Goal: Task Accomplishment & Management: Manage account settings

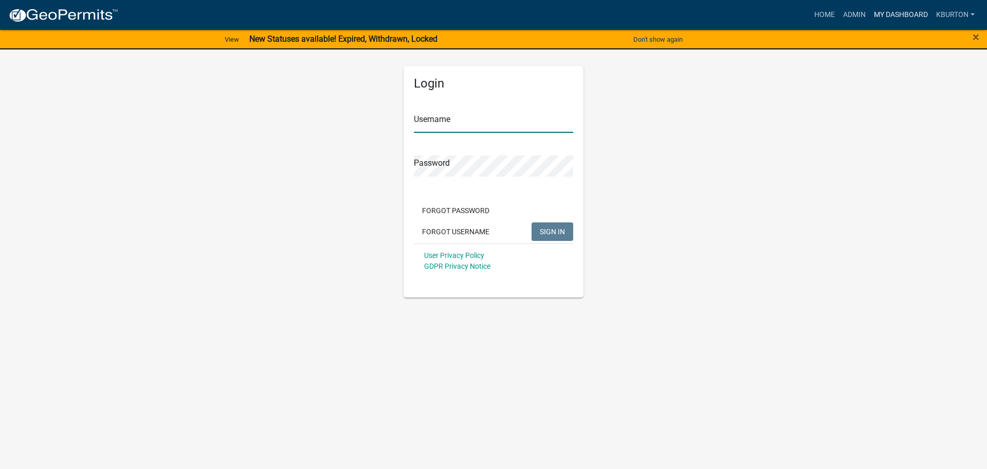
type input "kburton"
click at [891, 12] on link "My Dashboard" at bounding box center [901, 15] width 62 height 20
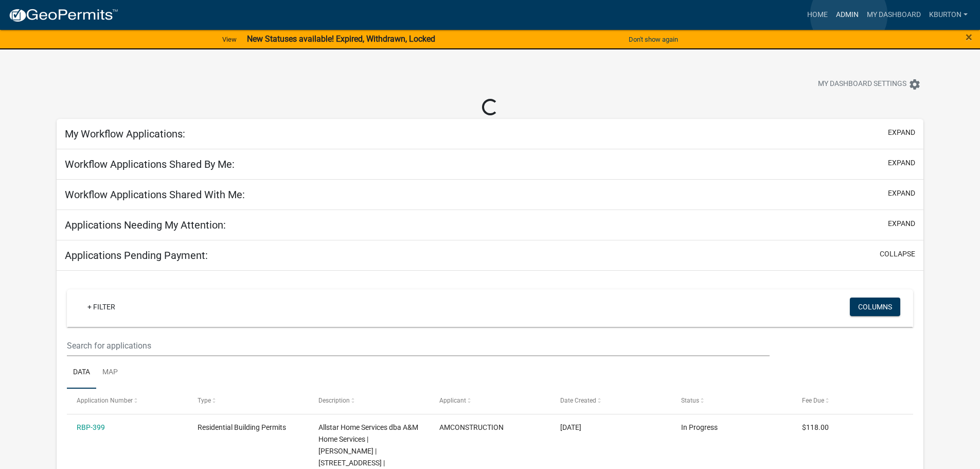
click at [849, 15] on link "Admin" at bounding box center [847, 15] width 31 height 20
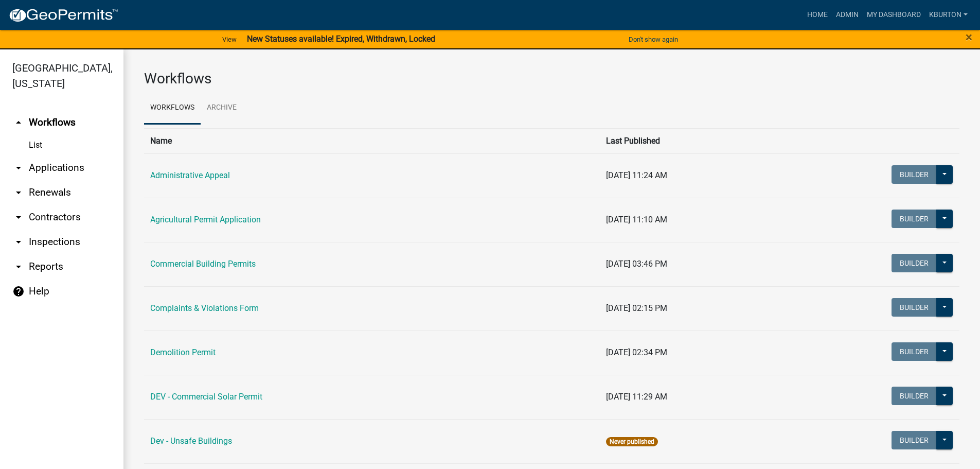
click at [70, 229] on link "arrow_drop_down Inspections" at bounding box center [61, 241] width 123 height 25
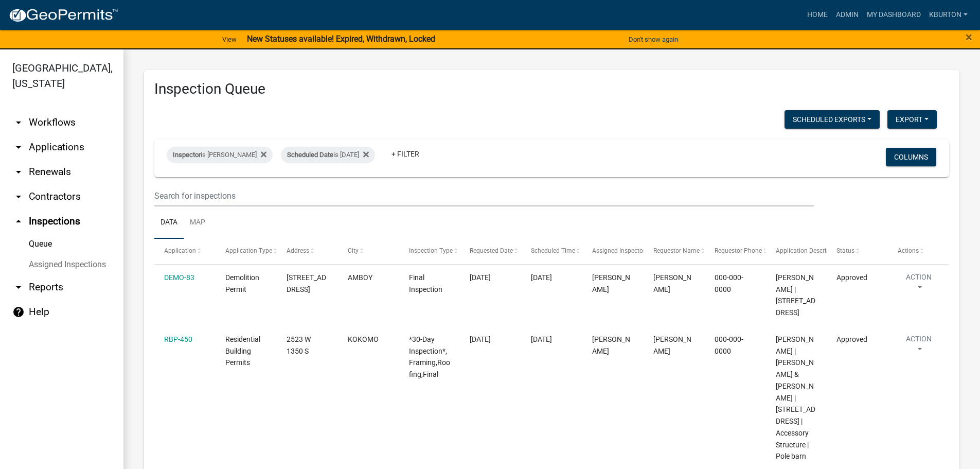
click at [68, 254] on link "Assigned Inspections" at bounding box center [61, 264] width 123 height 21
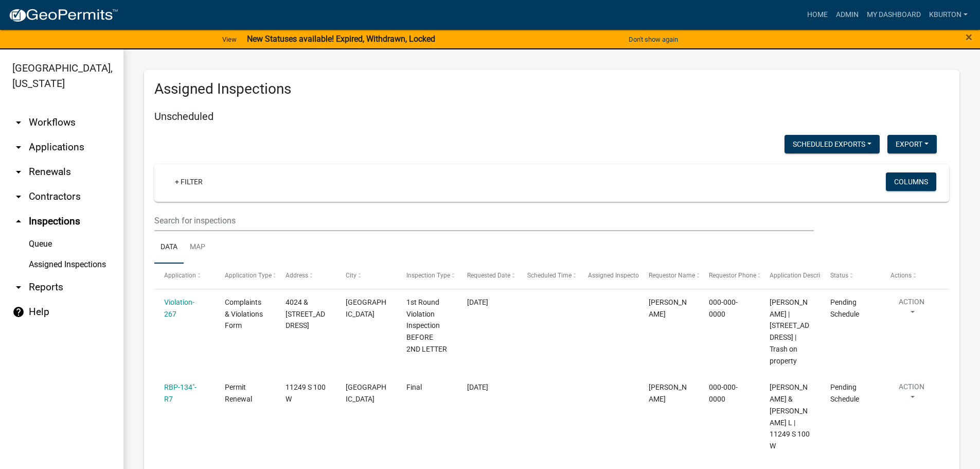
click at [44, 233] on link "Queue" at bounding box center [61, 243] width 123 height 21
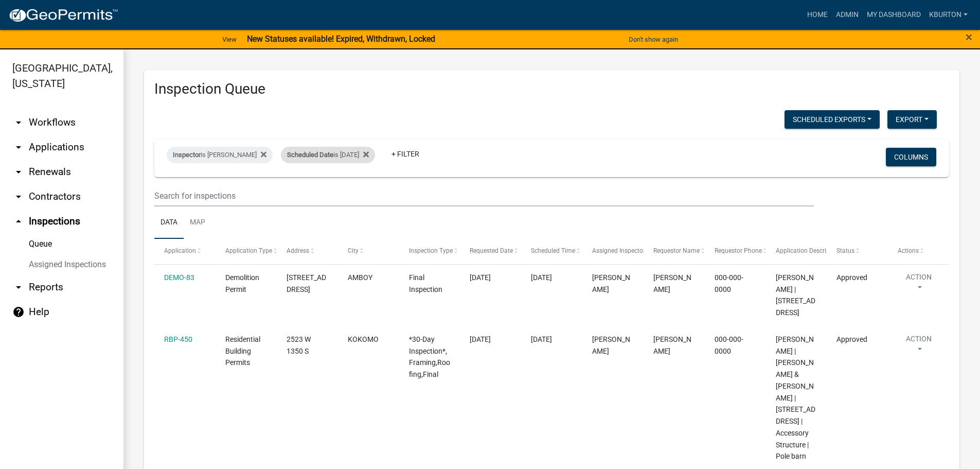
click at [318, 158] on span "Scheduled Date" at bounding box center [310, 155] width 46 height 8
click at [361, 193] on input "[DATE]" at bounding box center [330, 193] width 72 height 21
type input "[DATE]"
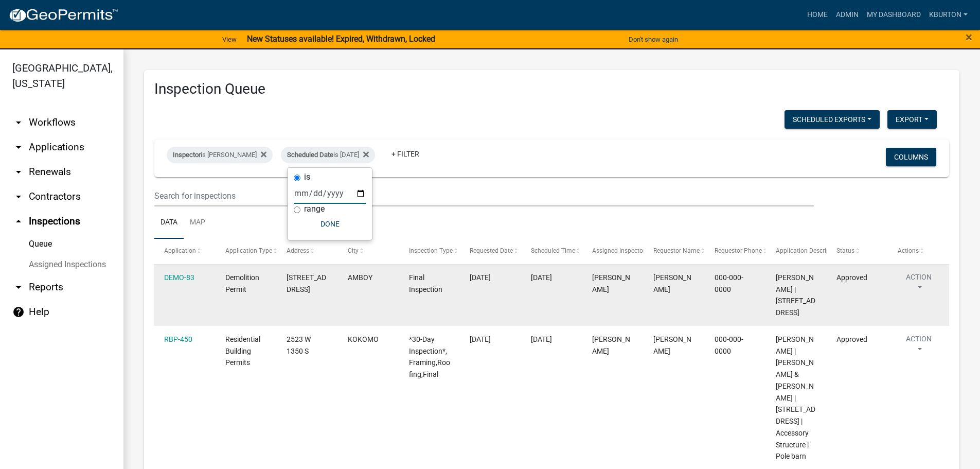
select select "1: 25"
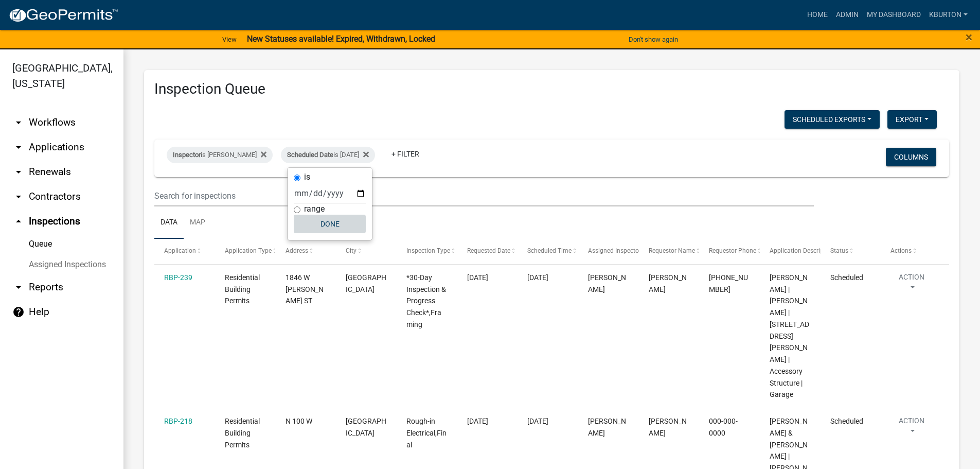
click at [328, 222] on button "Done" at bounding box center [330, 223] width 72 height 19
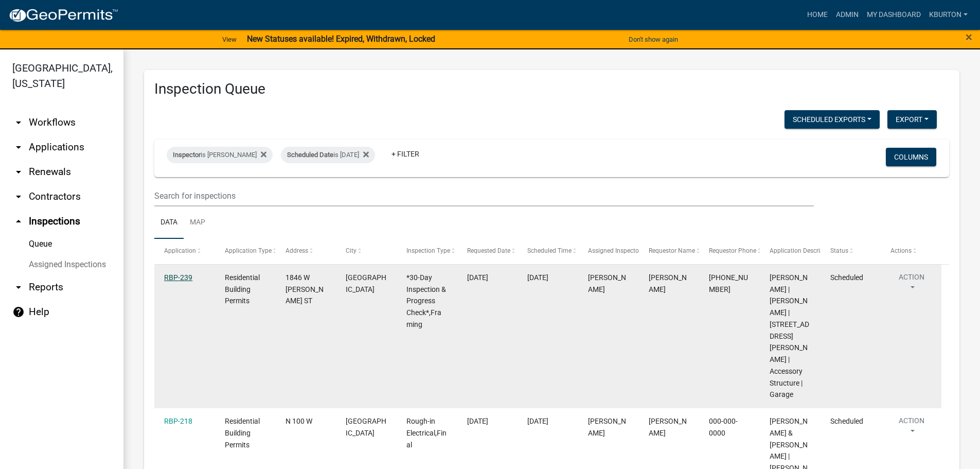
click at [190, 276] on link "RBP-239" at bounding box center [178, 277] width 28 height 8
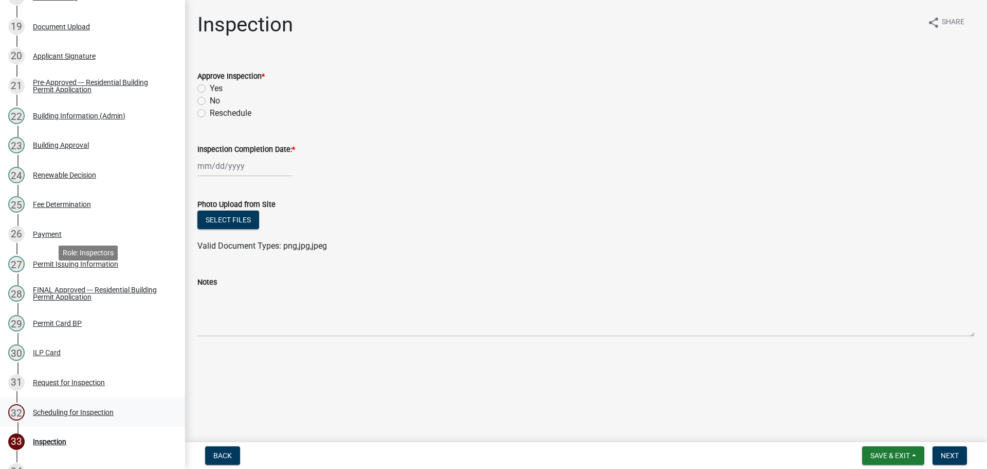
scroll to position [823, 0]
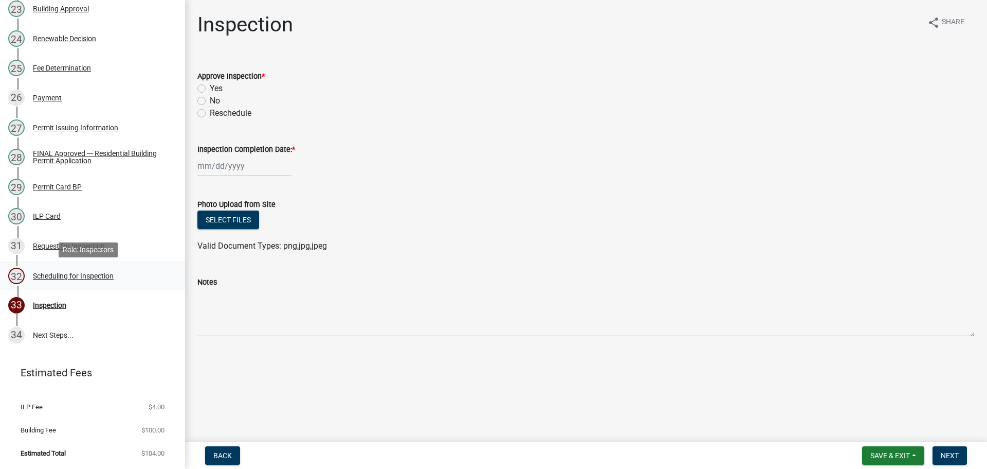
click at [103, 277] on div "Scheduling for Inspection" at bounding box center [73, 275] width 81 height 7
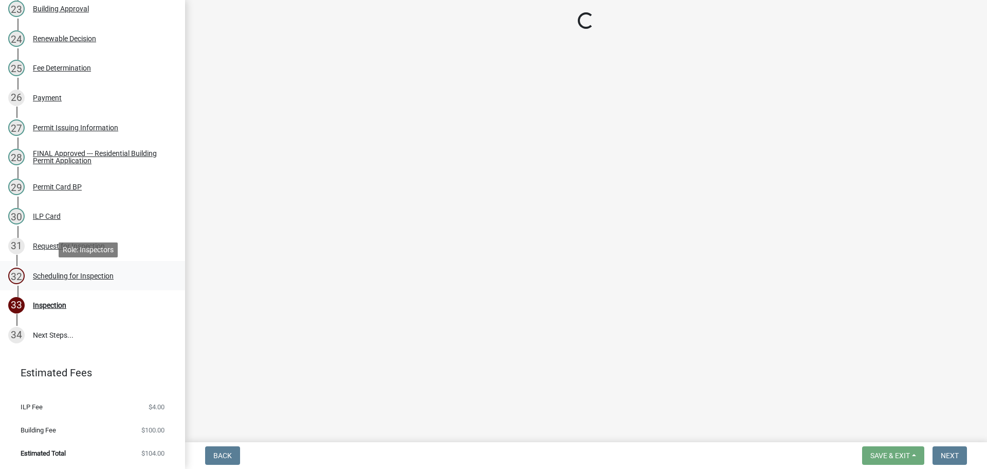
select select "25b75ae6-03c7-4280-9b34-fcf63005d5e5"
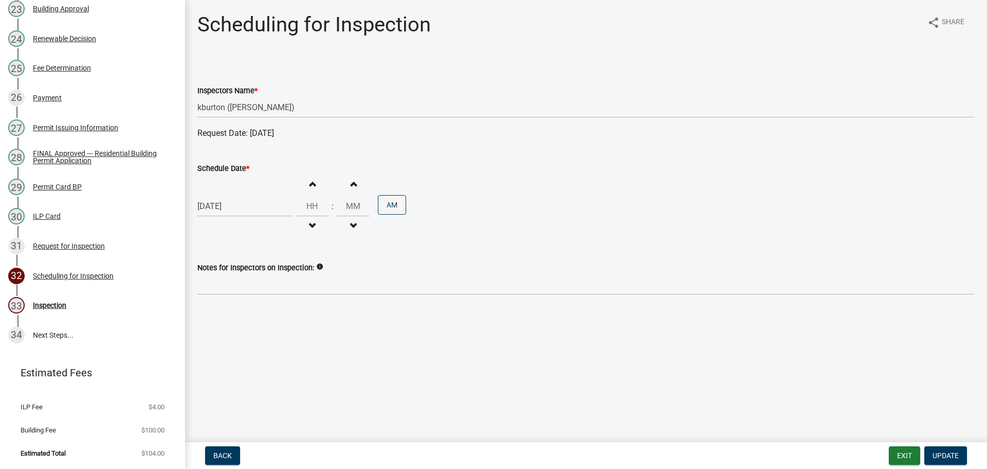
click at [222, 167] on label "Schedule Date *" at bounding box center [223, 168] width 52 height 7
click at [222, 195] on input "[DATE]" at bounding box center [244, 205] width 94 height 21
select select "8"
select select "2025"
click at [259, 327] on div "28" at bounding box center [257, 326] width 16 height 16
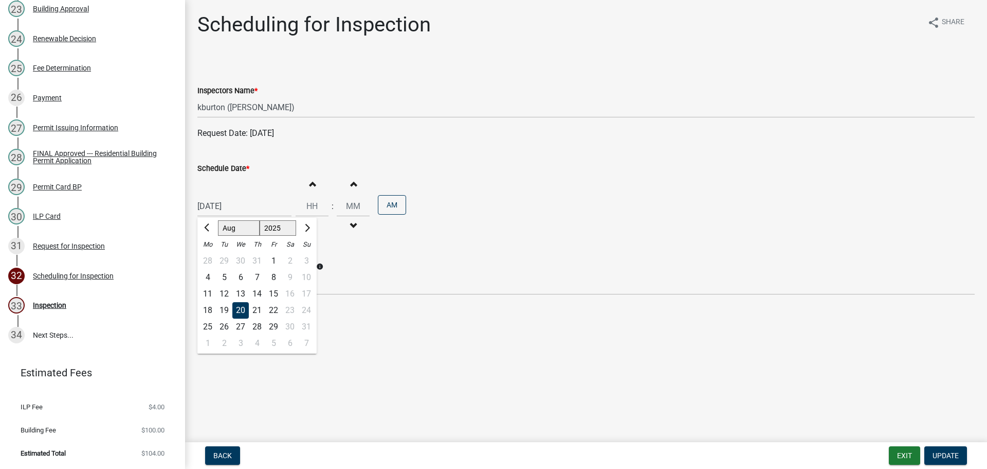
type input "[DATE]"
click at [947, 449] on button "Update" at bounding box center [946, 455] width 43 height 19
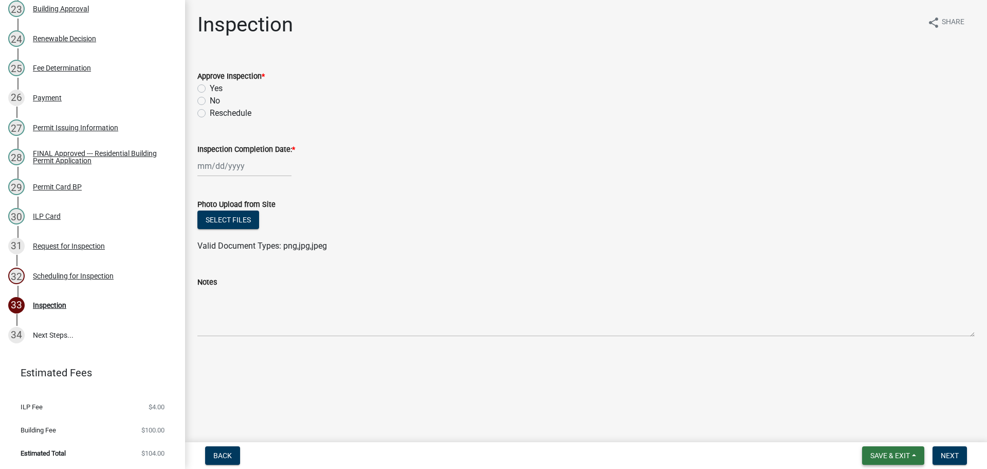
click at [907, 456] on span "Save & Exit" at bounding box center [891, 455] width 40 height 8
click at [889, 434] on button "Save & Exit" at bounding box center [883, 428] width 82 height 25
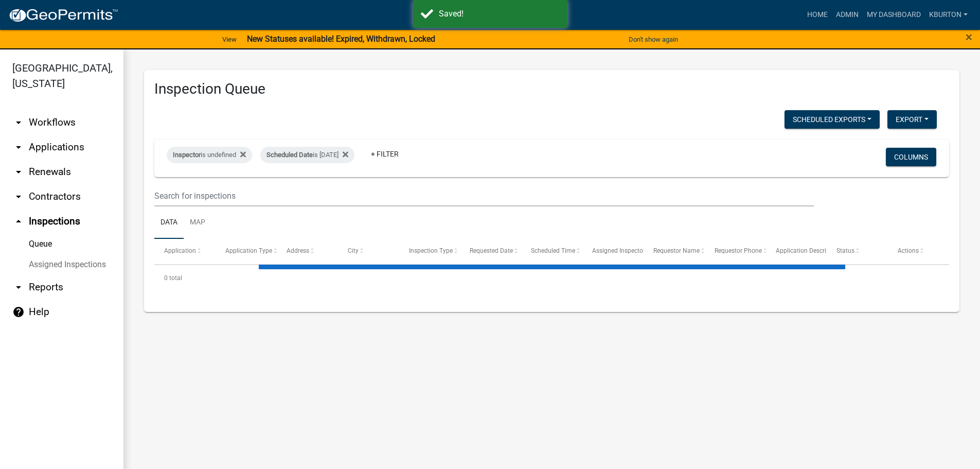
select select "1: 25"
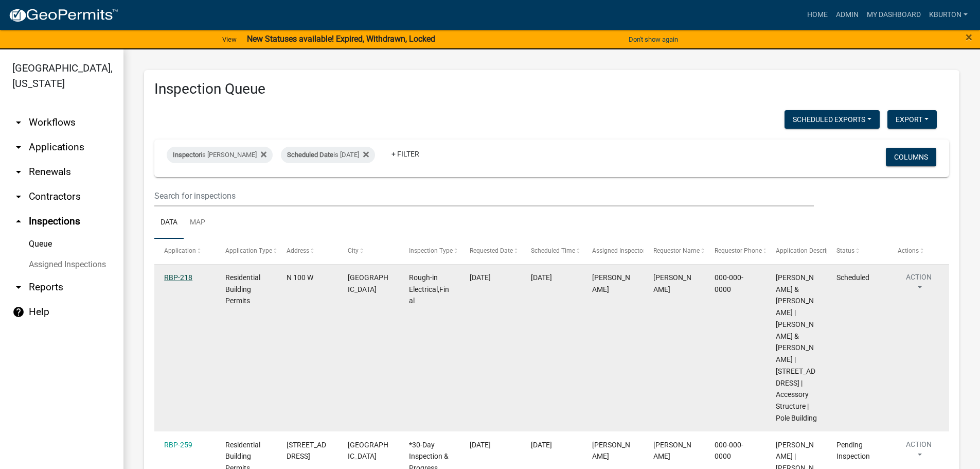
click at [171, 279] on link "RBP-218" at bounding box center [178, 277] width 28 height 8
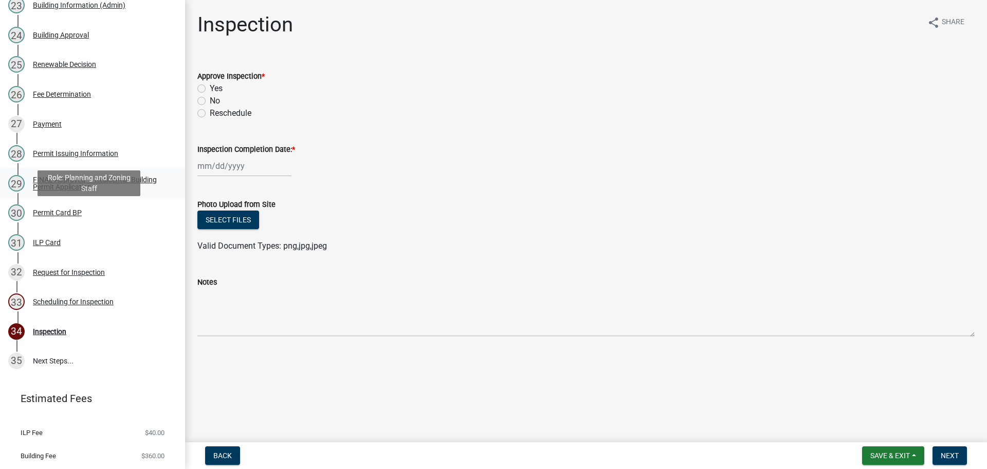
scroll to position [855, 0]
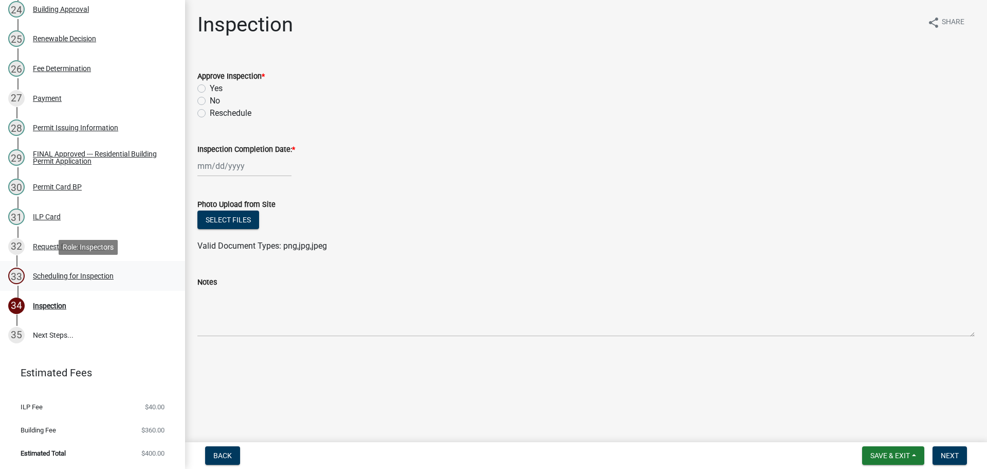
click at [104, 277] on div "Scheduling for Inspection" at bounding box center [73, 275] width 81 height 7
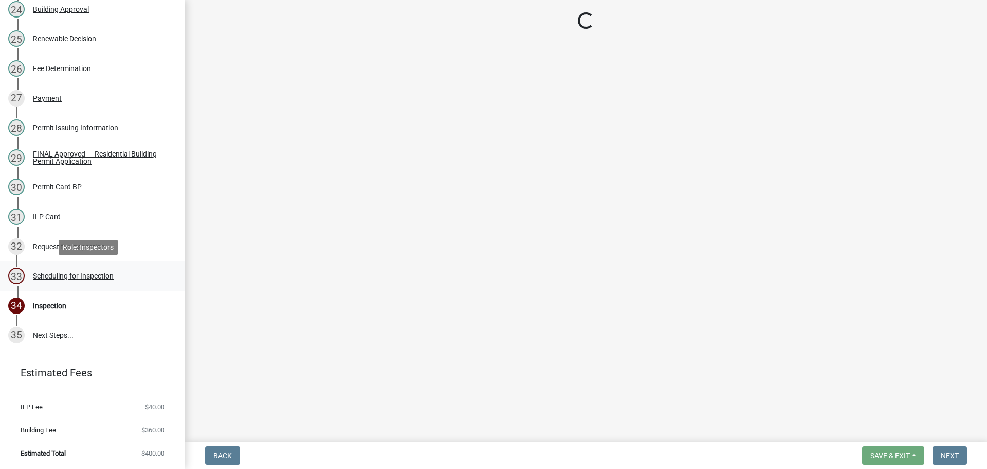
select select "25b75ae6-03c7-4280-9b34-fcf63005d5e5"
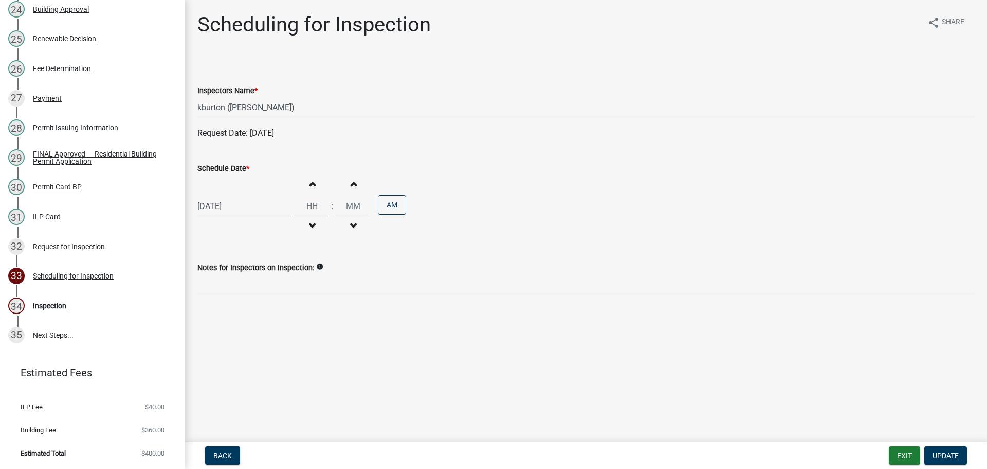
click at [232, 167] on label "Schedule Date *" at bounding box center [223, 168] width 52 height 7
click at [232, 195] on input "[DATE]" at bounding box center [244, 205] width 94 height 21
select select "8"
select select "2025"
click at [224, 330] on div "26" at bounding box center [224, 326] width 16 height 16
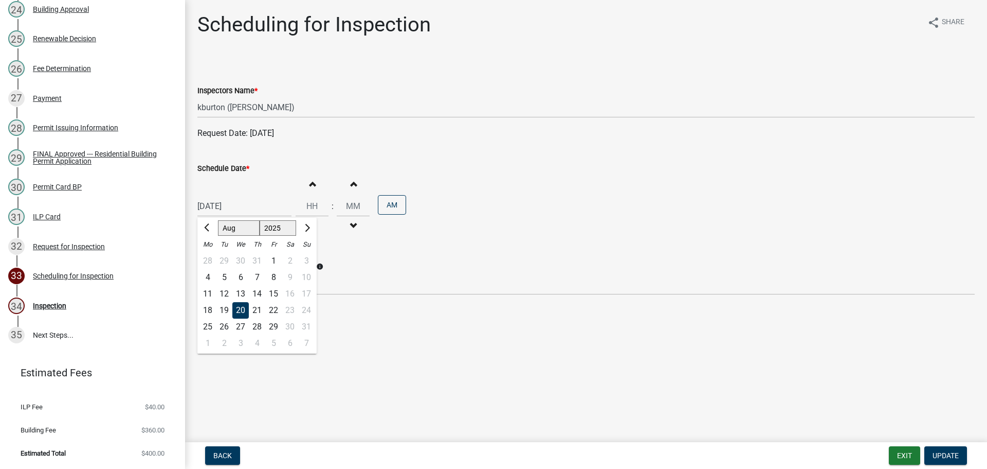
type input "[DATE]"
click at [944, 455] on span "Update" at bounding box center [946, 455] width 26 height 8
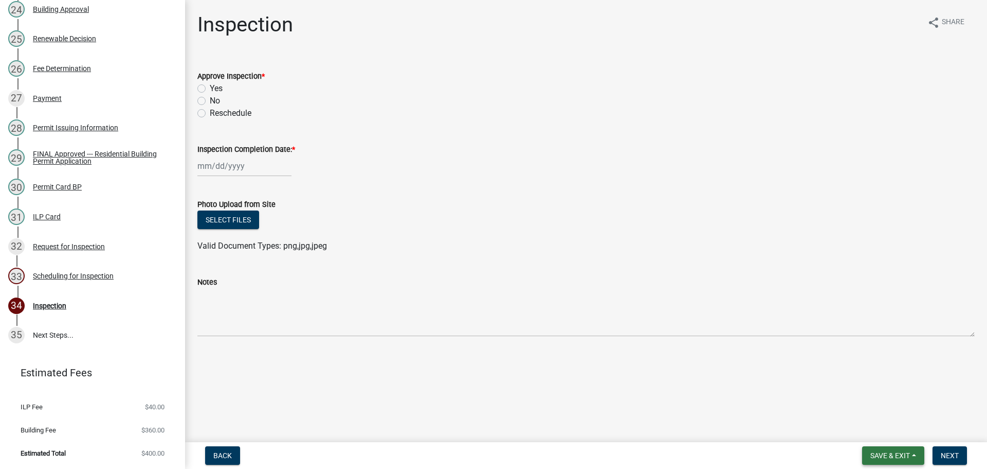
click at [902, 459] on span "Save & Exit" at bounding box center [891, 455] width 40 height 8
click at [886, 436] on button "Save & Exit" at bounding box center [883, 428] width 82 height 25
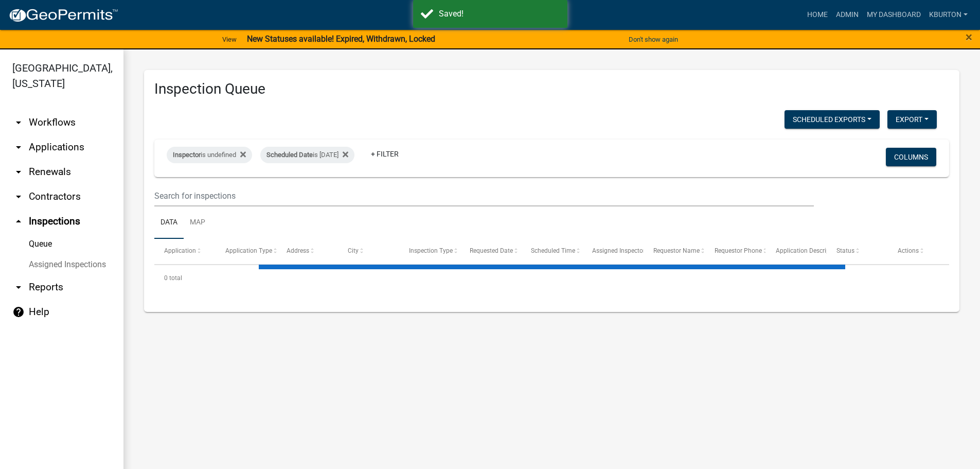
select select "1: 25"
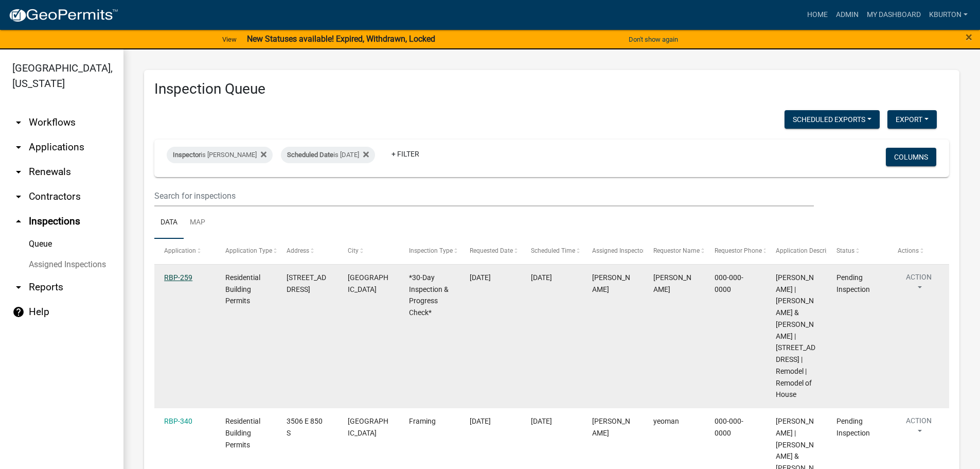
click at [185, 274] on link "RBP-259" at bounding box center [178, 277] width 28 height 8
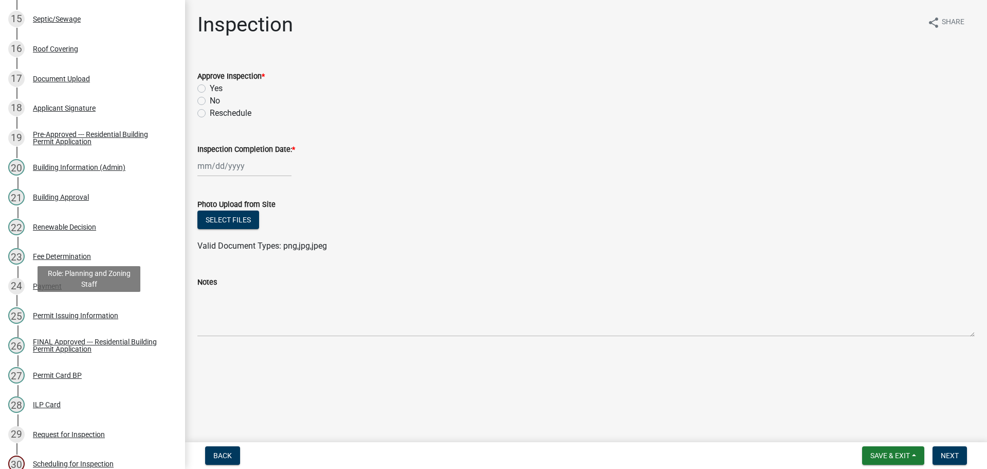
scroll to position [766, 0]
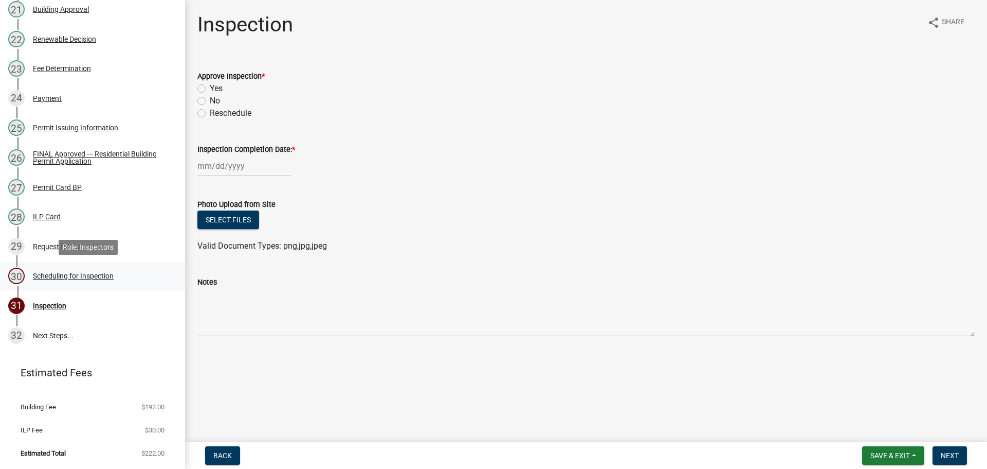
click at [110, 279] on div "Scheduling for Inspection" at bounding box center [73, 275] width 81 height 7
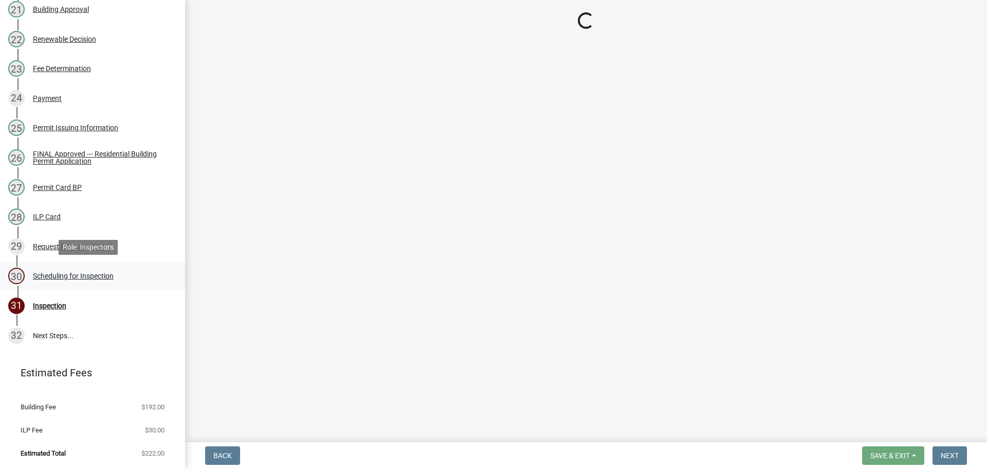
select select "25b75ae6-03c7-4280-9b34-fcf63005d5e5"
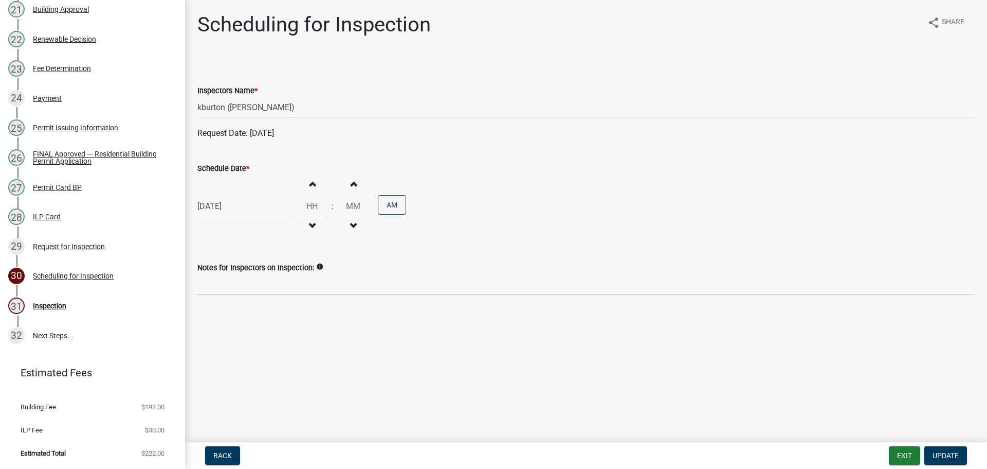
click at [240, 169] on label "Schedule Date *" at bounding box center [223, 168] width 52 height 7
click at [240, 195] on input "[DATE]" at bounding box center [244, 205] width 94 height 21
select select "8"
select select "2025"
click at [272, 327] on div "29" at bounding box center [273, 326] width 16 height 16
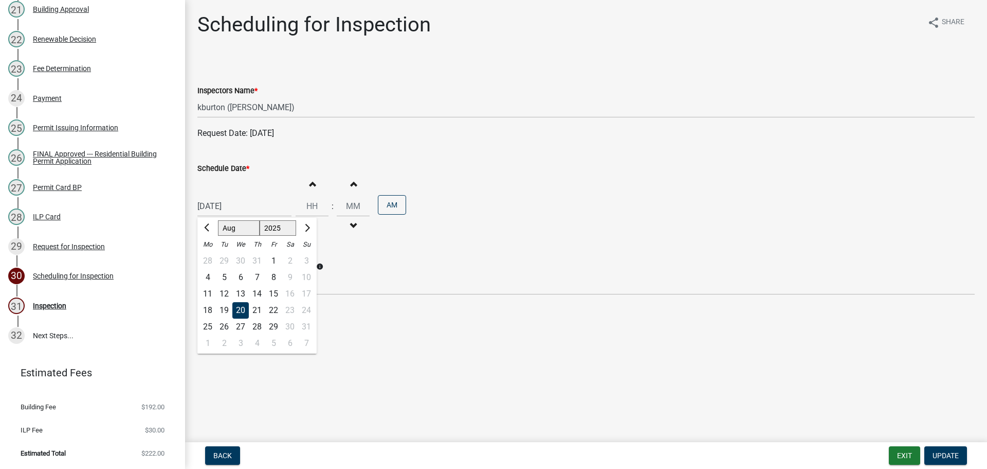
type input "[DATE]"
click at [951, 453] on span "Update" at bounding box center [946, 455] width 26 height 8
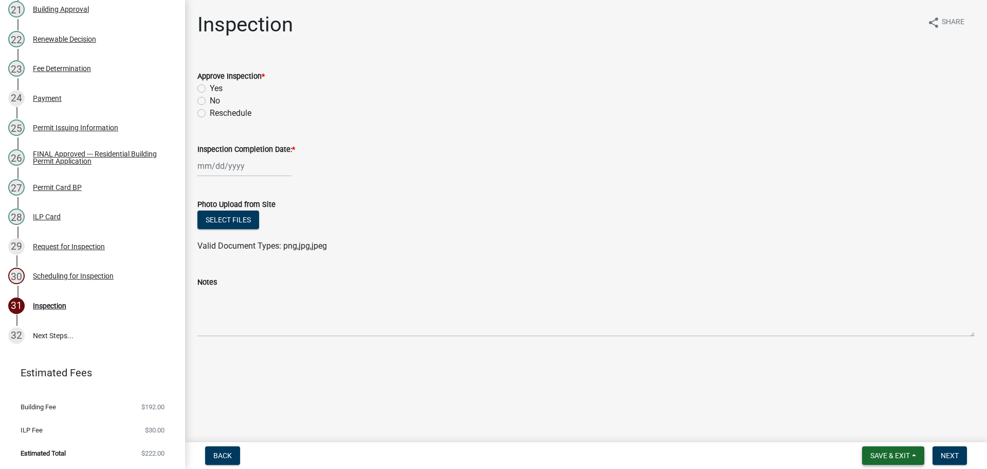
click at [907, 453] on span "Save & Exit" at bounding box center [891, 455] width 40 height 8
click at [889, 436] on button "Save & Exit" at bounding box center [883, 428] width 82 height 25
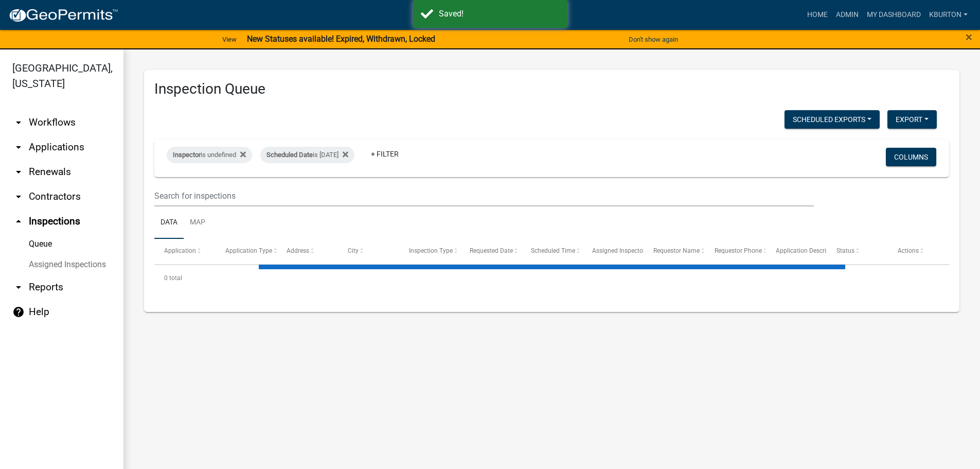
select select "1: 25"
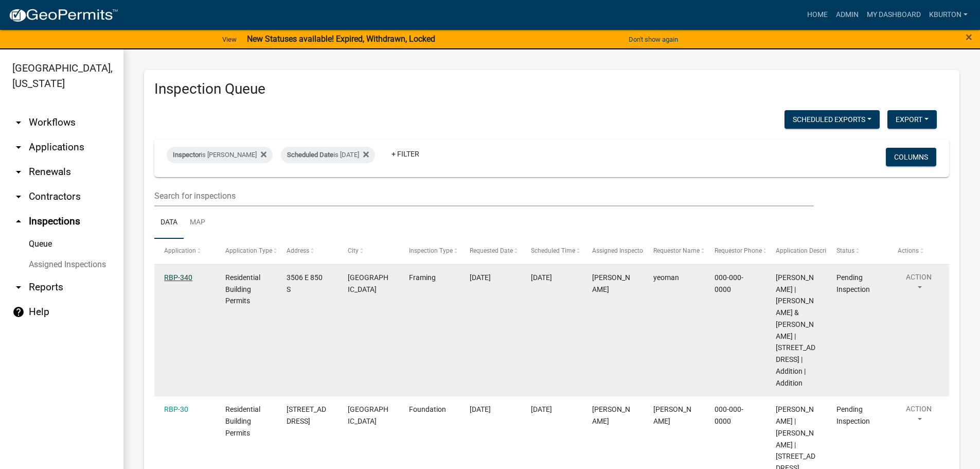
click at [175, 276] on link "RBP-340" at bounding box center [178, 277] width 28 height 8
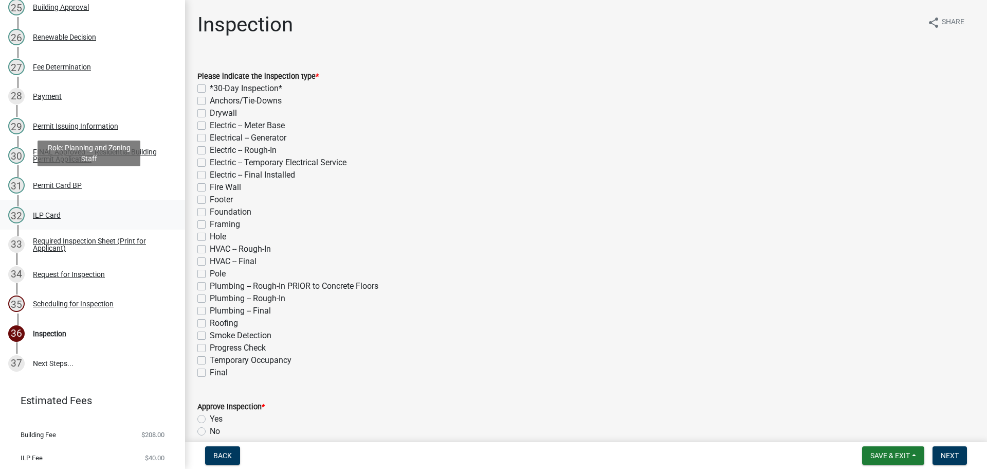
scroll to position [914, 0]
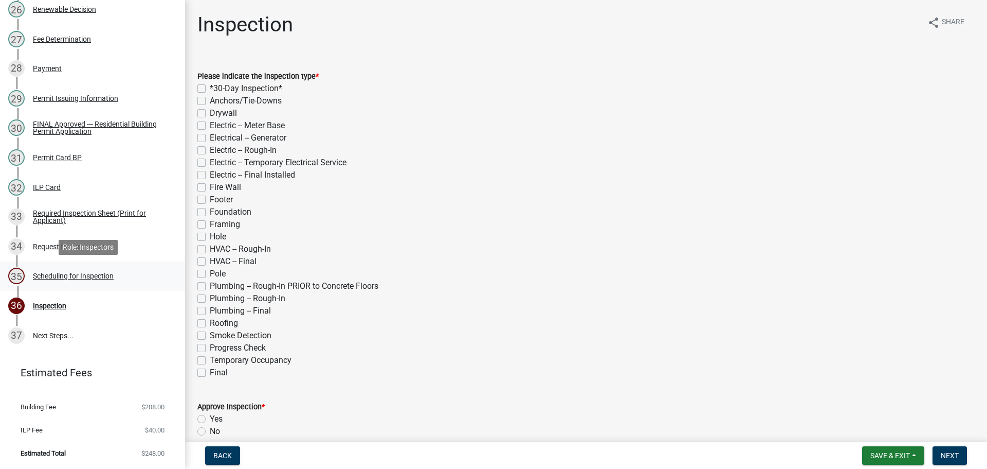
click at [94, 279] on div "Scheduling for Inspection" at bounding box center [73, 275] width 81 height 7
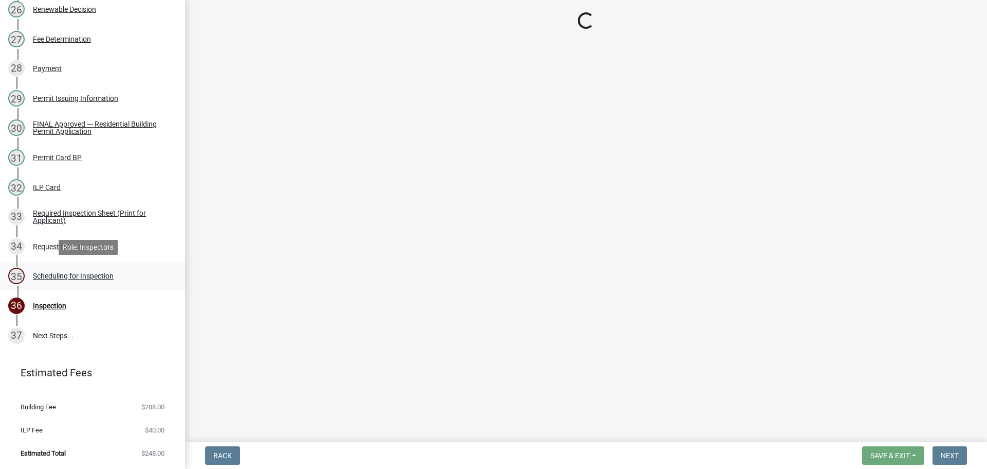
select select "25b75ae6-03c7-4280-9b34-fcf63005d5e5"
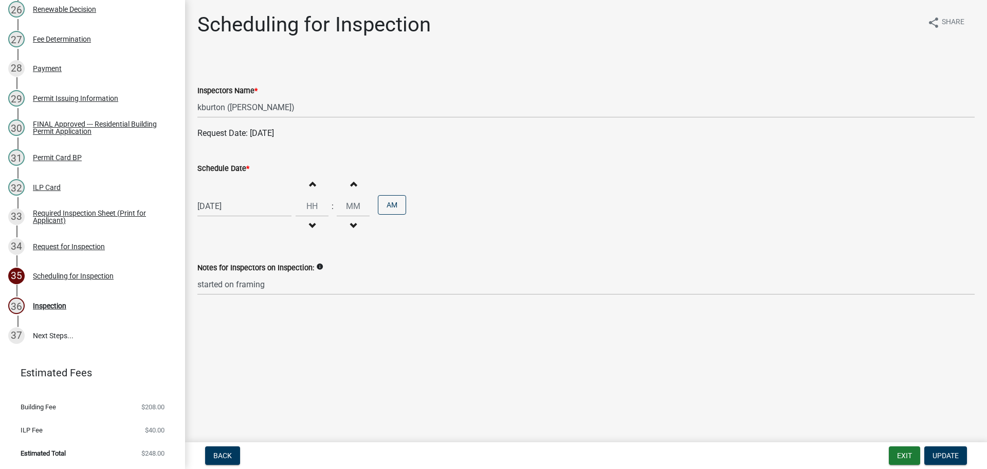
click at [220, 169] on label "Schedule Date *" at bounding box center [223, 168] width 52 height 7
click at [220, 195] on input "[DATE]" at bounding box center [244, 205] width 94 height 21
select select "8"
select select "2025"
drag, startPoint x: 258, startPoint y: 327, endPoint x: 266, endPoint y: 332, distance: 9.3
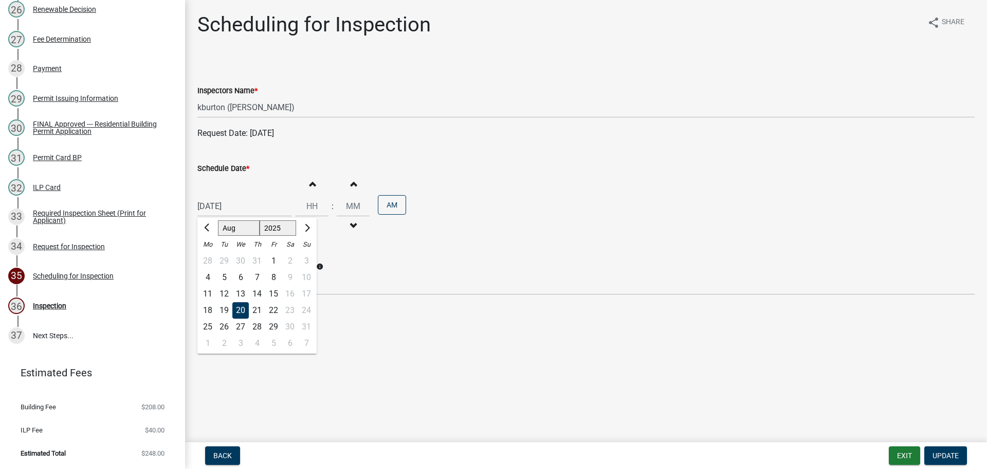
click at [258, 327] on div "28" at bounding box center [257, 326] width 16 height 16
type input "[DATE]"
click at [940, 454] on span "Update" at bounding box center [946, 455] width 26 height 8
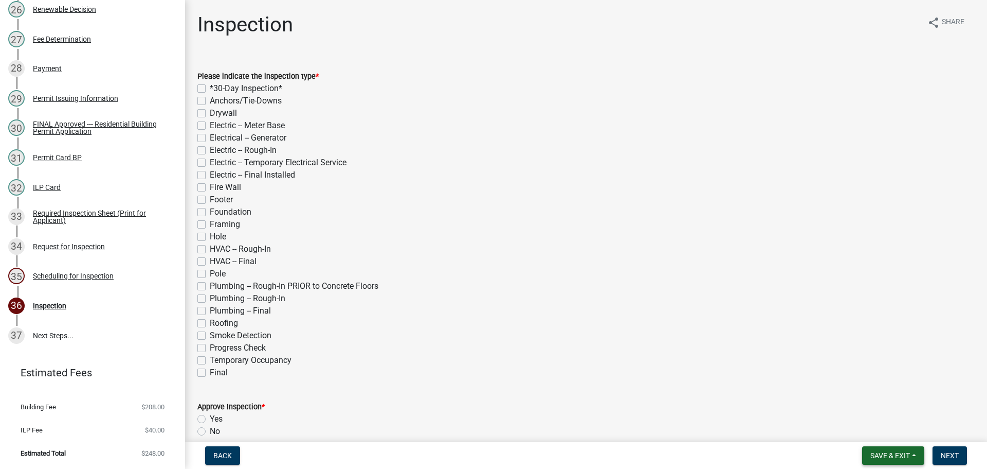
click at [891, 454] on span "Save & Exit" at bounding box center [891, 455] width 40 height 8
click at [884, 435] on button "Save & Exit" at bounding box center [883, 428] width 82 height 25
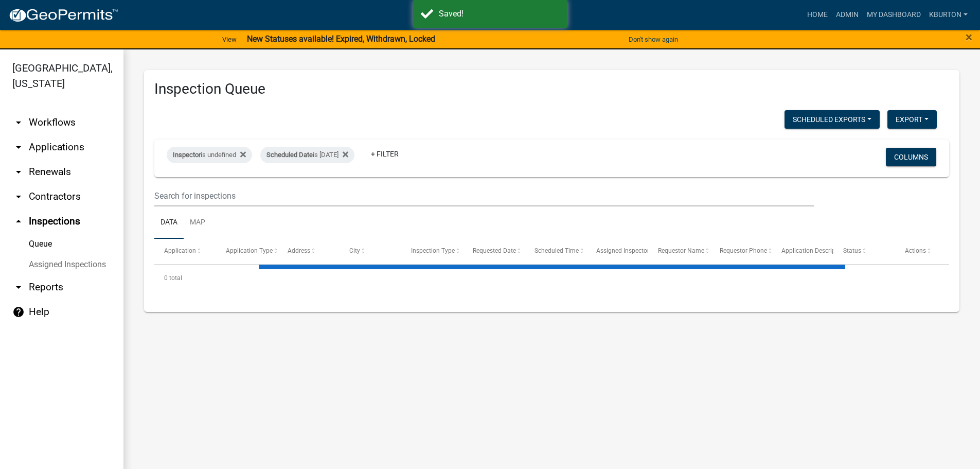
select select "1: 25"
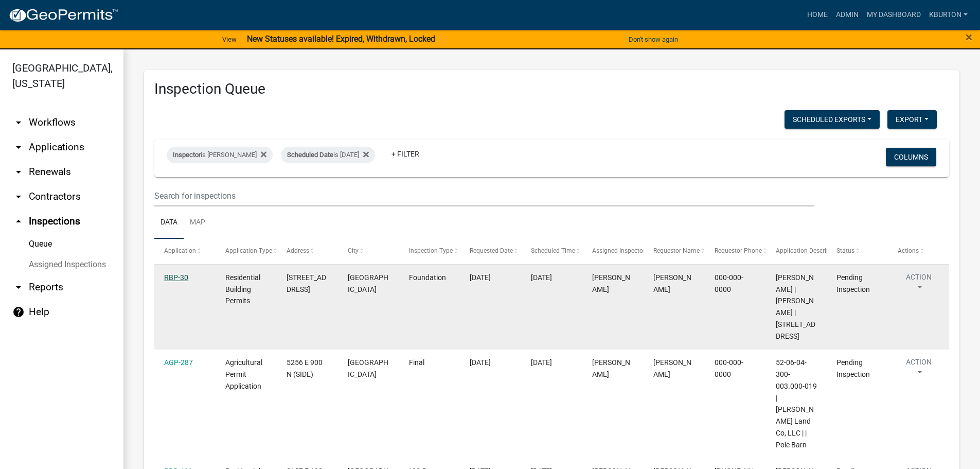
click at [183, 276] on link "RBP-30" at bounding box center [176, 277] width 24 height 8
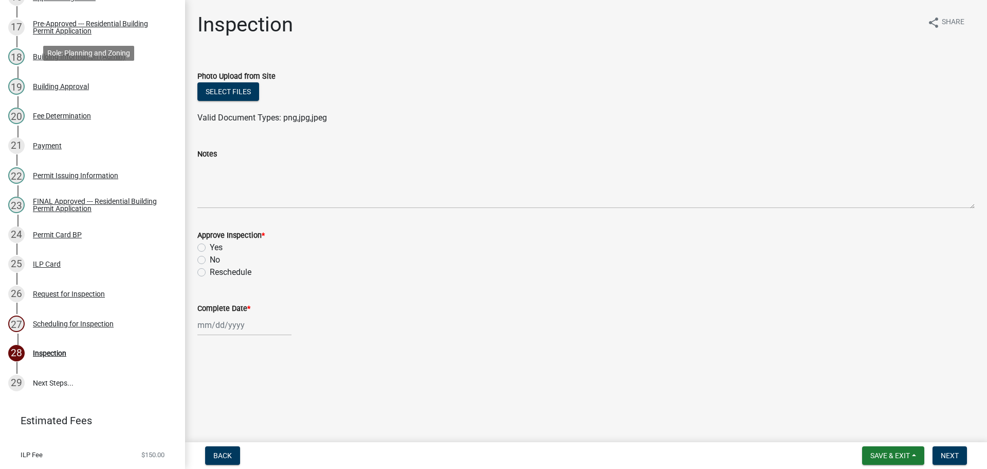
scroll to position [677, 0]
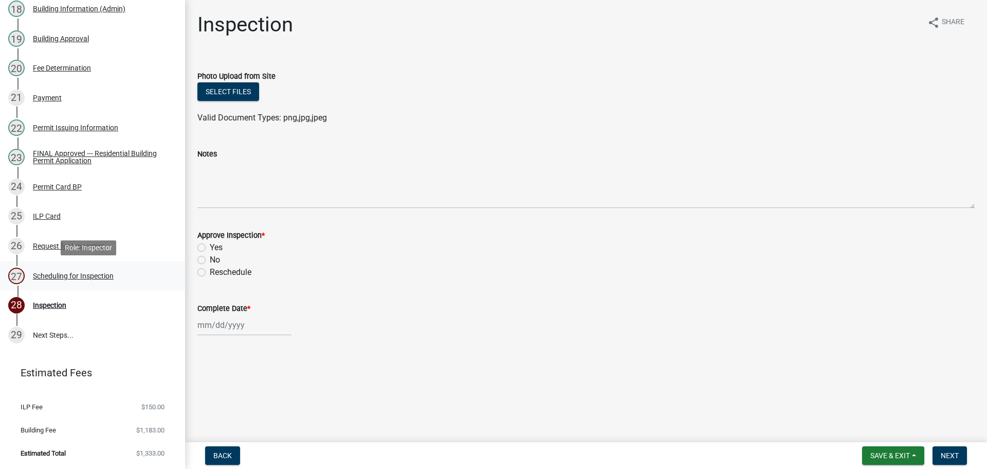
click at [83, 276] on div "Scheduling for Inspection" at bounding box center [73, 275] width 81 height 7
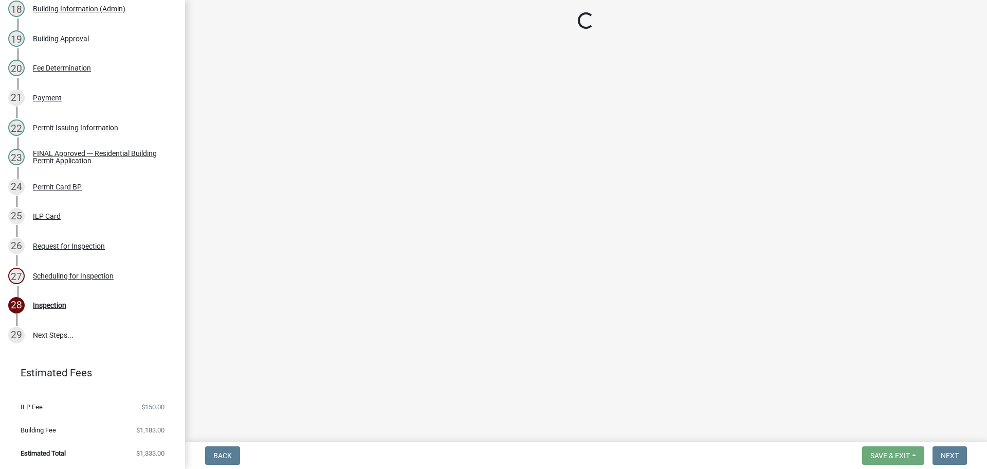
select select "25b75ae6-03c7-4280-9b34-fcf63005d5e5"
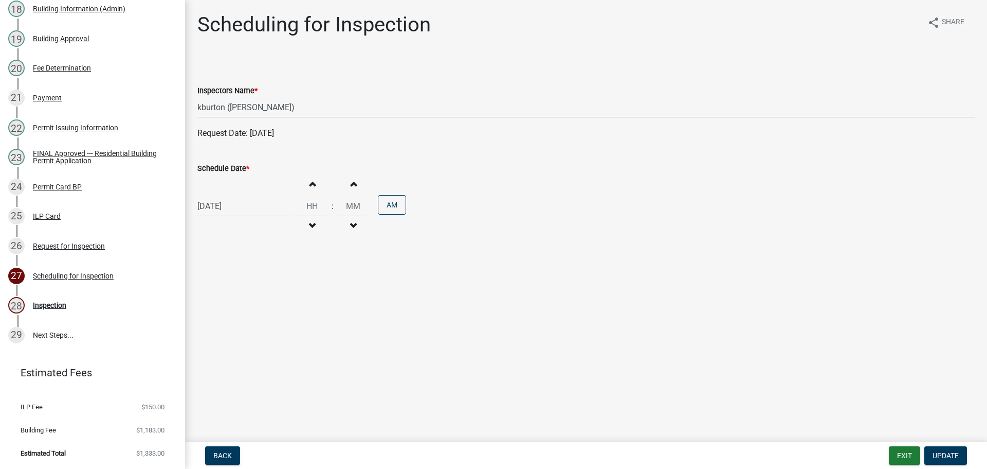
click at [215, 167] on label "Schedule Date *" at bounding box center [223, 168] width 52 height 7
click at [215, 195] on input "[DATE]" at bounding box center [244, 205] width 94 height 21
select select "8"
select select "2025"
click at [232, 231] on select "Jan Feb Mar Apr May Jun [DATE] Aug Sep Oct Nov Dec" at bounding box center [239, 227] width 42 height 15
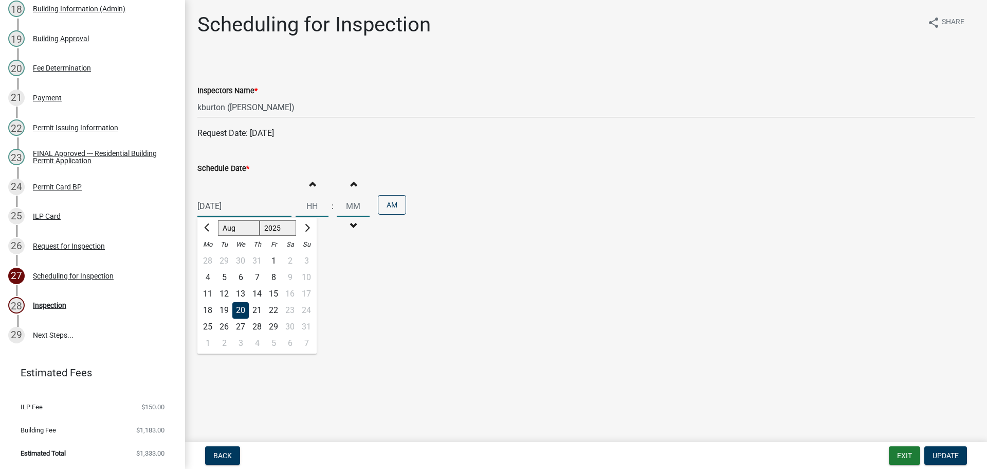
select select "9"
click at [218, 220] on select "Jan Feb Mar Apr May Jun [DATE] Aug Sep Oct Nov Dec" at bounding box center [239, 227] width 42 height 15
click at [243, 293] on div "17" at bounding box center [240, 293] width 16 height 16
type input "[DATE]"
click at [939, 458] on span "Update" at bounding box center [946, 455] width 26 height 8
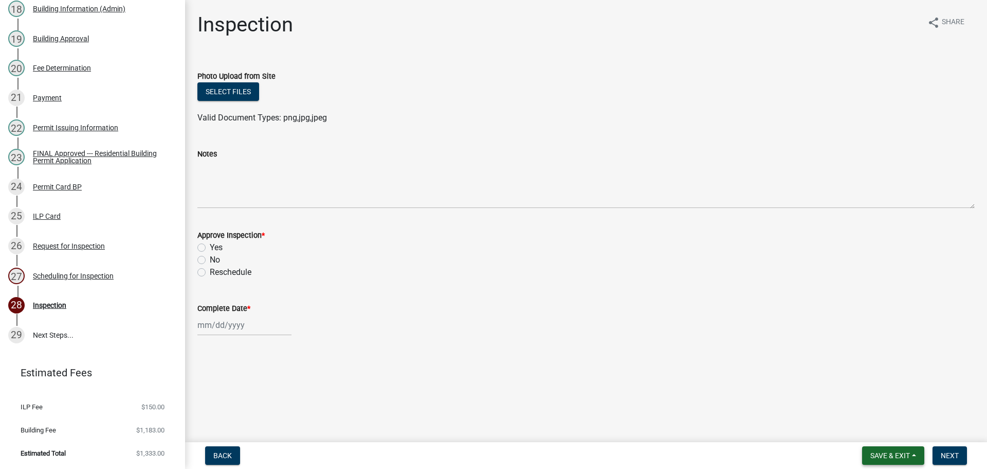
click at [887, 447] on button "Save & Exit" at bounding box center [893, 455] width 62 height 19
click at [882, 435] on button "Save & Exit" at bounding box center [883, 428] width 82 height 25
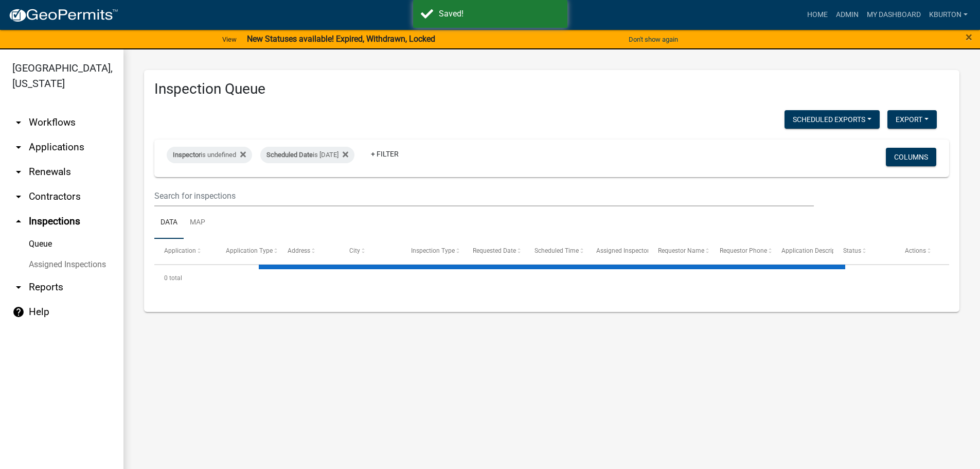
select select "1: 25"
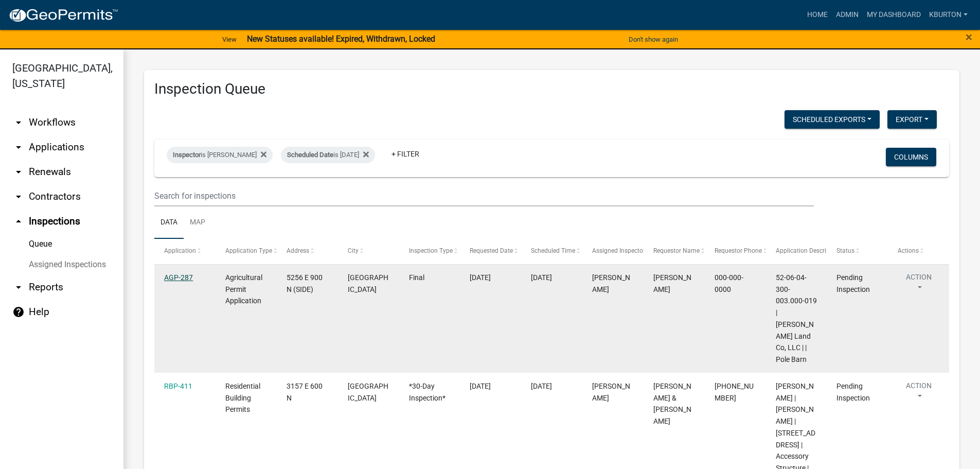
click at [170, 277] on link "AGP-287" at bounding box center [178, 277] width 29 height 8
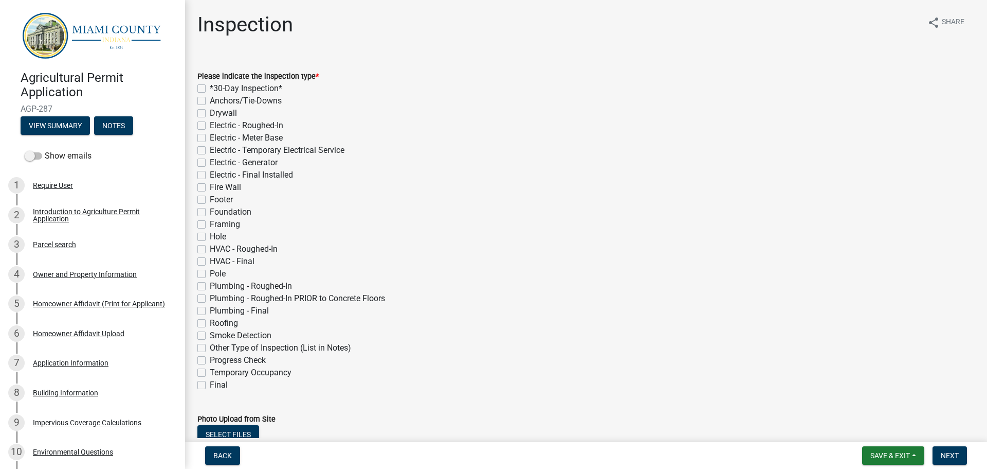
click at [206, 386] on div "Final" at bounding box center [586, 385] width 778 height 12
click at [210, 384] on label "Final" at bounding box center [219, 385] width 18 height 12
click at [210, 384] on input "Final" at bounding box center [213, 382] width 7 height 7
checkbox input "true"
checkbox input "false"
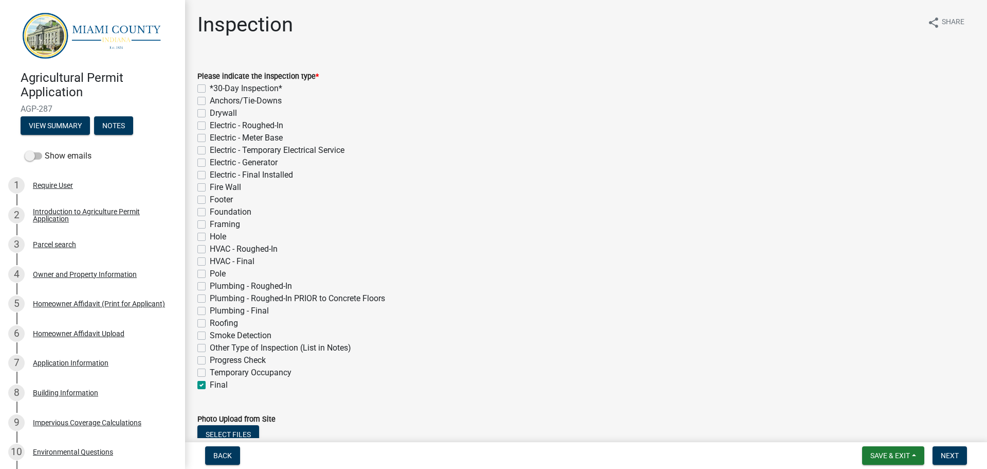
checkbox input "false"
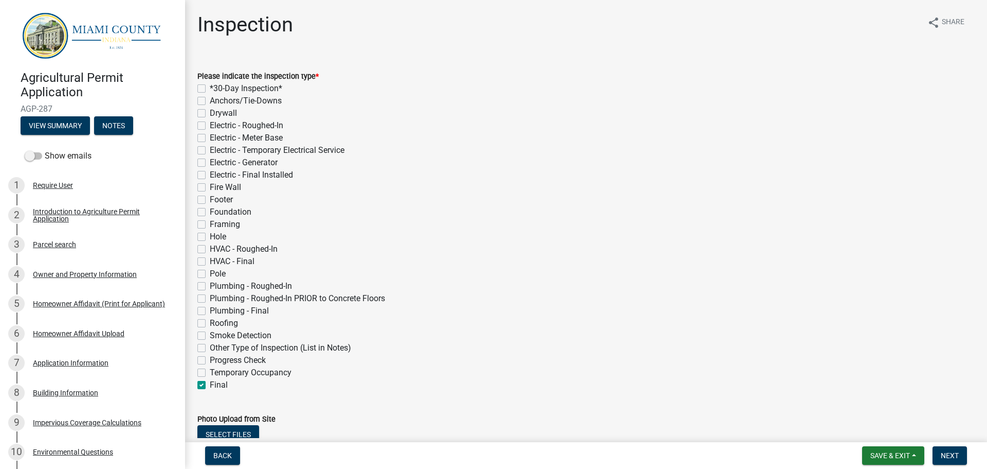
checkbox input "false"
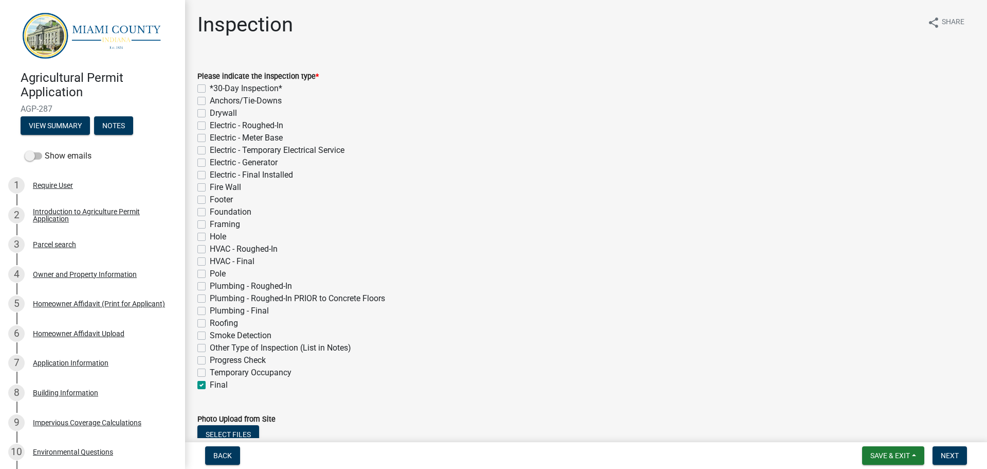
checkbox input "false"
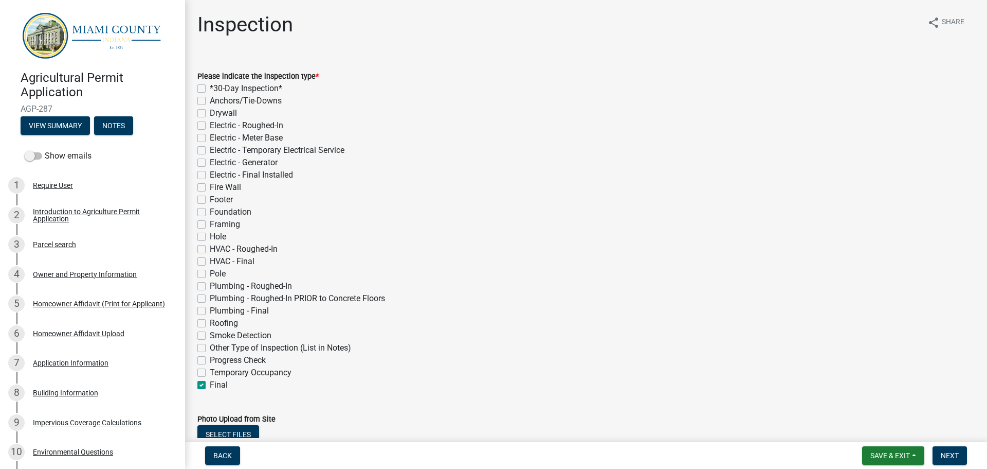
checkbox input "false"
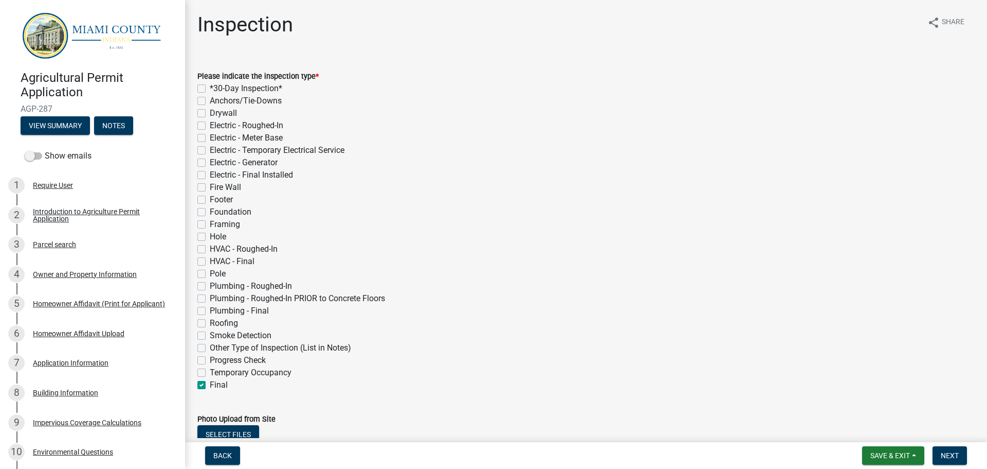
checkbox input "false"
checkbox input "true"
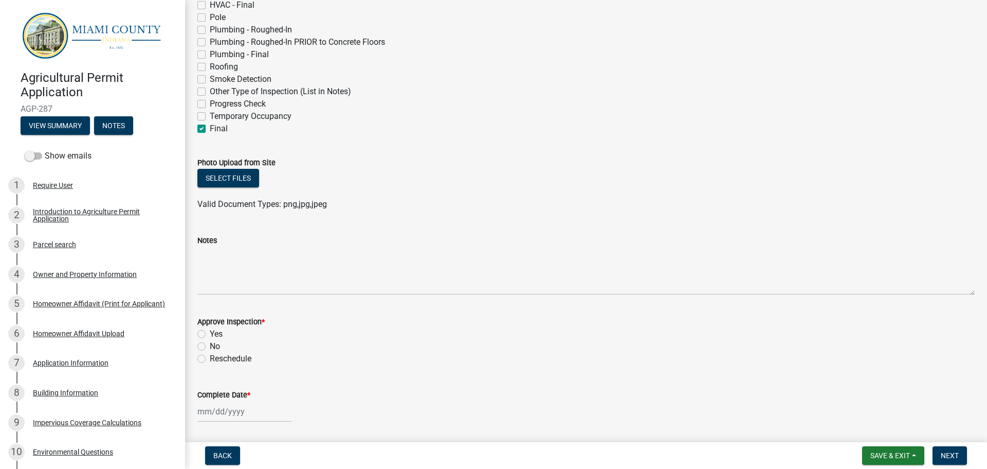
scroll to position [257, 0]
click at [210, 331] on label "Yes" at bounding box center [216, 333] width 13 height 12
click at [210, 331] on input "Yes" at bounding box center [213, 330] width 7 height 7
radio input "true"
click at [219, 392] on label "Complete Date *" at bounding box center [223, 393] width 53 height 7
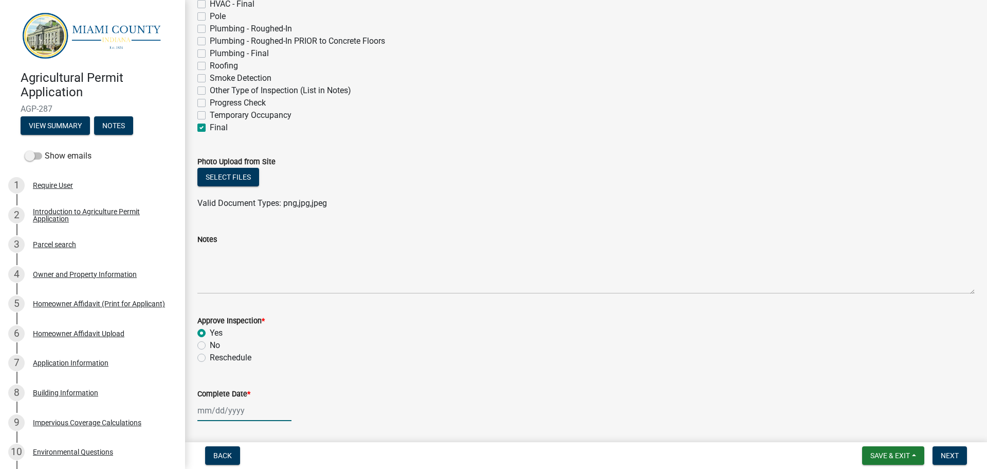
click at [219, 400] on input "Complete Date *" at bounding box center [244, 410] width 94 height 21
select select "8"
select select "2025"
click at [240, 356] on div "20" at bounding box center [240, 355] width 16 height 16
type input "[DATE]"
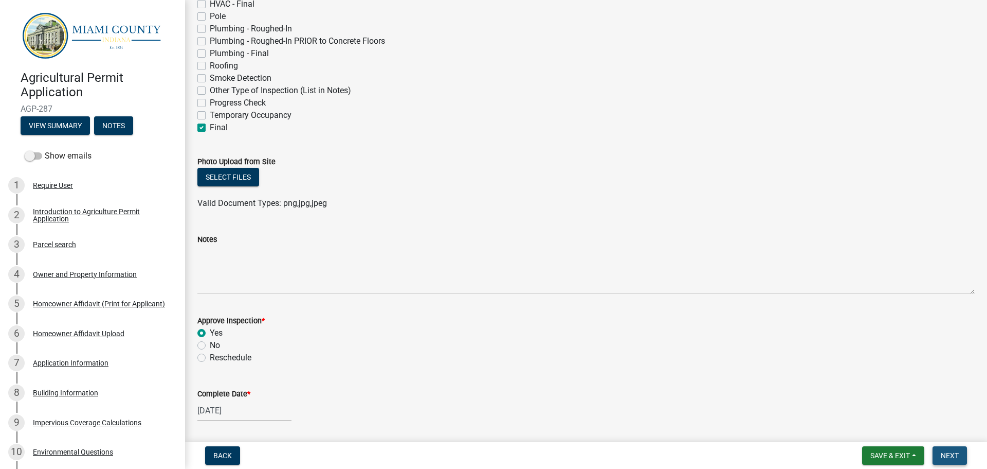
click at [944, 452] on span "Next" at bounding box center [950, 455] width 18 height 8
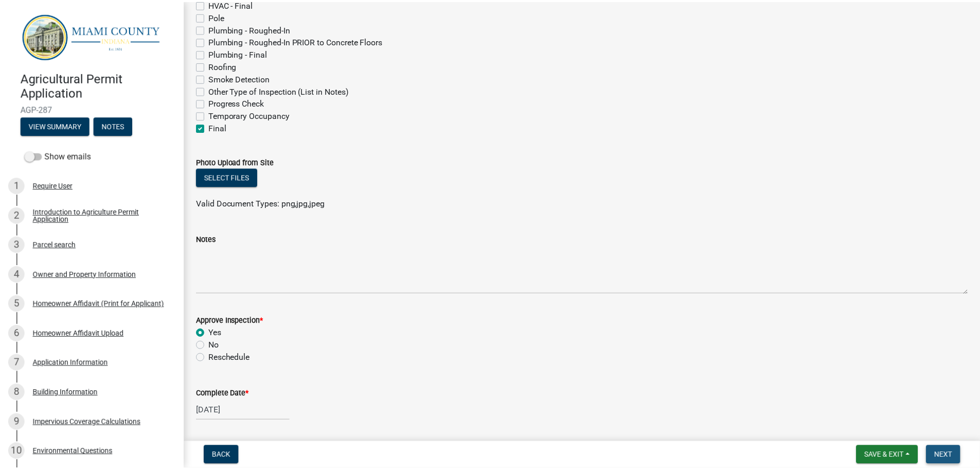
scroll to position [0, 0]
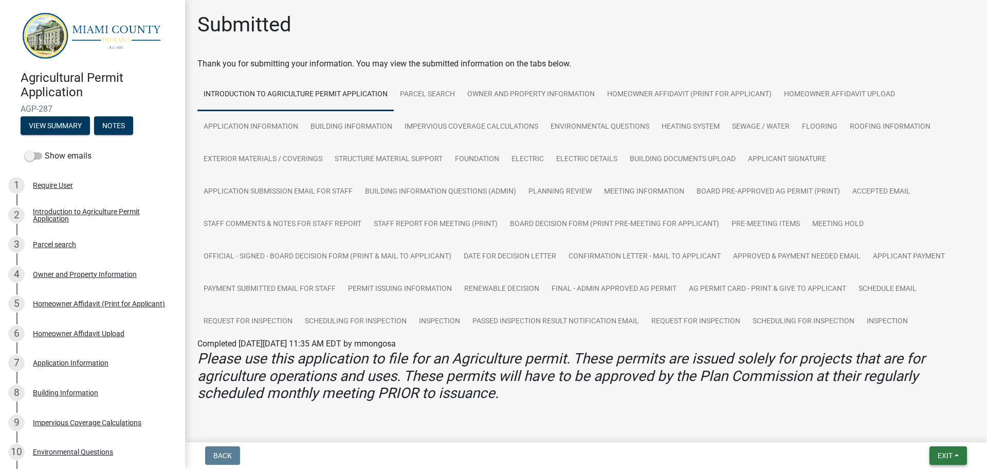
click at [940, 451] on span "Exit" at bounding box center [945, 455] width 15 height 8
click at [925, 426] on button "Save & Exit" at bounding box center [926, 428] width 82 height 25
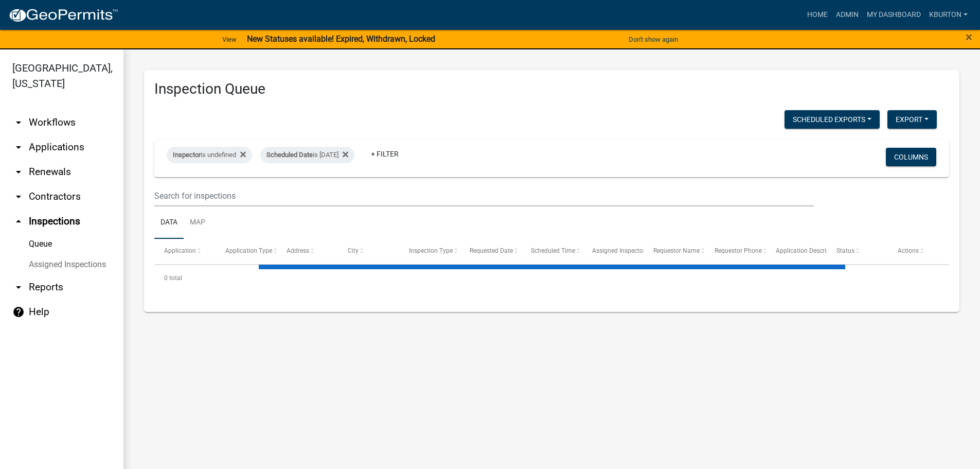
select select "1: 25"
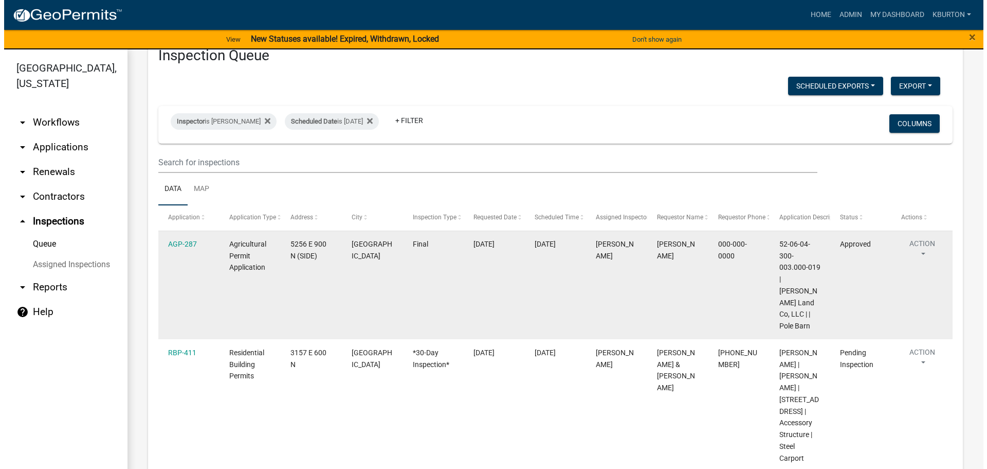
scroll to position [51, 0]
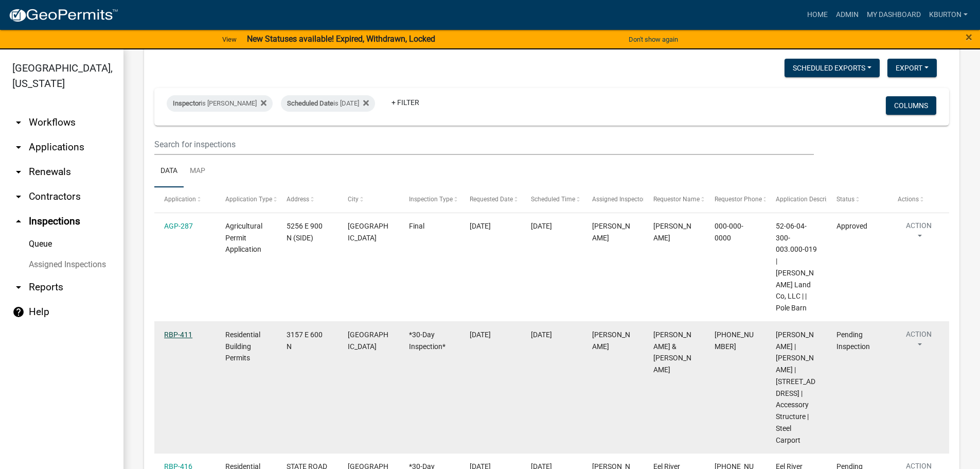
click at [176, 330] on link "RBP-411" at bounding box center [178, 334] width 28 height 8
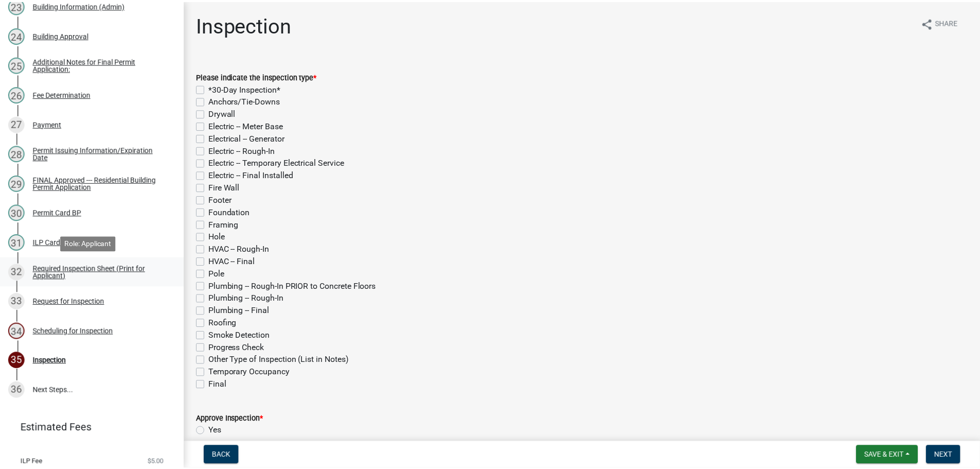
scroll to position [885, 0]
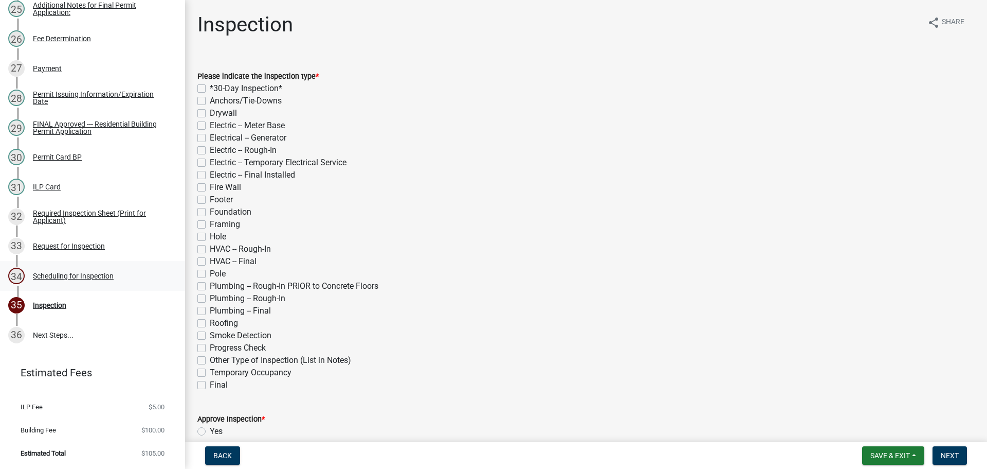
click at [94, 278] on div "Scheduling for Inspection" at bounding box center [73, 275] width 81 height 7
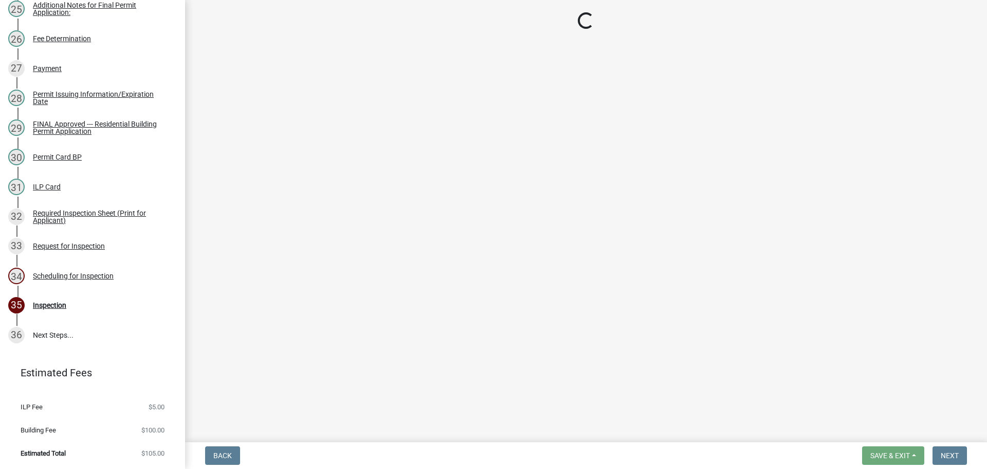
select select "25b75ae6-03c7-4280-9b34-fcf63005d5e5"
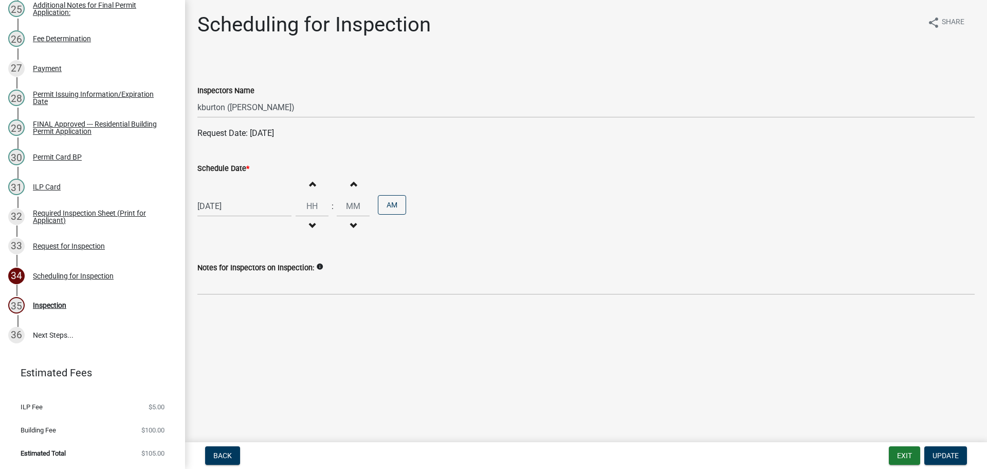
click at [224, 170] on label "Schedule Date *" at bounding box center [223, 168] width 52 height 7
click at [224, 195] on input "[DATE]" at bounding box center [244, 205] width 94 height 21
select select "8"
select select "2025"
click at [220, 225] on select "Jan Feb Mar Apr May Jun [DATE] Aug Sep Oct Nov Dec" at bounding box center [239, 227] width 42 height 15
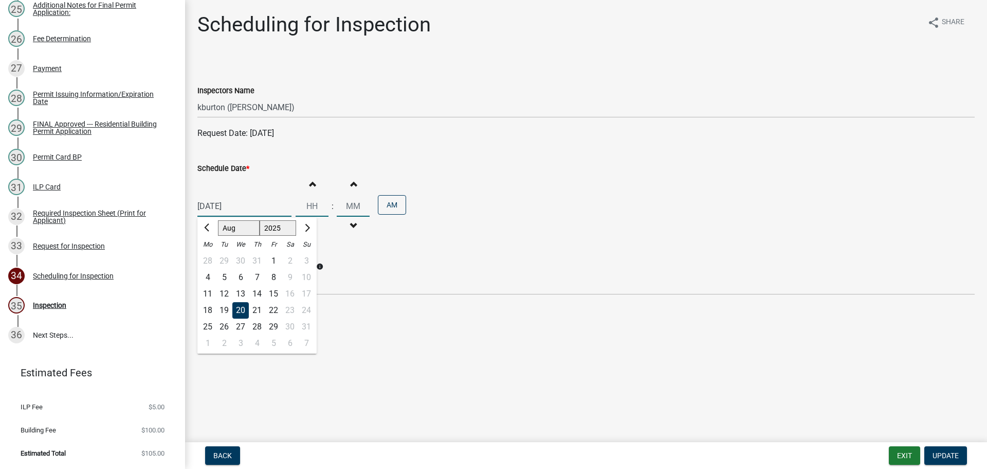
select select "9"
click at [218, 220] on select "Jan Feb Mar Apr May Jun [DATE] Aug Sep Oct Nov Dec" at bounding box center [239, 227] width 42 height 15
click at [259, 293] on div "18" at bounding box center [257, 293] width 16 height 16
type input "[DATE]"
click at [948, 449] on button "Update" at bounding box center [946, 455] width 43 height 19
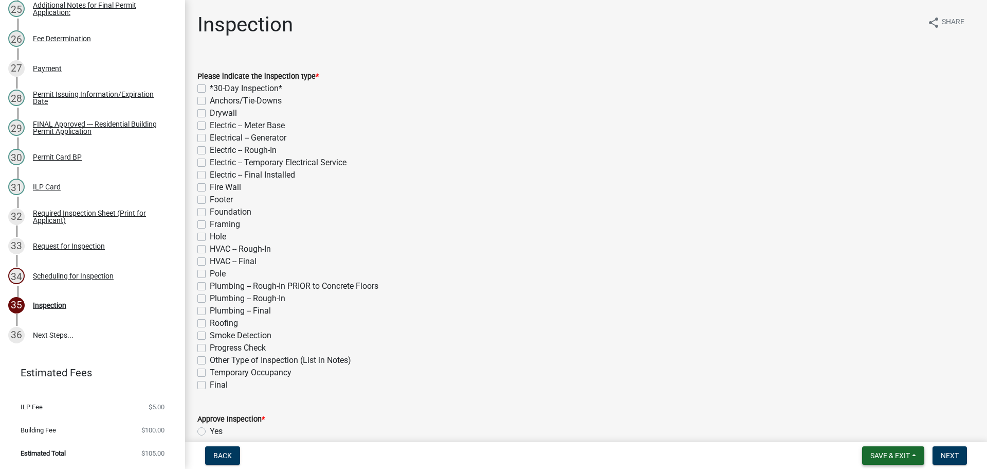
click at [878, 449] on button "Save & Exit" at bounding box center [893, 455] width 62 height 19
click at [885, 431] on button "Save & Exit" at bounding box center [883, 428] width 82 height 25
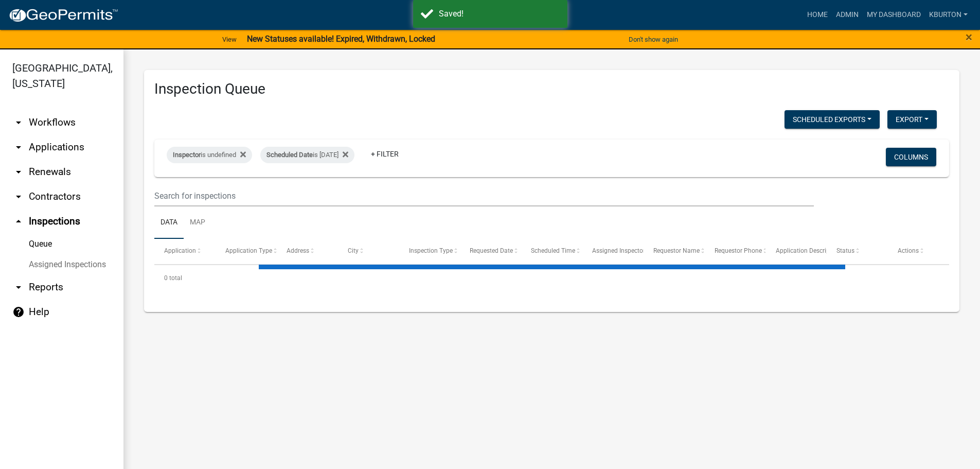
select select "1: 25"
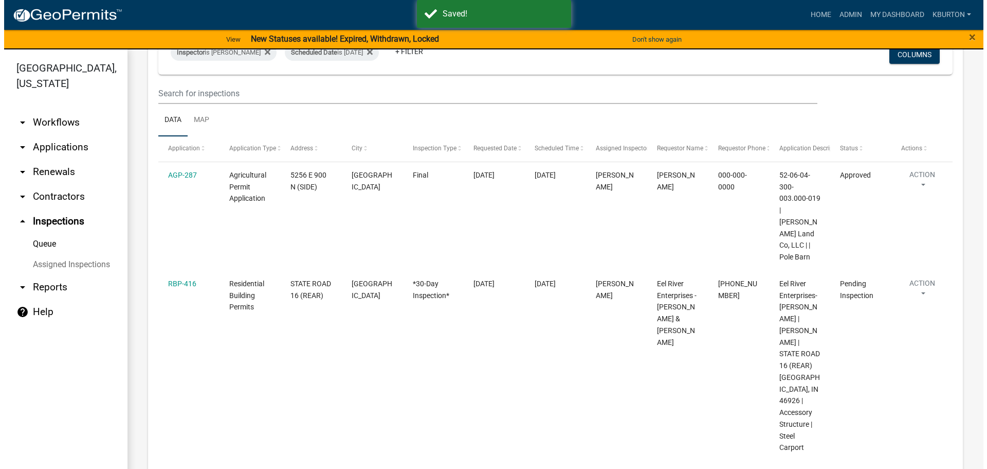
scroll to position [103, 0]
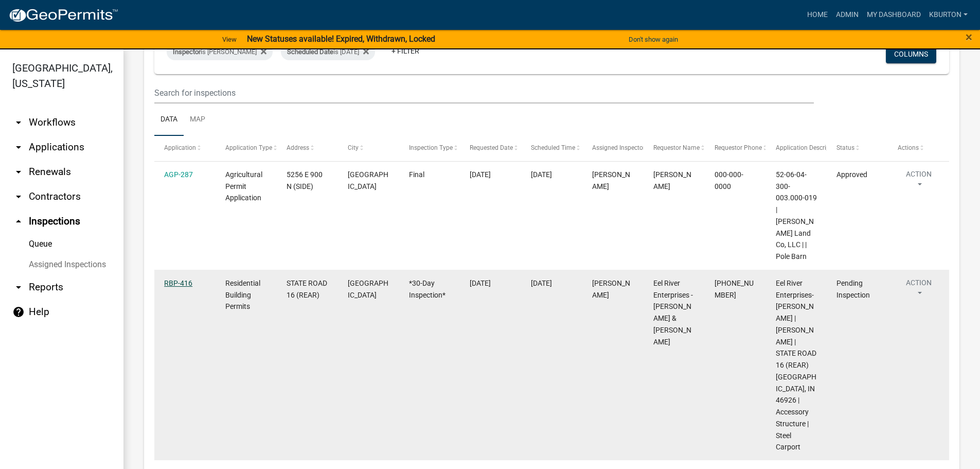
click at [176, 279] on link "RBP-416" at bounding box center [178, 283] width 28 height 8
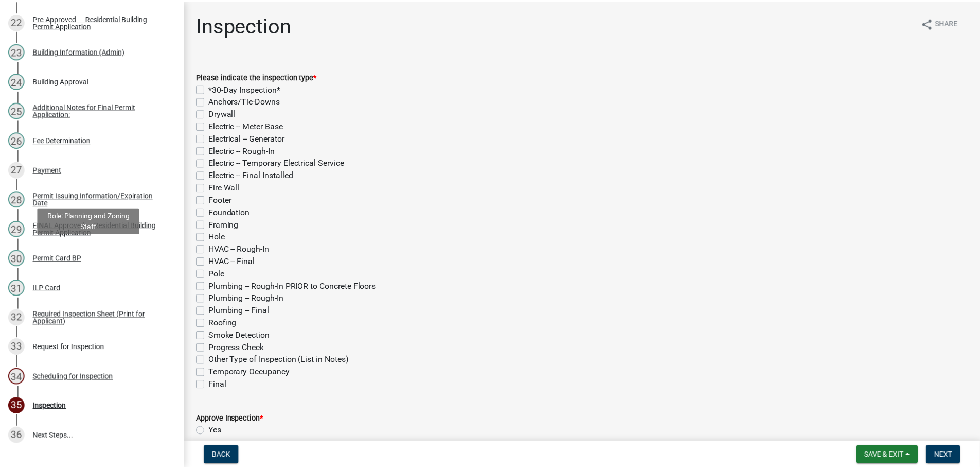
scroll to position [885, 0]
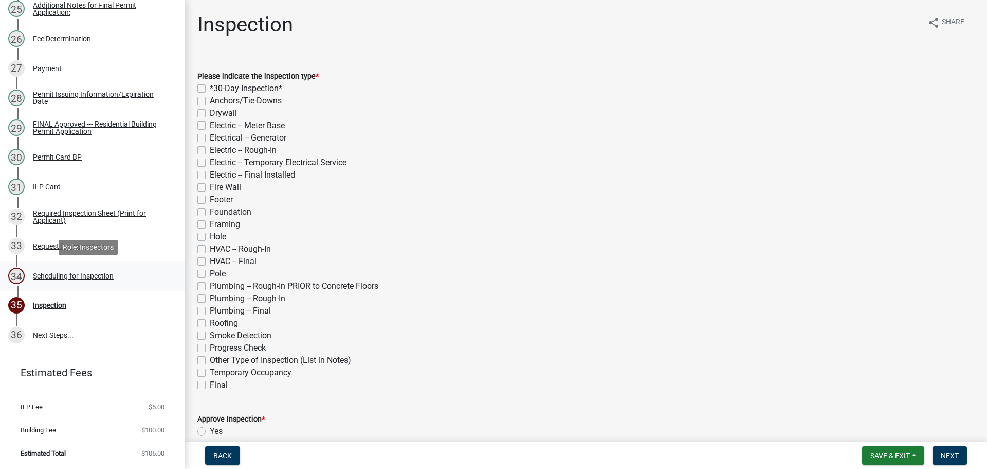
click at [96, 273] on div "Scheduling for Inspection" at bounding box center [73, 275] width 81 height 7
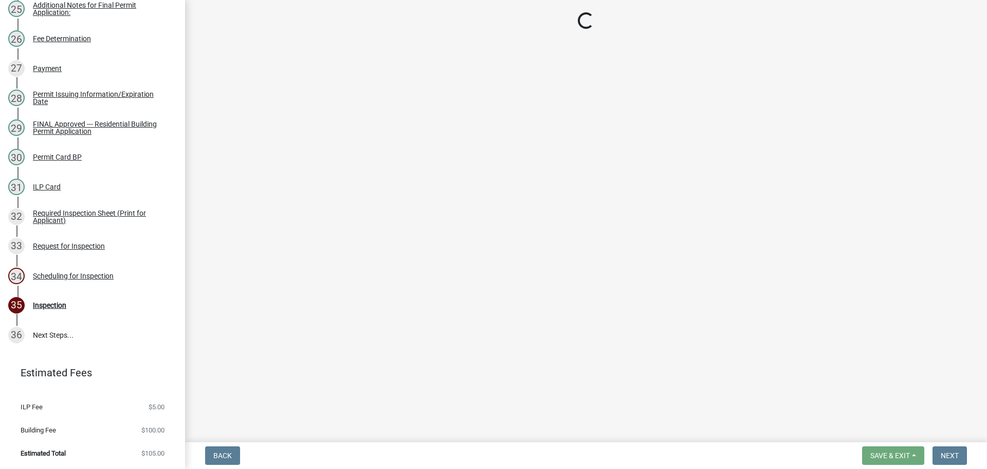
select select "25b75ae6-03c7-4280-9b34-fcf63005d5e5"
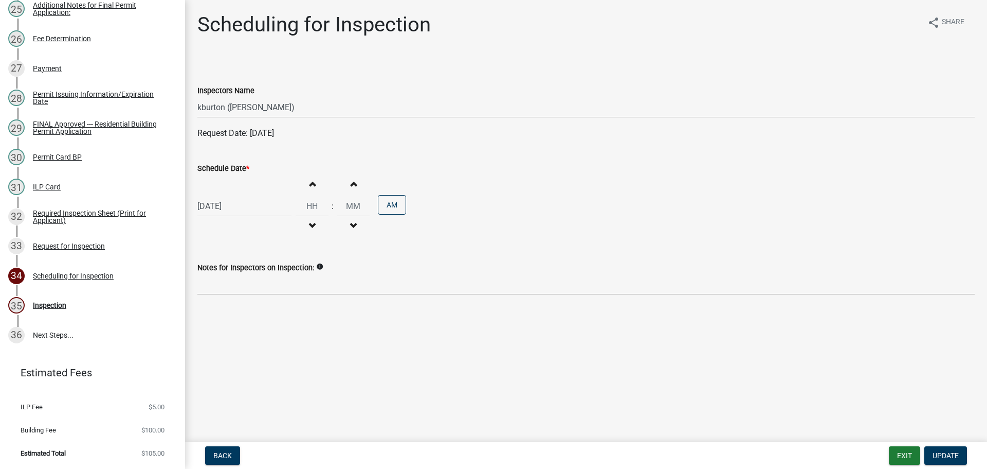
click at [224, 169] on label "Schedule Date *" at bounding box center [223, 168] width 52 height 7
click at [224, 195] on input "[DATE]" at bounding box center [244, 205] width 94 height 21
select select "8"
select select "2025"
click at [227, 225] on select "Jan Feb Mar Apr May Jun [DATE] Aug Sep Oct Nov Dec" at bounding box center [239, 227] width 42 height 15
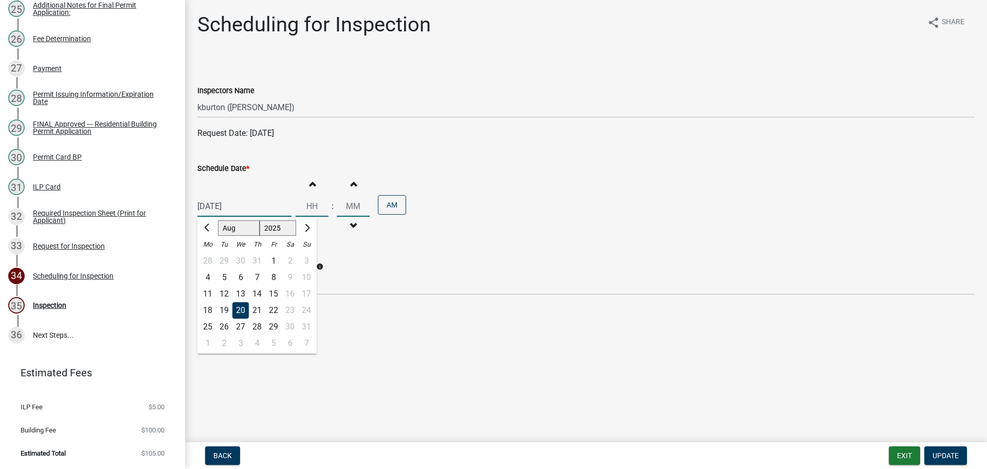
select select "9"
click at [218, 220] on select "Jan Feb Mar Apr May Jun [DATE] Aug Sep Oct Nov Dec" at bounding box center [239, 227] width 42 height 15
click at [257, 292] on div "18" at bounding box center [257, 293] width 16 height 16
type input "[DATE]"
click at [953, 454] on span "Update" at bounding box center [946, 455] width 26 height 8
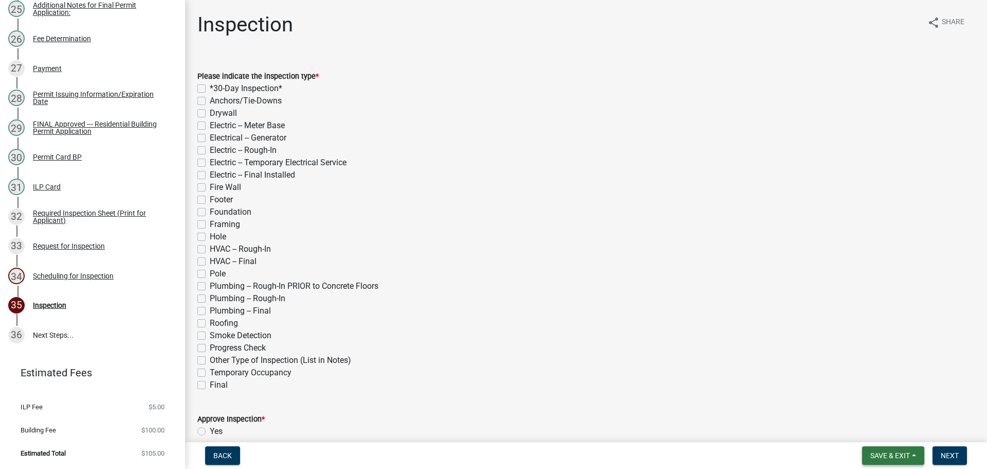
click at [892, 449] on button "Save & Exit" at bounding box center [893, 455] width 62 height 19
click at [891, 433] on button "Save & Exit" at bounding box center [883, 428] width 82 height 25
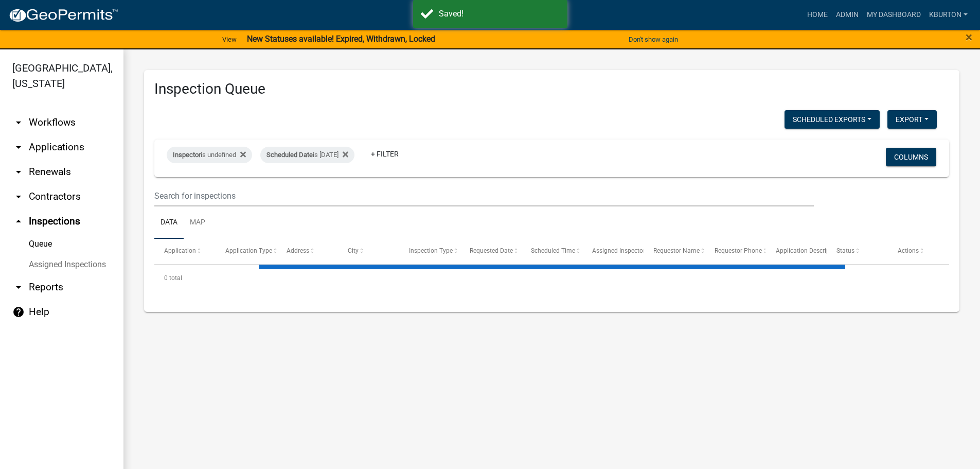
select select "1: 25"
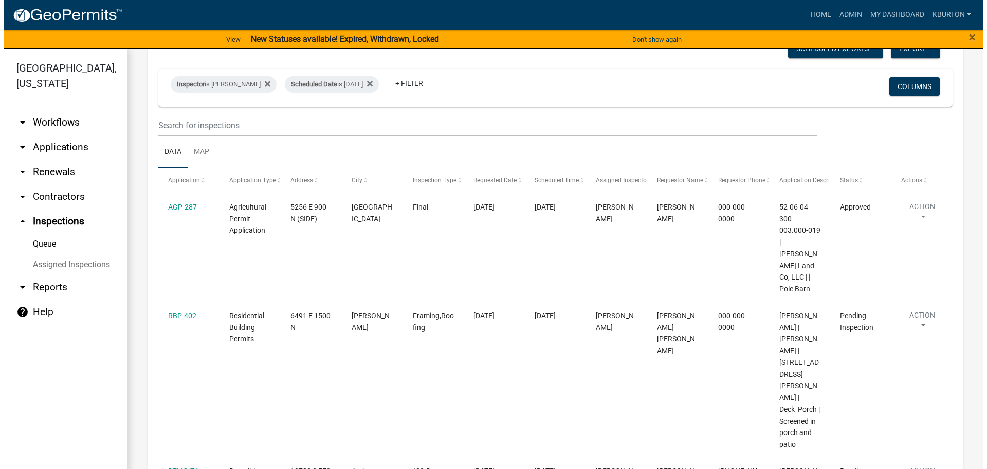
scroll to position [103, 0]
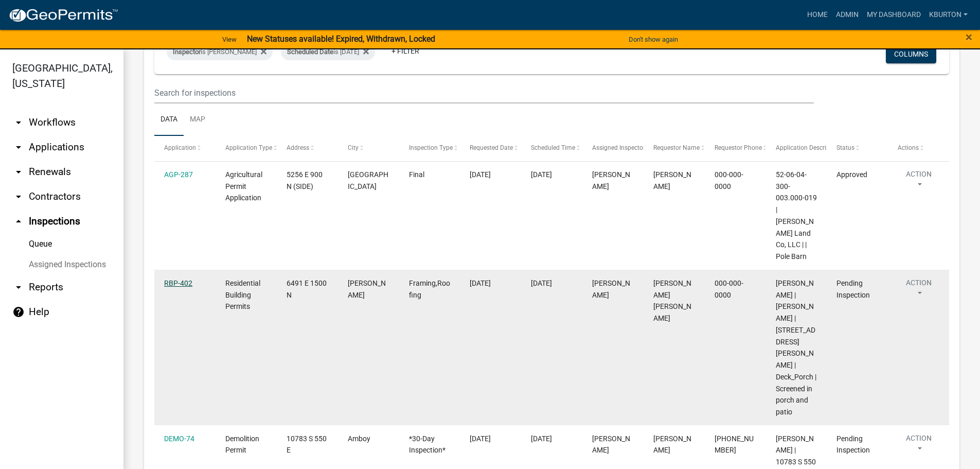
click at [181, 279] on link "RBP-402" at bounding box center [178, 283] width 28 height 8
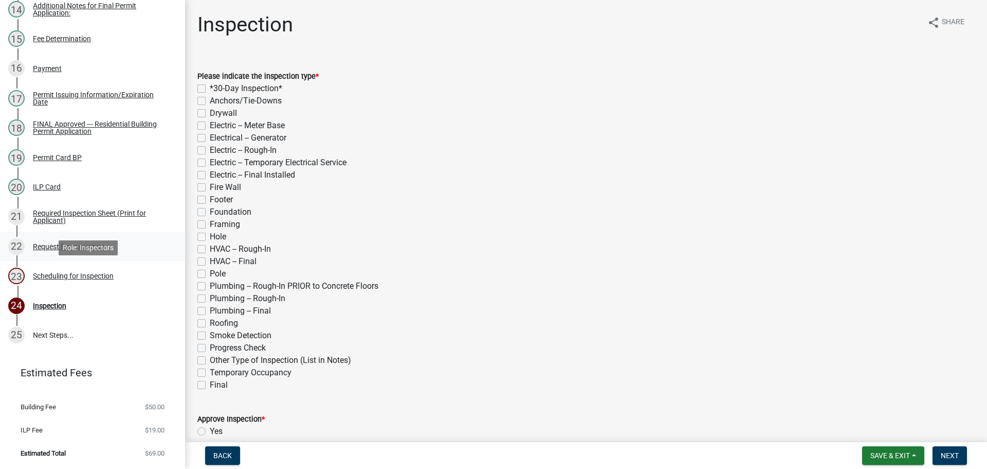
scroll to position [559, 0]
click at [95, 246] on div "Request for Inspection" at bounding box center [69, 246] width 72 height 7
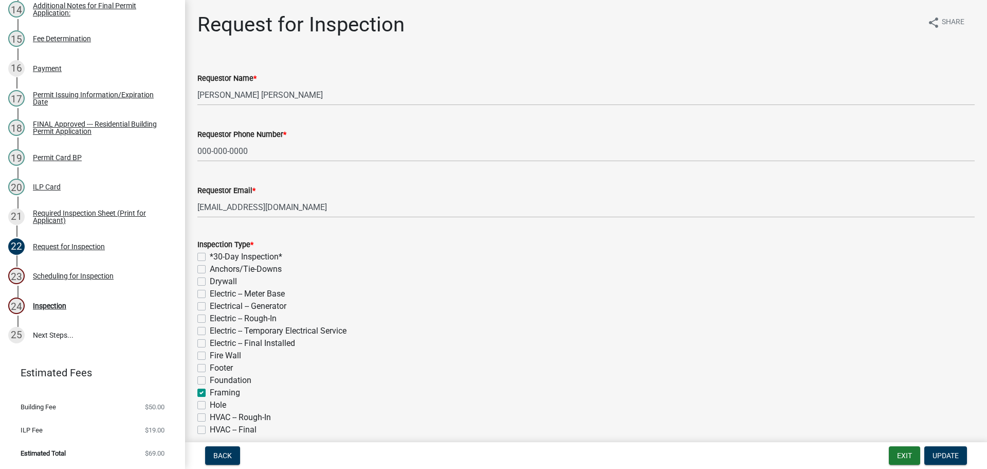
click at [210, 256] on label "*30-Day Inspection*" at bounding box center [246, 256] width 73 height 12
click at [210, 256] on input "*30-Day Inspection*" at bounding box center [213, 253] width 7 height 7
checkbox input "true"
checkbox input "false"
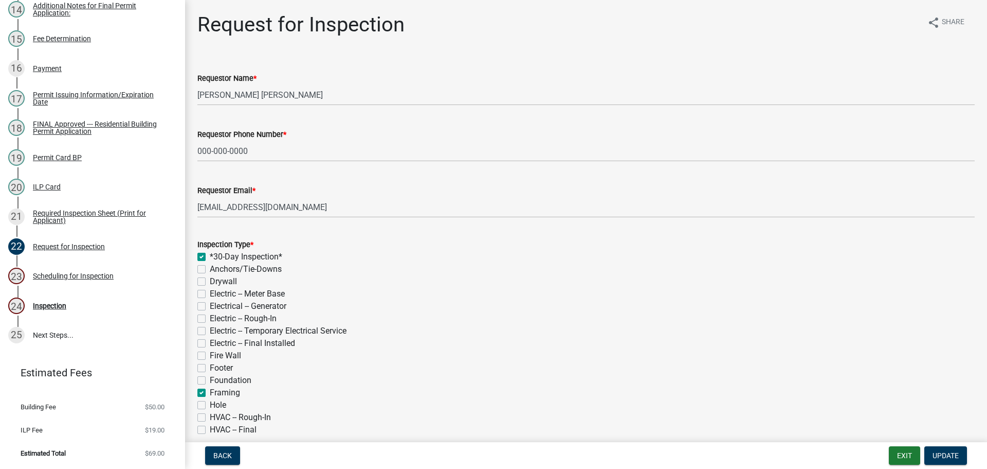
checkbox input "false"
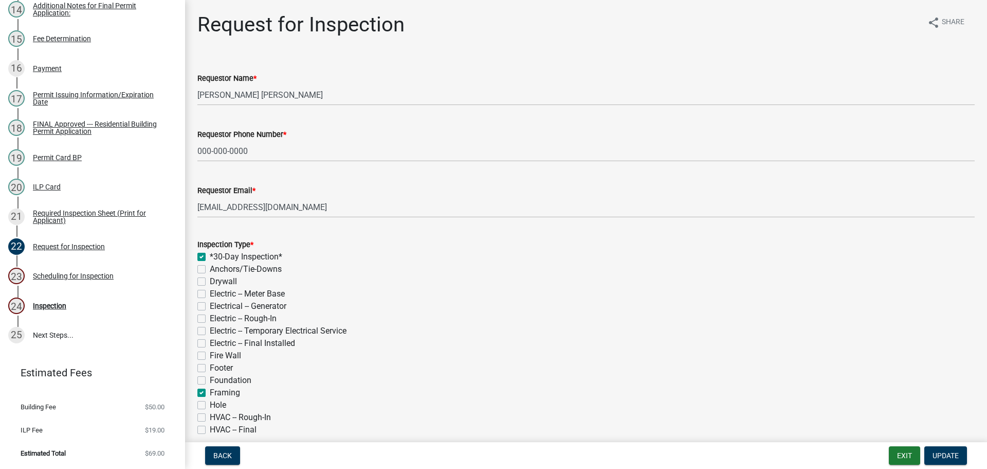
checkbox input "false"
checkbox input "true"
checkbox input "false"
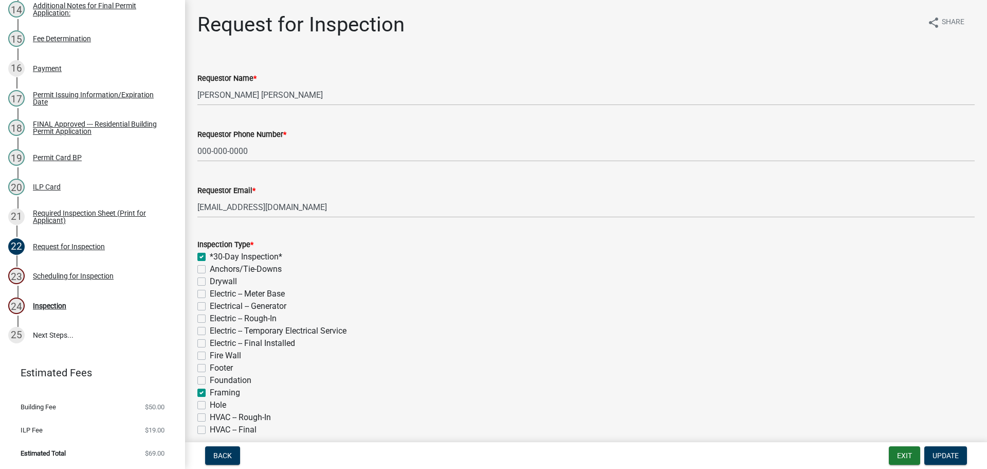
checkbox input "false"
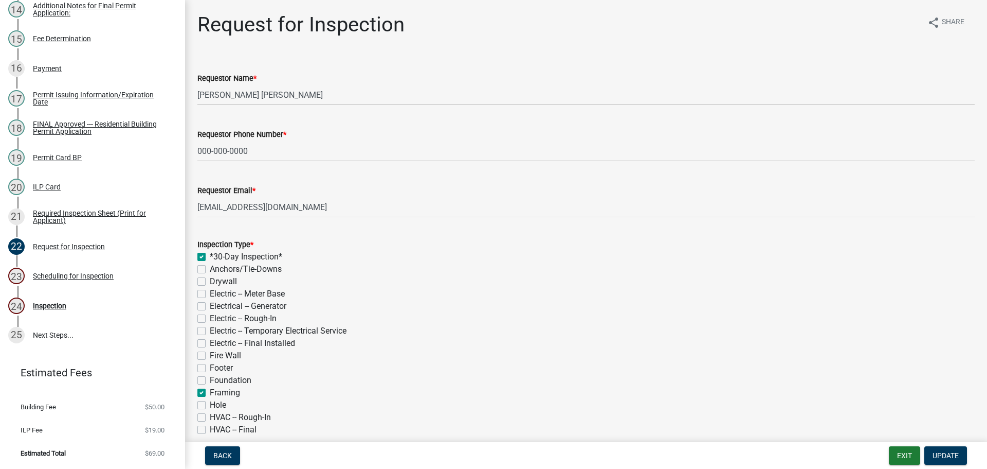
checkbox input "false"
checkbox input "true"
checkbox input "false"
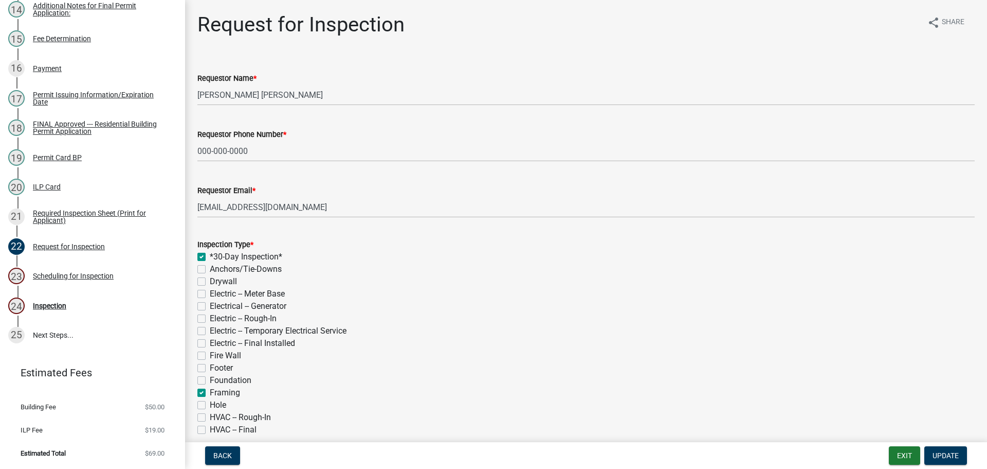
checkbox input "false"
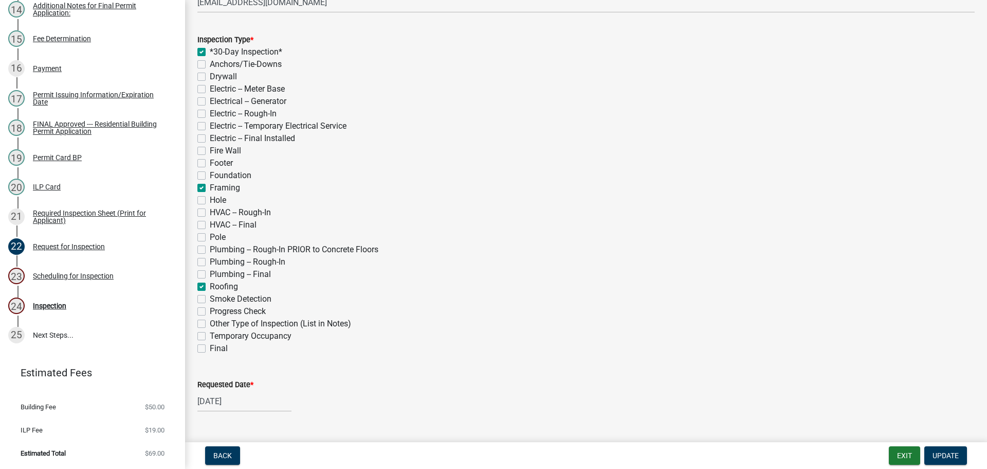
scroll to position [206, 0]
click at [210, 348] on label "Final" at bounding box center [219, 347] width 18 height 12
click at [210, 348] on input "Final" at bounding box center [213, 344] width 7 height 7
checkbox input "true"
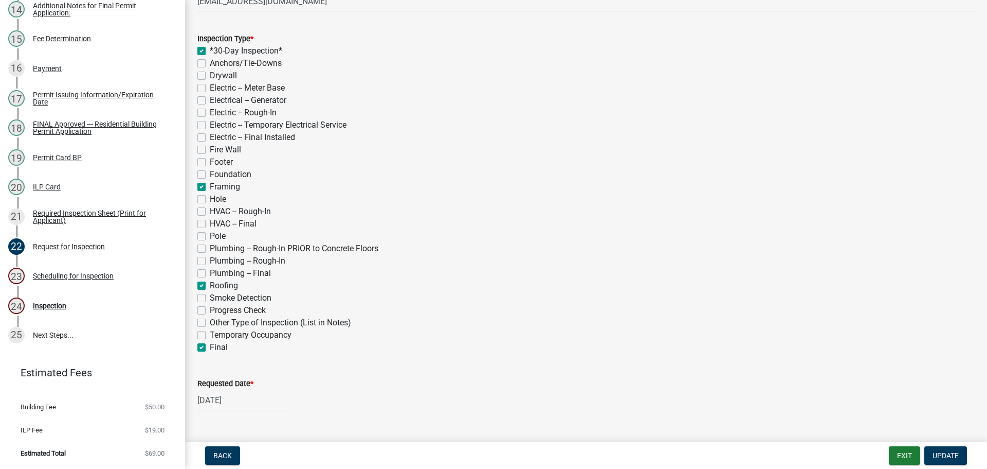
checkbox input "false"
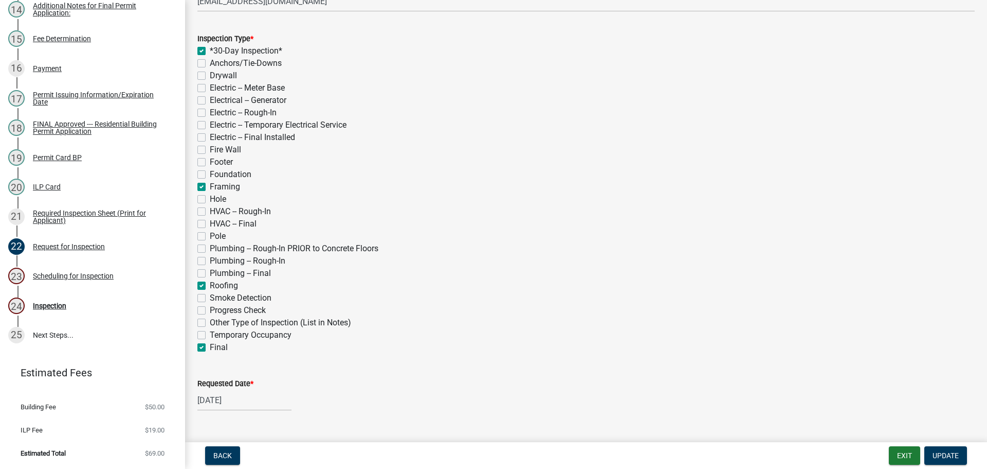
checkbox input "false"
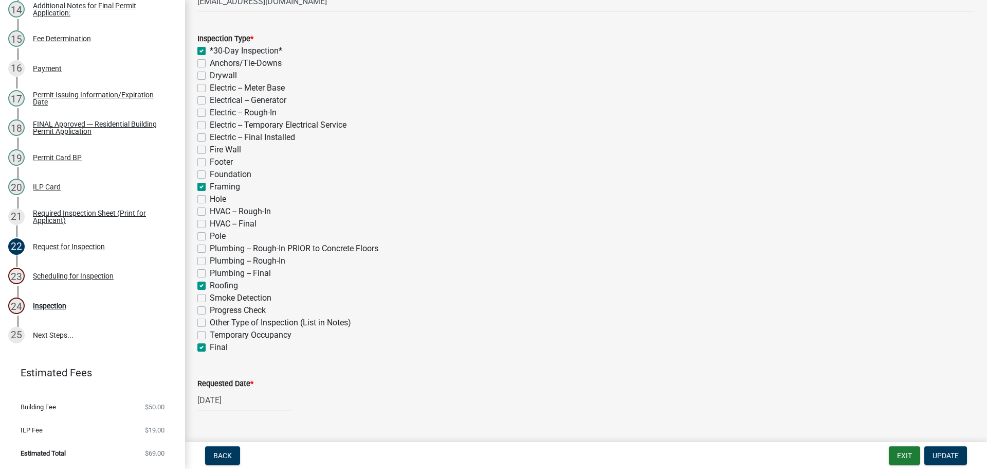
checkbox input "true"
checkbox input "false"
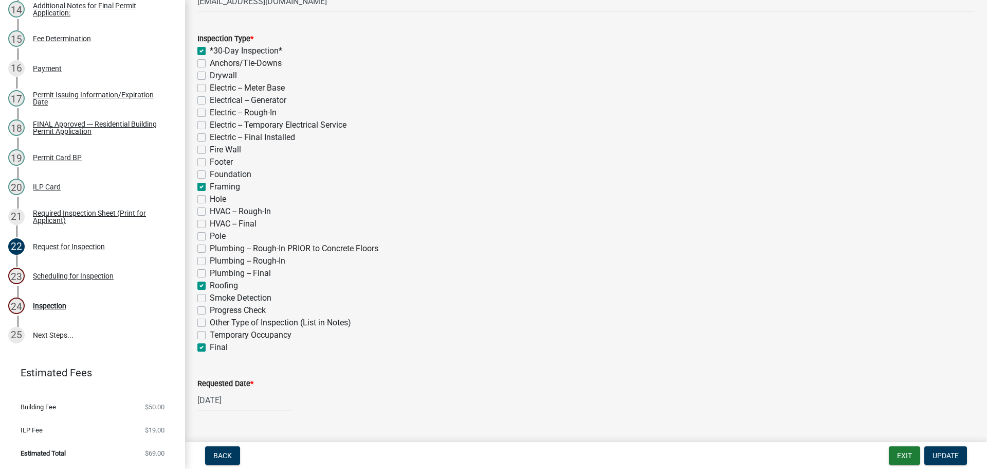
checkbox input "false"
checkbox input "true"
checkbox input "false"
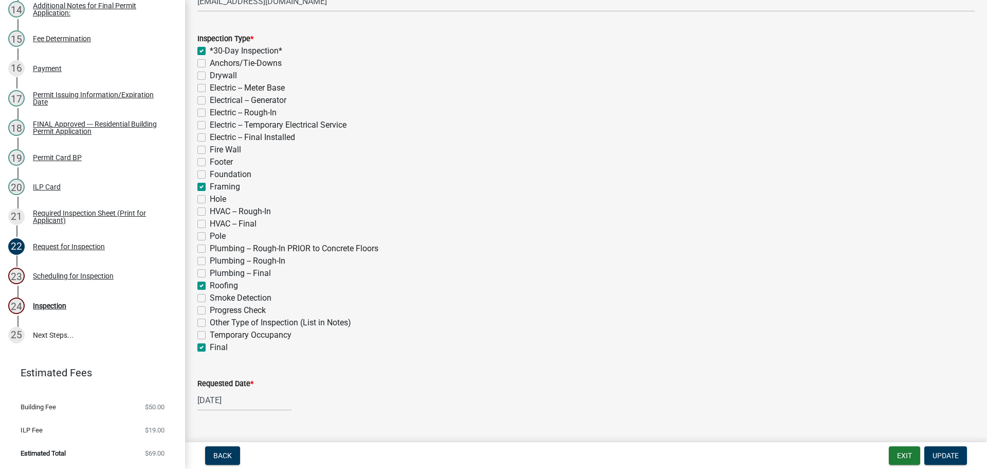
checkbox input "false"
checkbox input "true"
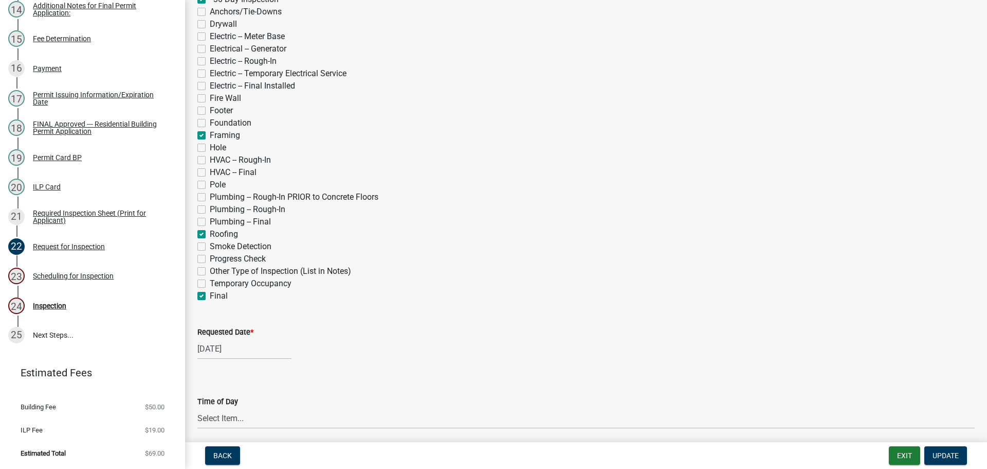
click at [233, 332] on label "Requested Date *" at bounding box center [225, 332] width 56 height 7
click at [233, 338] on input "[DATE]" at bounding box center [244, 348] width 94 height 21
select select "4"
select select "2025"
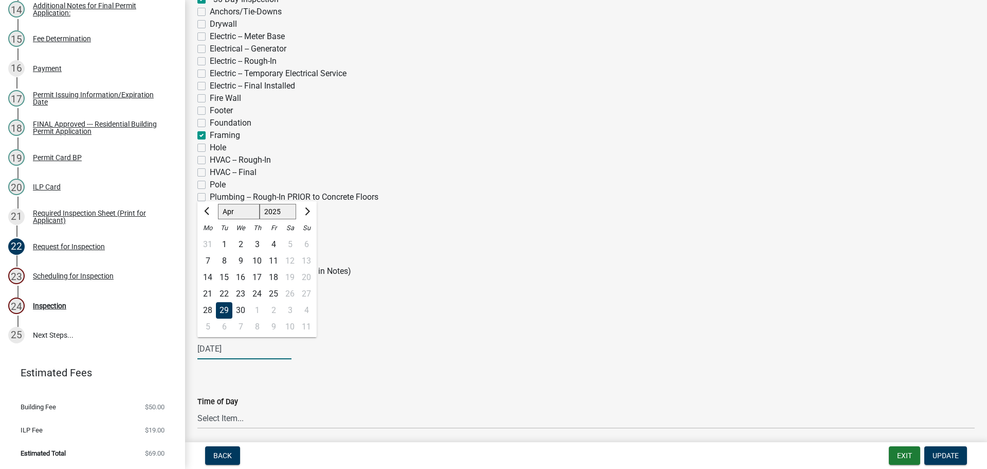
click at [229, 213] on select "Jan Feb Mar Apr May Jun [DATE] Aug Sep Oct Nov Dec" at bounding box center [239, 211] width 42 height 15
select select "8"
click at [218, 204] on select "Jan Feb Mar Apr May Jun [DATE] Aug Sep Oct Nov Dec" at bounding box center [239, 211] width 42 height 15
click at [241, 293] on div "20" at bounding box center [240, 293] width 16 height 16
type input "[DATE]"
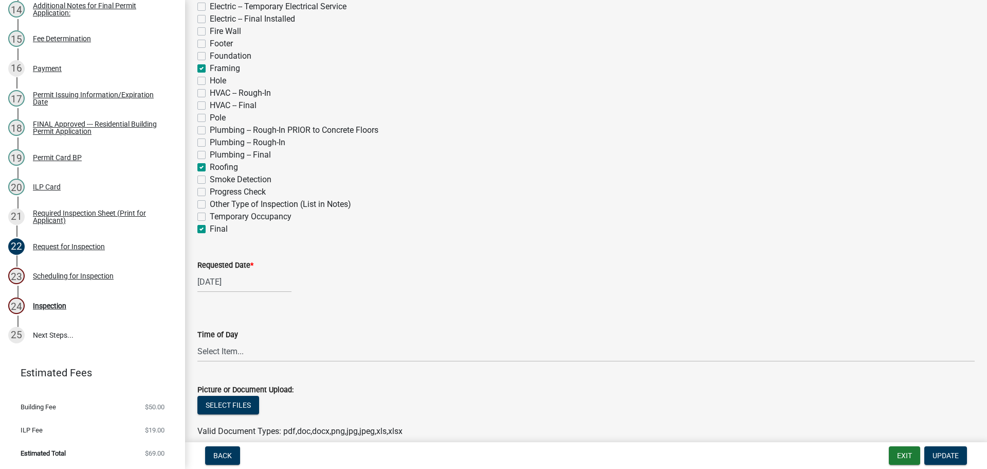
scroll to position [309, 0]
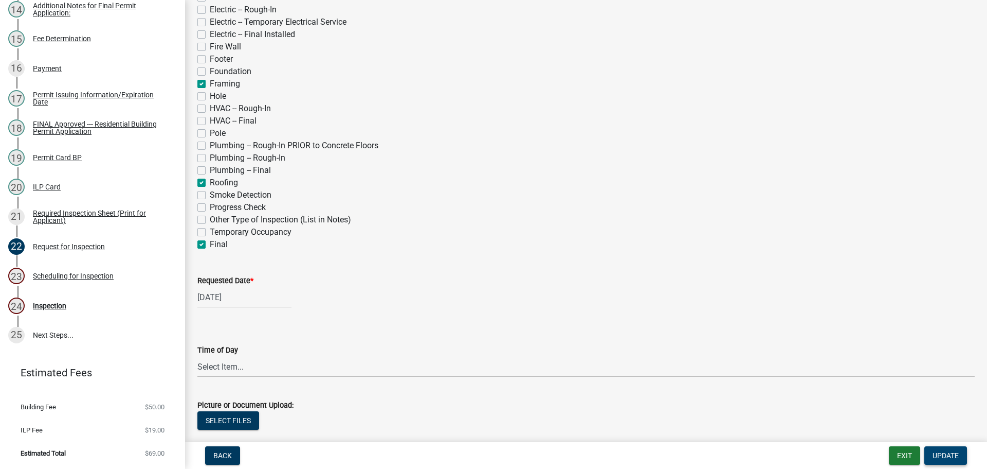
click at [950, 451] on span "Update" at bounding box center [946, 455] width 26 height 8
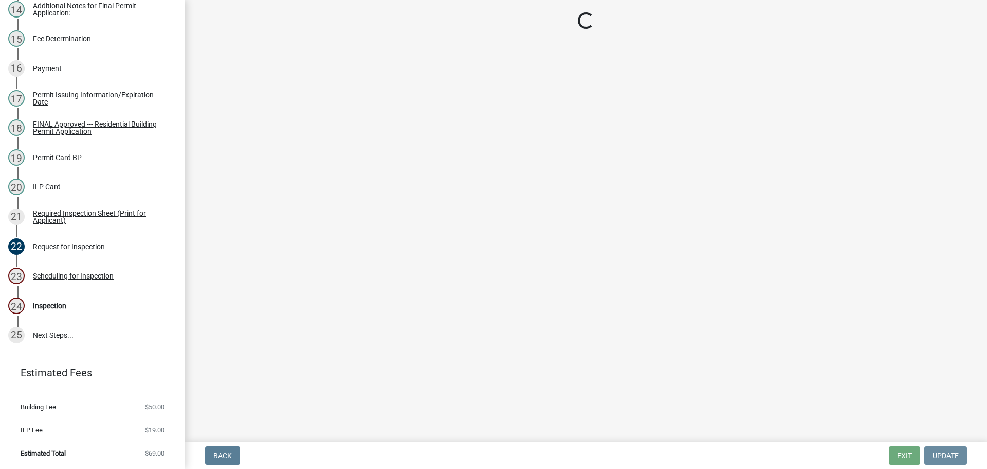
scroll to position [0, 0]
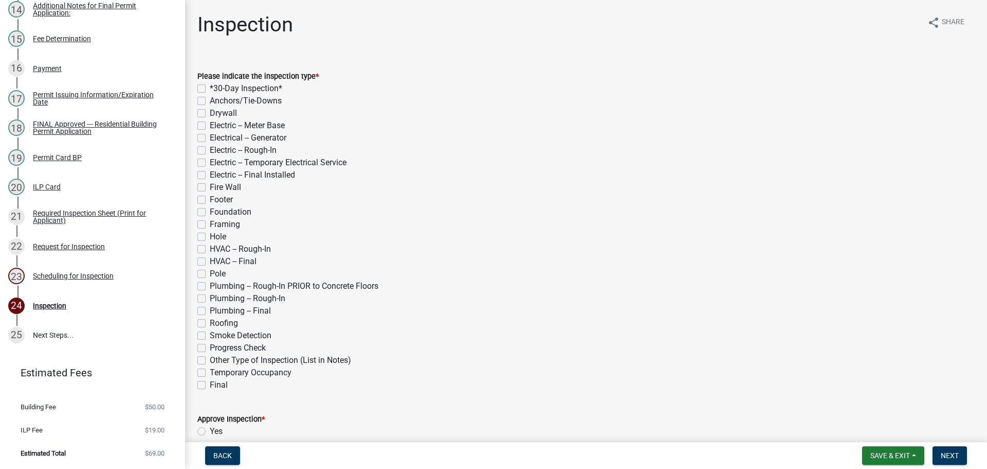
click at [206, 85] on div "*30-Day Inspection*" at bounding box center [586, 88] width 778 height 12
click at [210, 222] on label "Framing" at bounding box center [225, 224] width 30 height 12
click at [210, 222] on input "Framing" at bounding box center [213, 221] width 7 height 7
checkbox input "true"
checkbox input "false"
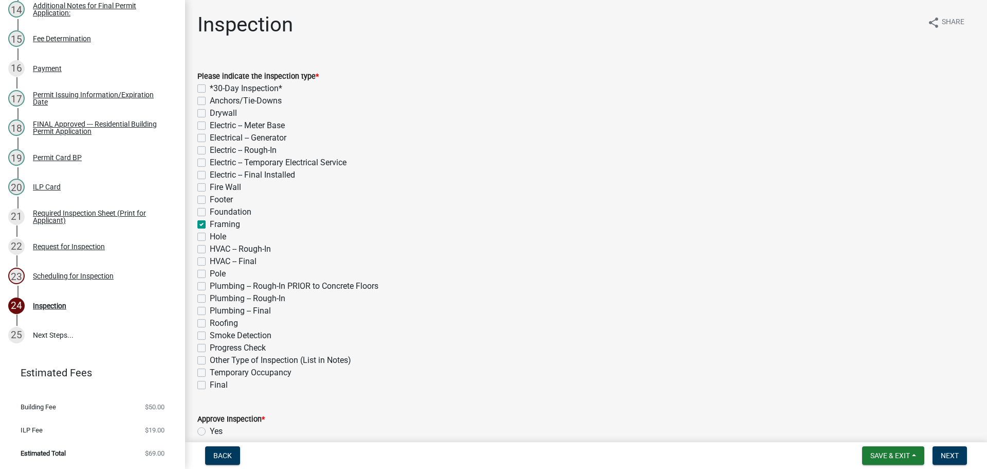
checkbox input "false"
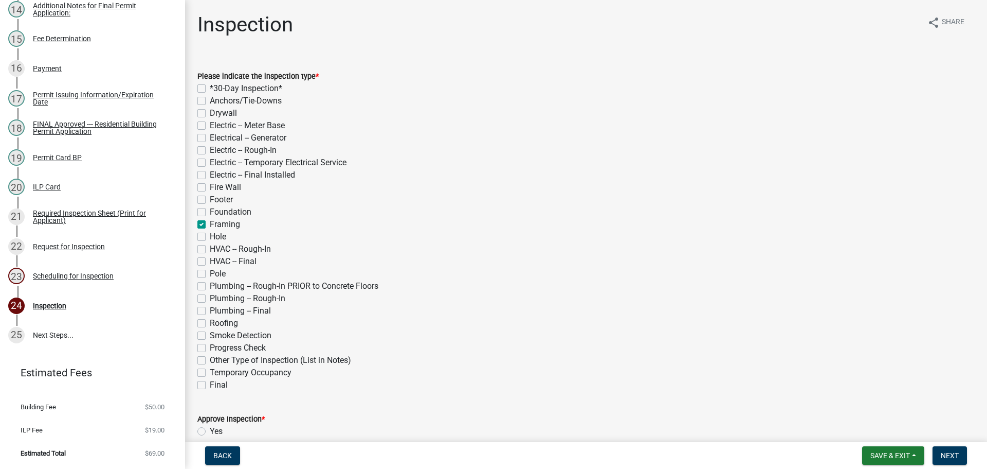
checkbox input "false"
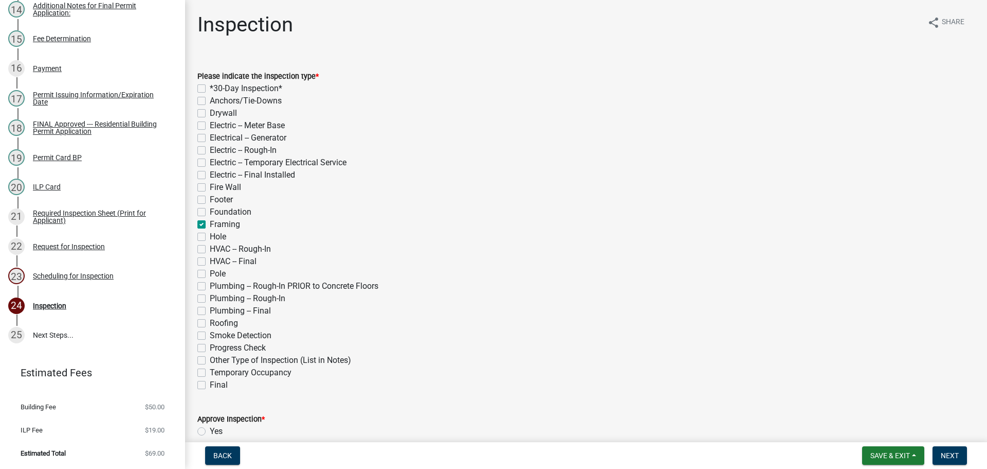
checkbox input "true"
checkbox input "false"
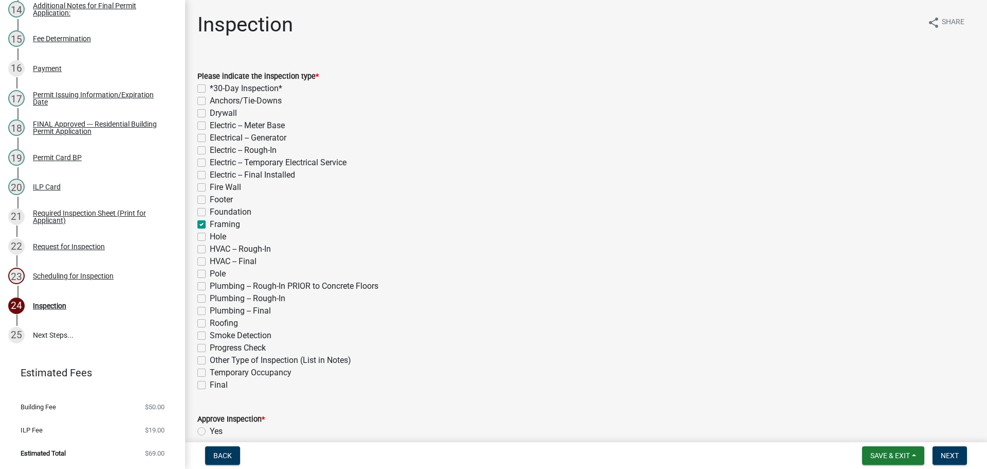
checkbox input "false"
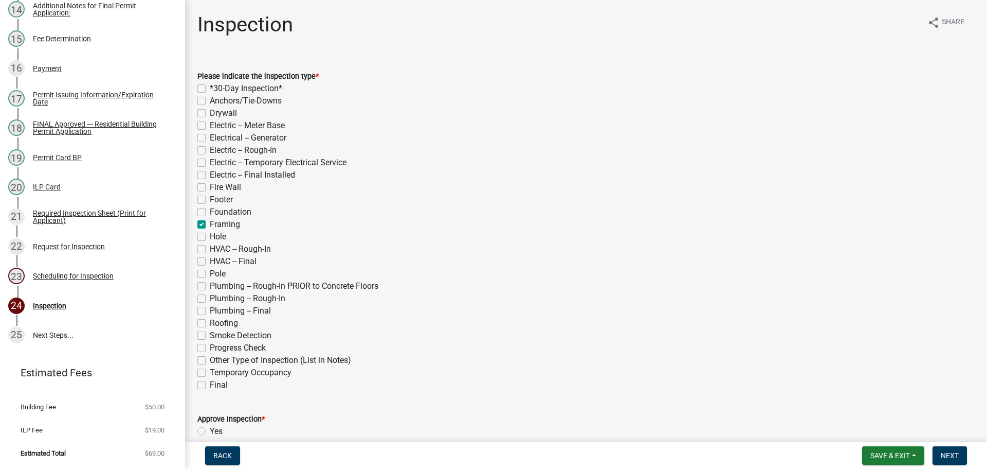
checkbox input "false"
click at [210, 322] on label "Roofing" at bounding box center [224, 323] width 28 height 12
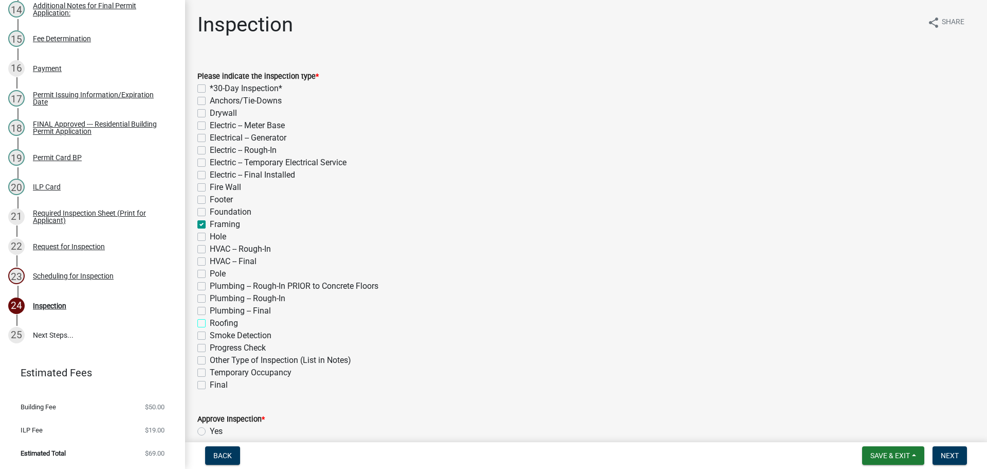
click at [210, 322] on input "Roofing" at bounding box center [213, 320] width 7 height 7
checkbox input "true"
checkbox input "false"
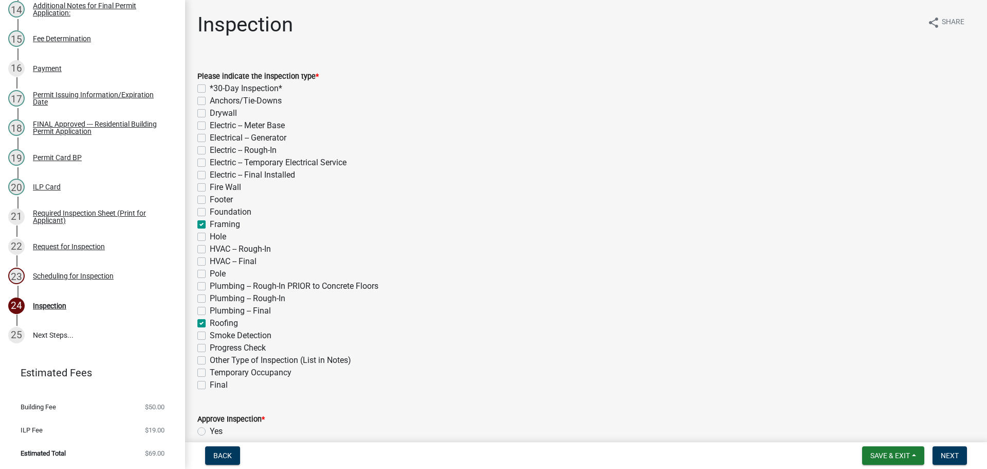
checkbox input "false"
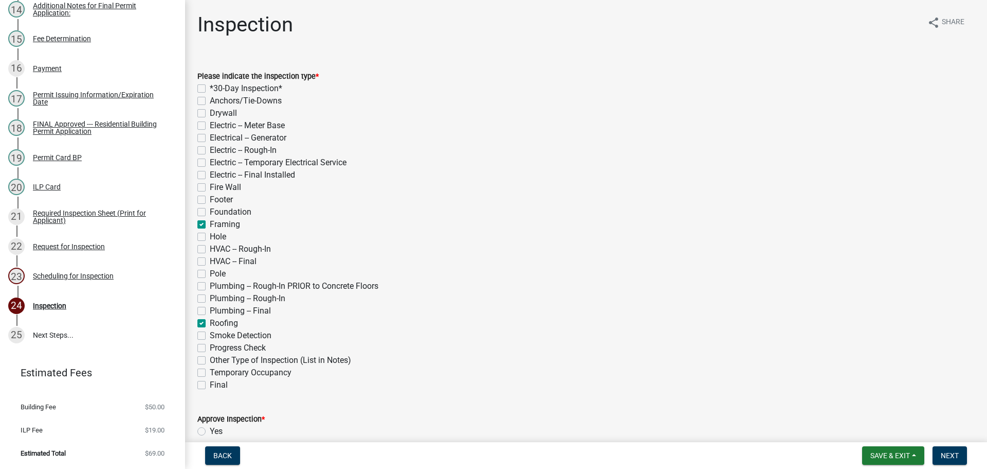
checkbox input "false"
checkbox input "true"
checkbox input "false"
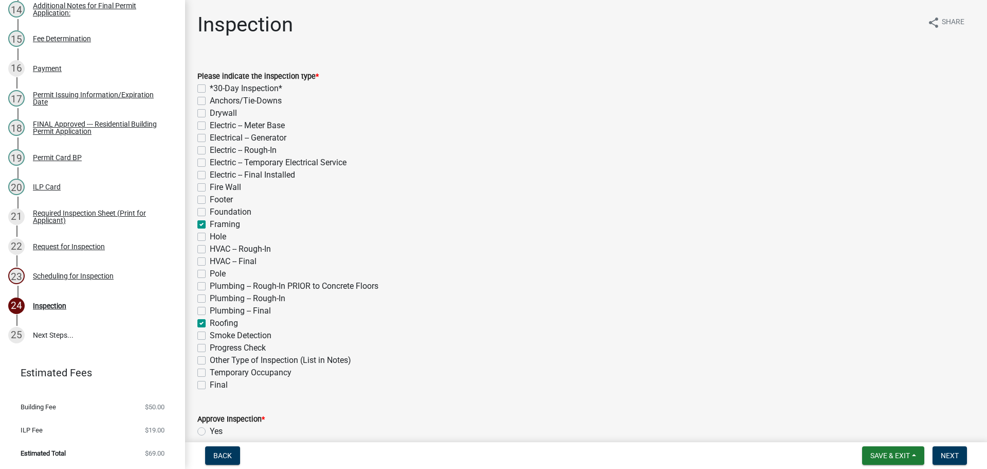
checkbox input "false"
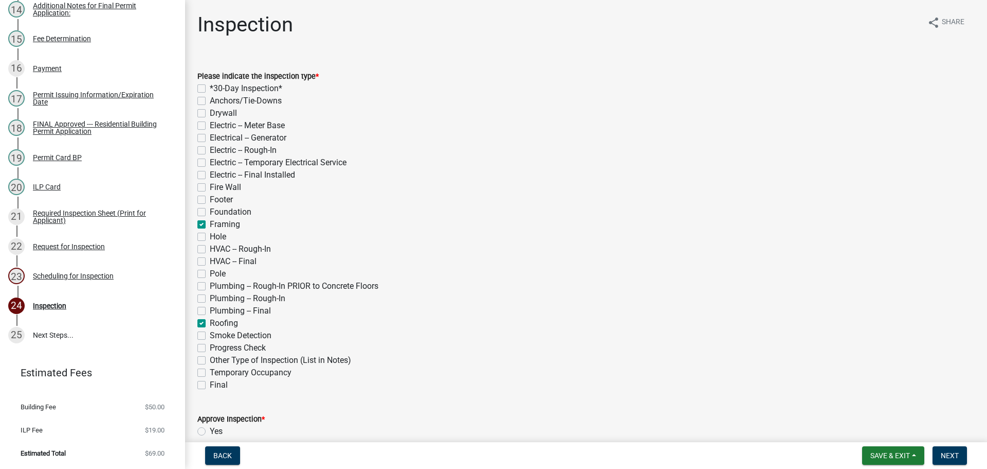
checkbox input "false"
checkbox input "true"
checkbox input "false"
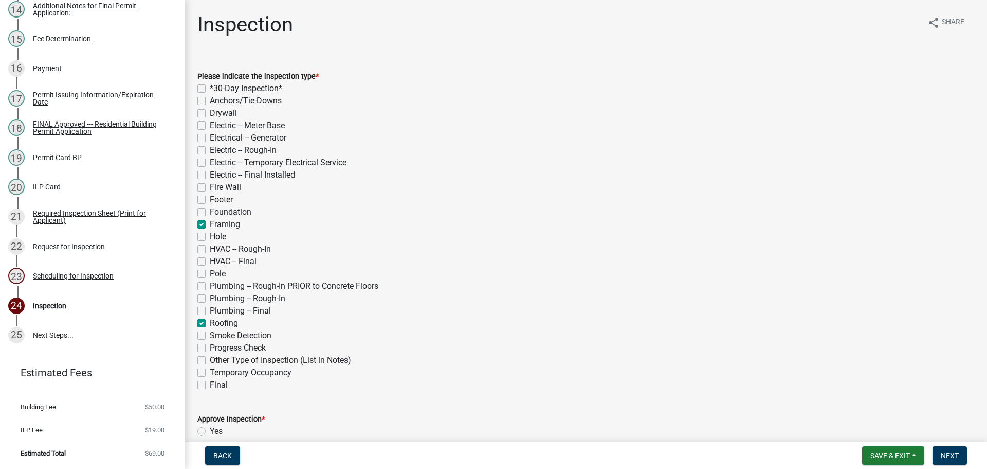
checkbox input "false"
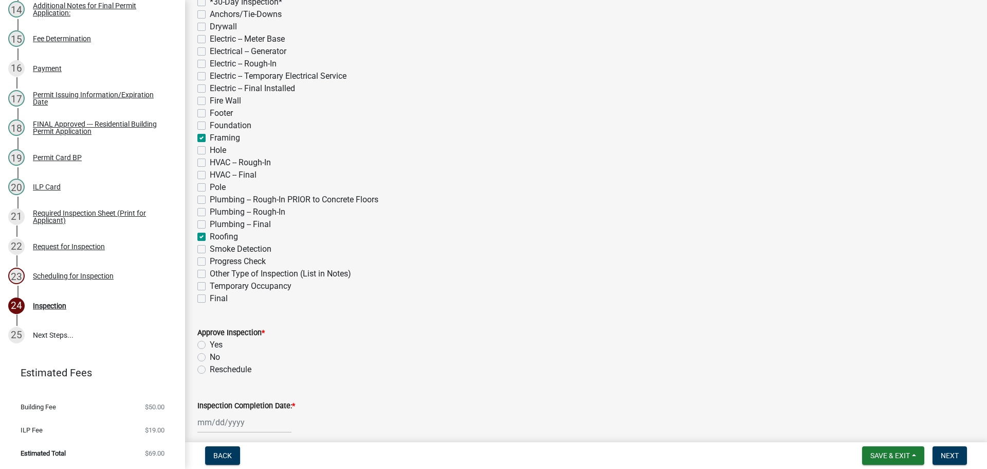
scroll to position [103, 0]
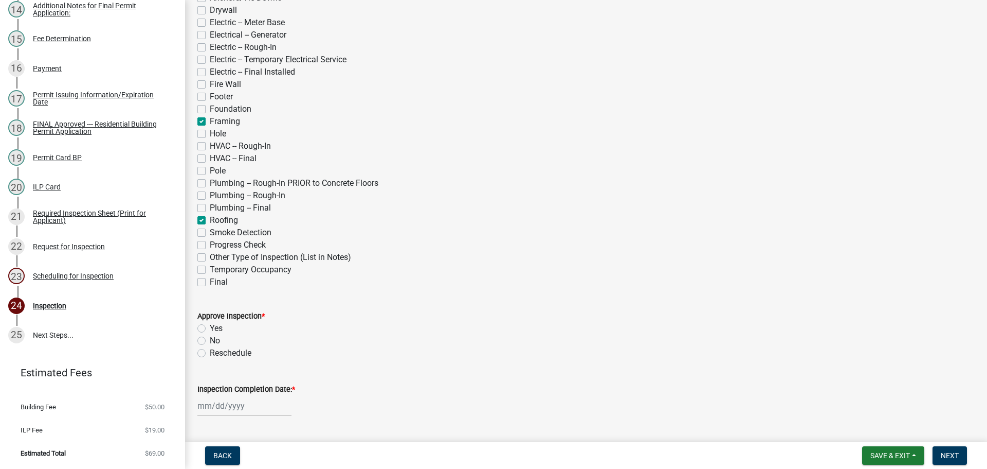
click at [210, 280] on label "Final" at bounding box center [219, 282] width 18 height 12
click at [210, 280] on input "Final" at bounding box center [213, 279] width 7 height 7
checkbox input "true"
checkbox input "false"
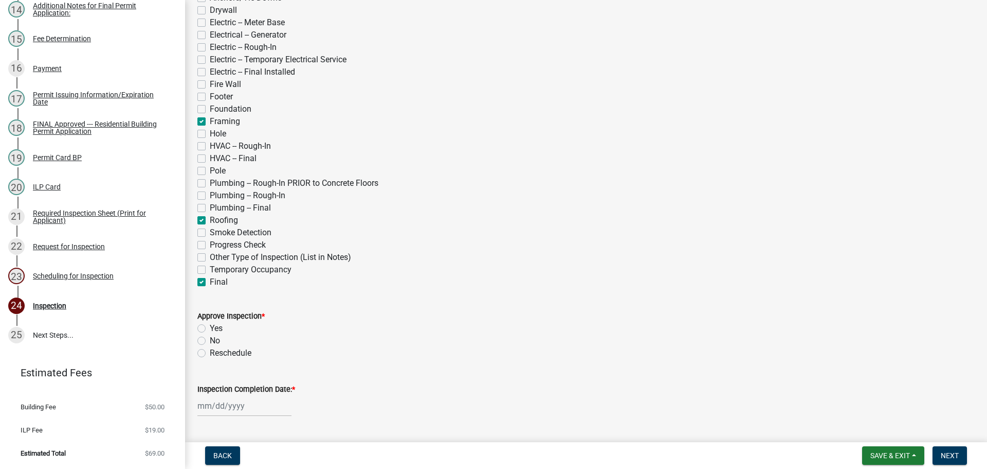
checkbox input "false"
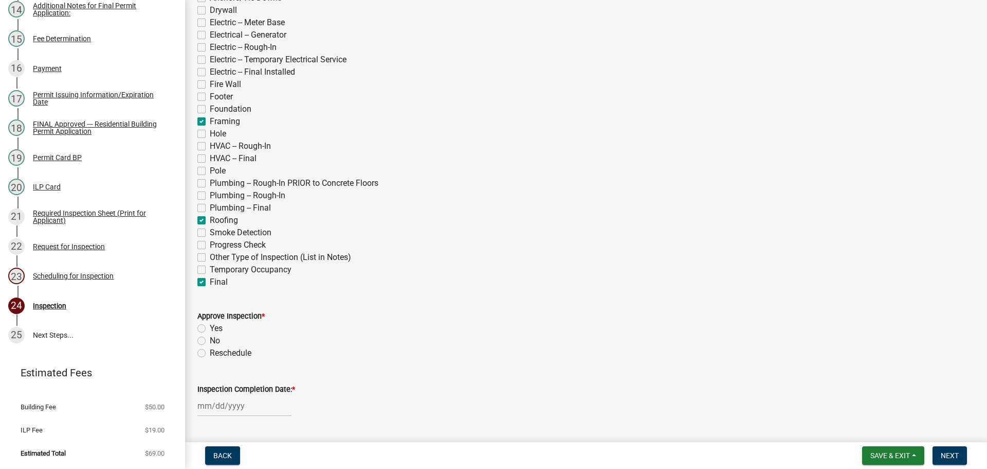
checkbox input "false"
checkbox input "true"
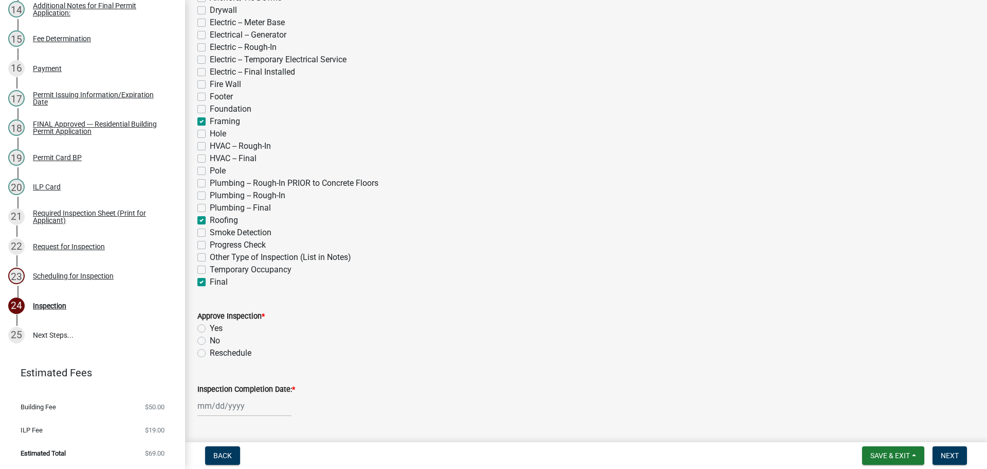
checkbox input "false"
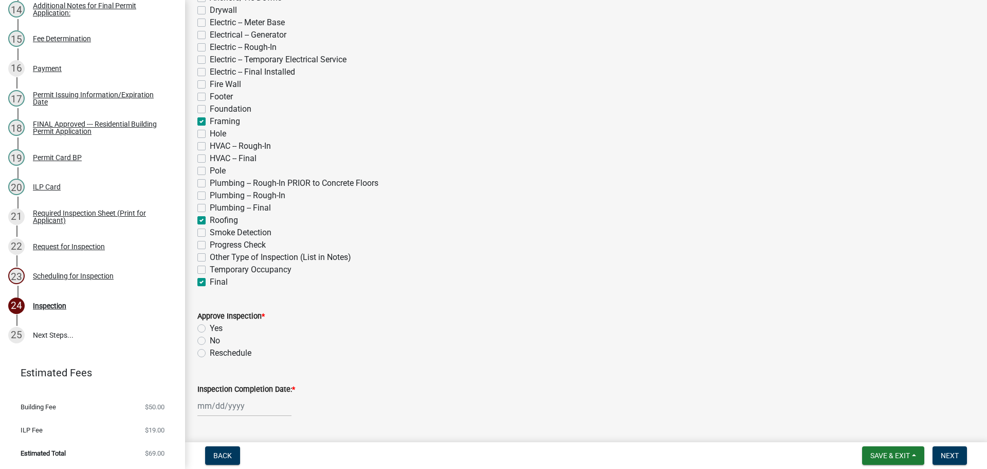
checkbox input "false"
checkbox input "true"
checkbox input "false"
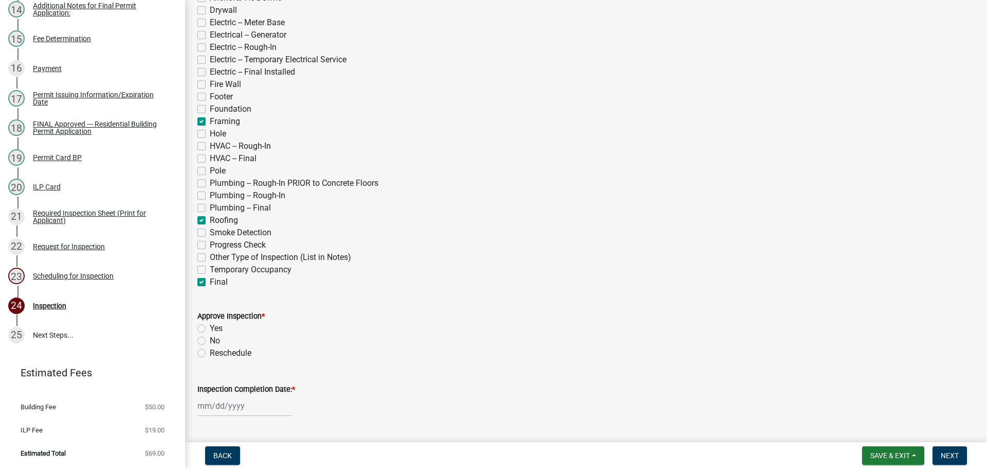
scroll to position [0, 0]
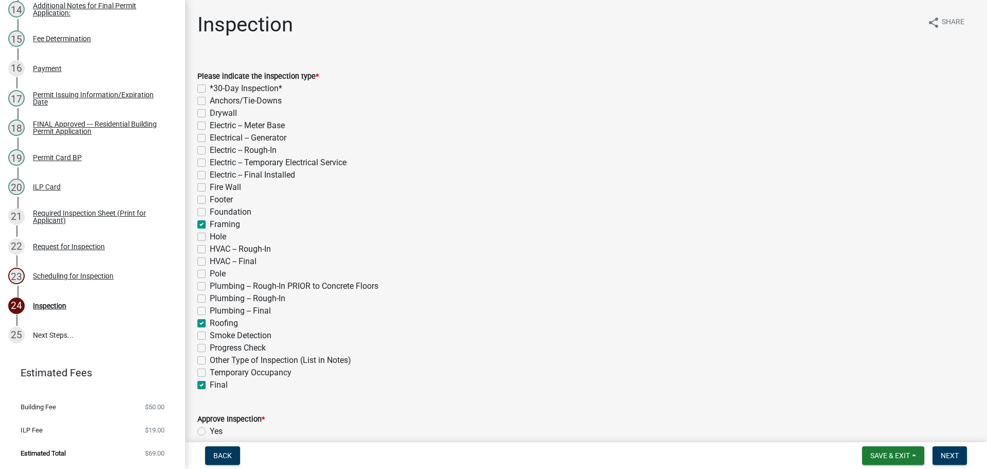
click at [210, 87] on label "*30-Day Inspection*" at bounding box center [246, 88] width 73 height 12
click at [210, 87] on input "*30-Day Inspection*" at bounding box center [213, 85] width 7 height 7
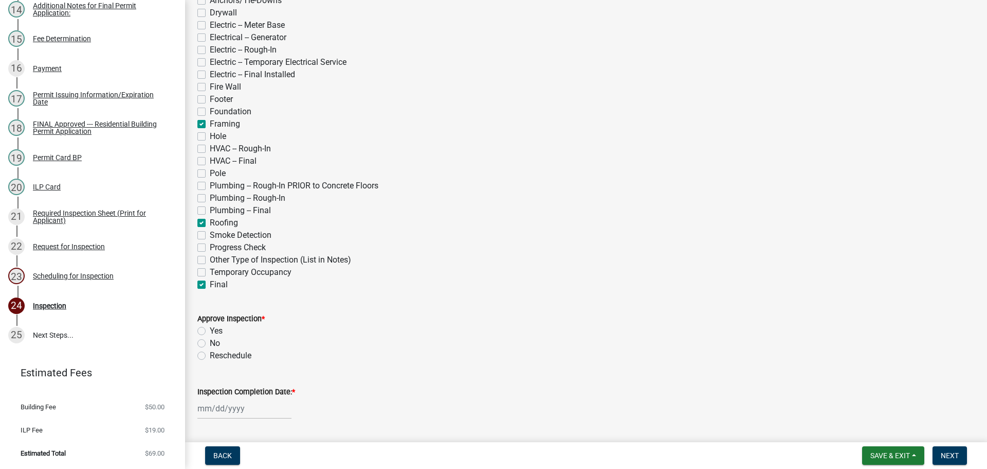
scroll to position [103, 0]
click at [210, 325] on label "Yes" at bounding box center [216, 328] width 13 height 12
click at [210, 325] on input "Yes" at bounding box center [213, 325] width 7 height 7
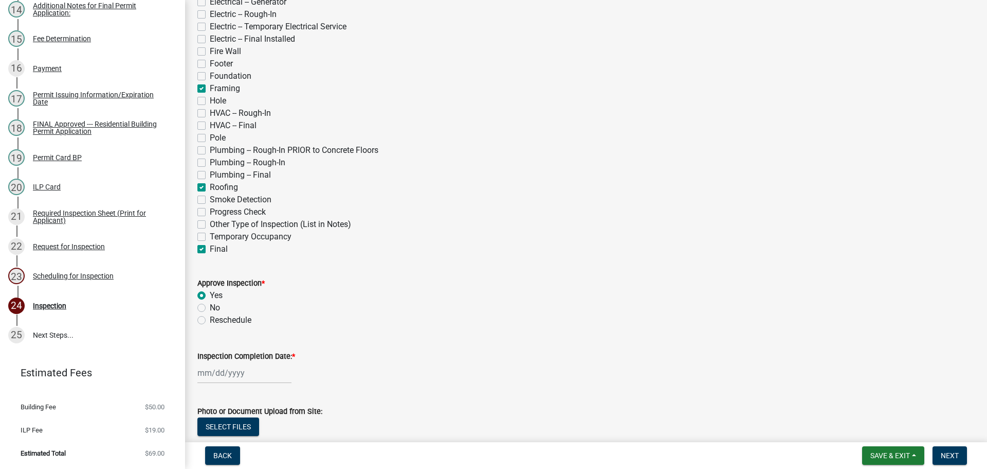
scroll to position [154, 0]
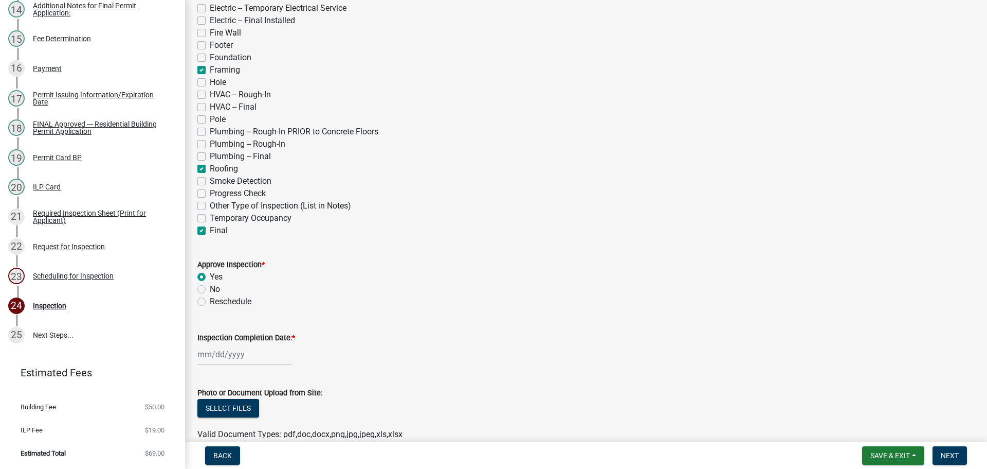
click at [241, 337] on label "Inspection Completion Date: *" at bounding box center [246, 337] width 98 height 7
click at [241, 344] on input "Inspection Completion Date: *" at bounding box center [244, 354] width 94 height 21
click at [240, 300] on div "20" at bounding box center [240, 299] width 16 height 16
click at [944, 456] on span "Next" at bounding box center [950, 455] width 18 height 8
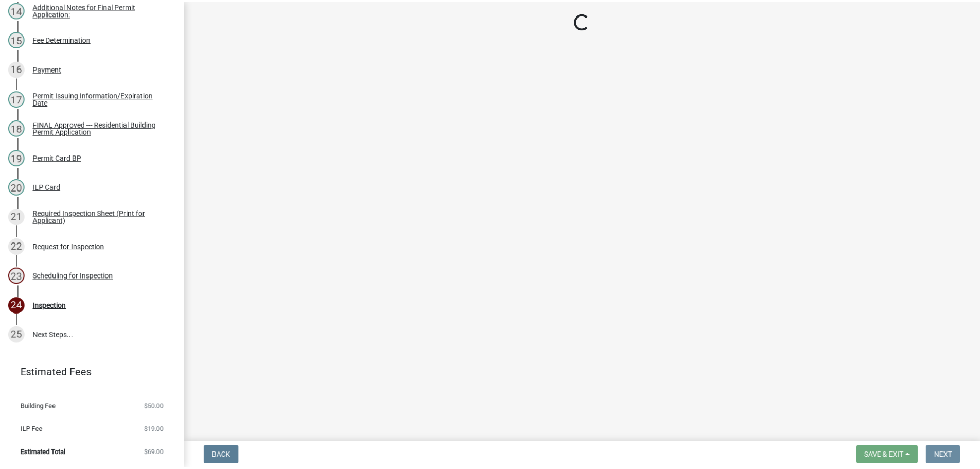
scroll to position [0, 0]
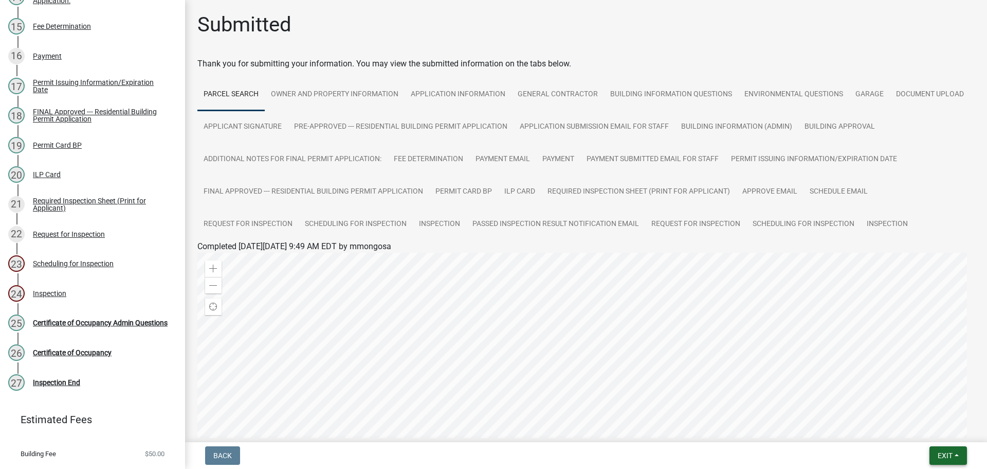
click at [948, 455] on span "Exit" at bounding box center [945, 455] width 15 height 8
click at [941, 434] on button "Save & Exit" at bounding box center [926, 428] width 82 height 25
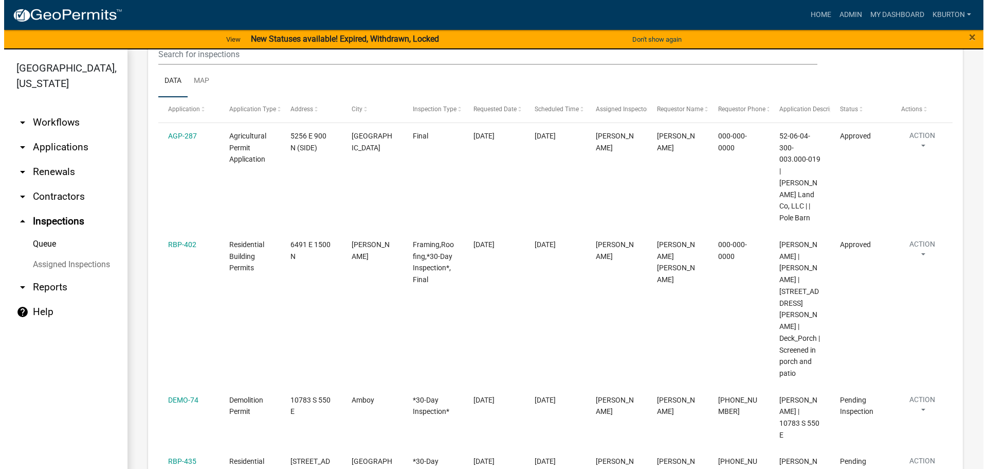
scroll to position [154, 0]
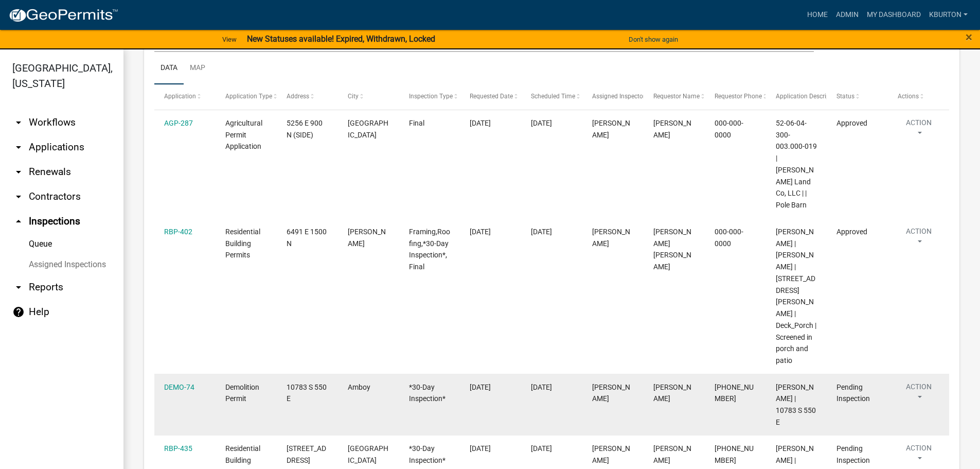
click at [186, 381] on div "DEMO-74" at bounding box center [184, 387] width 41 height 12
click at [183, 383] on link "DEMO-74" at bounding box center [179, 387] width 30 height 8
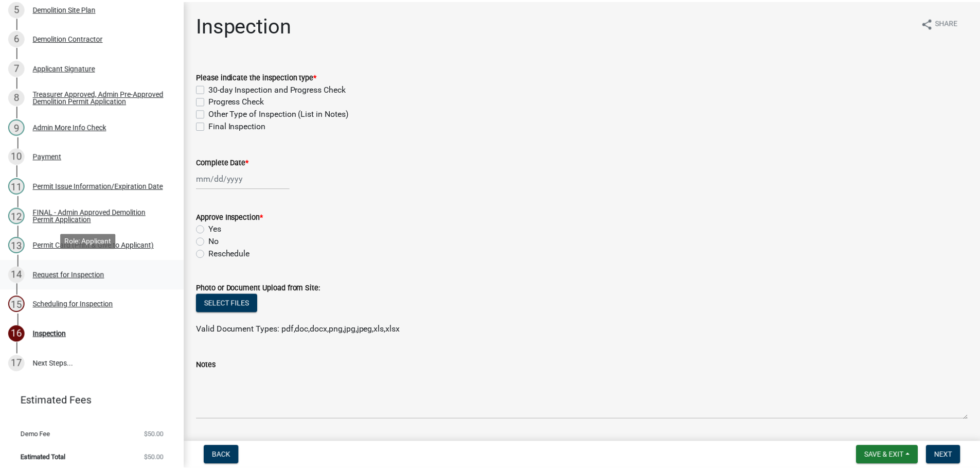
scroll to position [284, 0]
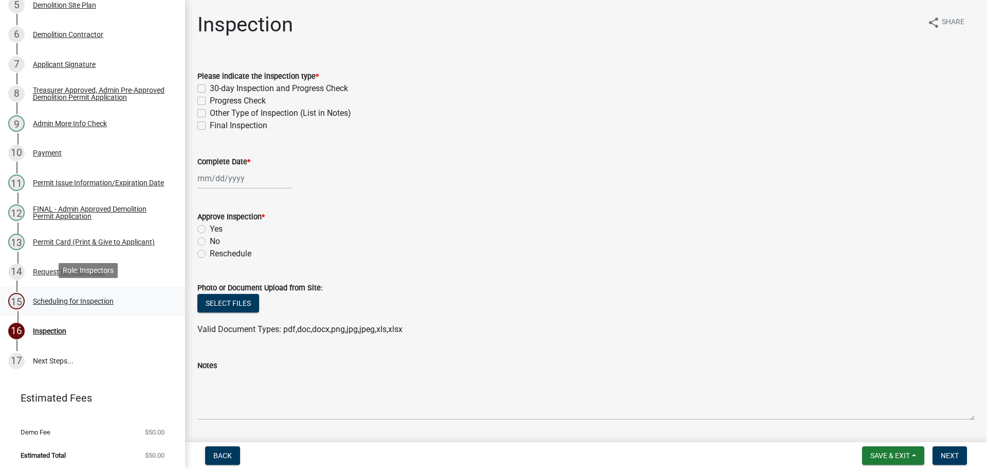
click at [95, 300] on div "Scheduling for Inspection" at bounding box center [73, 300] width 81 height 7
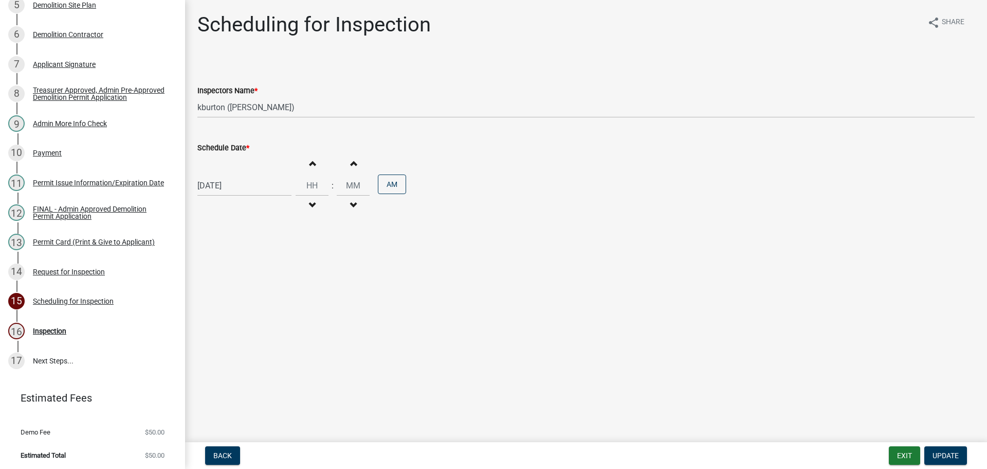
click at [232, 146] on label "Schedule Date *" at bounding box center [223, 148] width 52 height 7
click at [232, 175] on input "[DATE]" at bounding box center [244, 185] width 94 height 21
click at [243, 326] on div "3" at bounding box center [240, 322] width 16 height 16
click at [950, 454] on span "Update" at bounding box center [946, 455] width 26 height 8
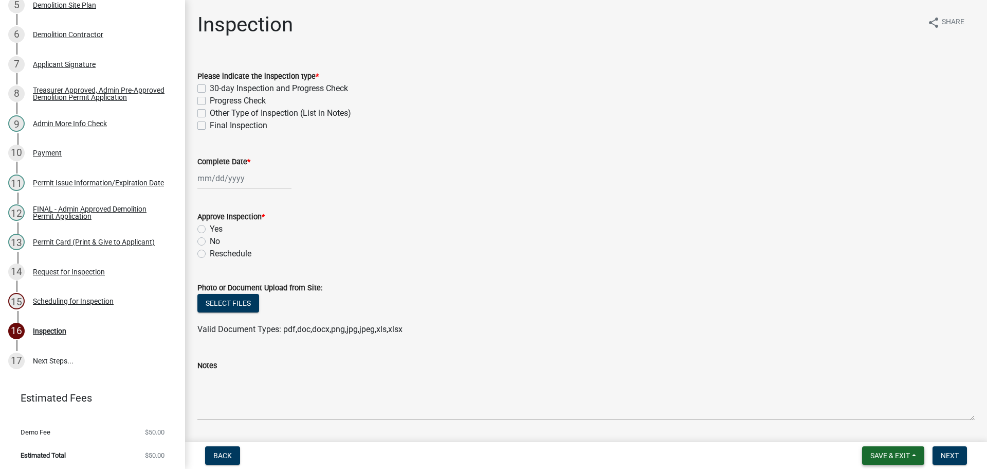
click at [894, 454] on span "Save & Exit" at bounding box center [891, 455] width 40 height 8
click at [896, 437] on button "Save & Exit" at bounding box center [883, 428] width 82 height 25
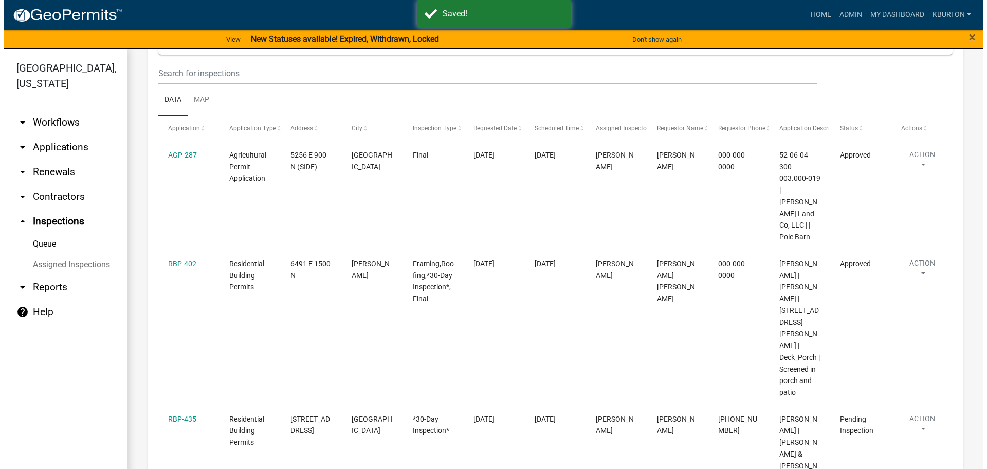
scroll to position [206, 0]
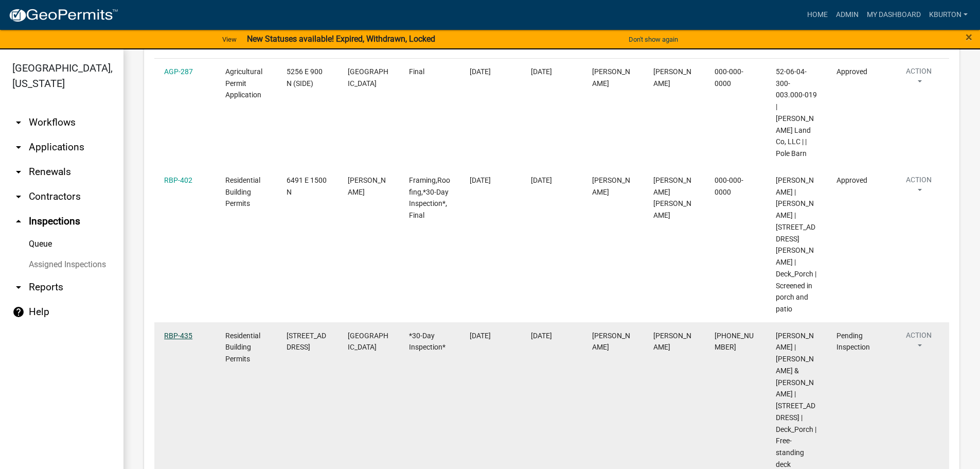
click at [184, 331] on link "RBP-435" at bounding box center [178, 335] width 28 height 8
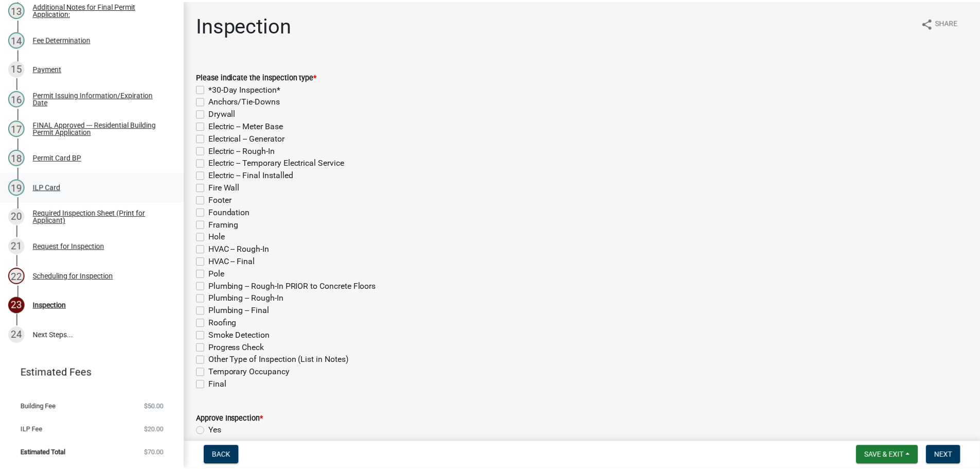
scroll to position [529, 0]
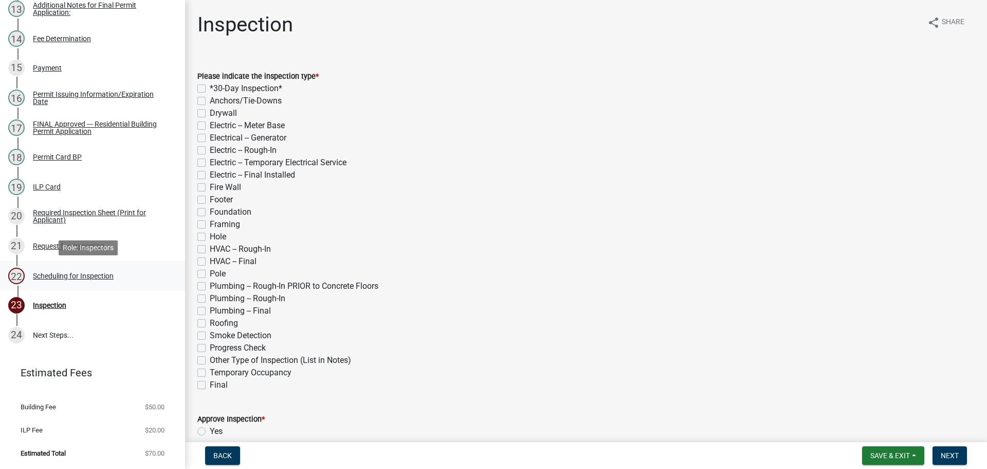
click at [98, 274] on div "Scheduling for Inspection" at bounding box center [73, 275] width 81 height 7
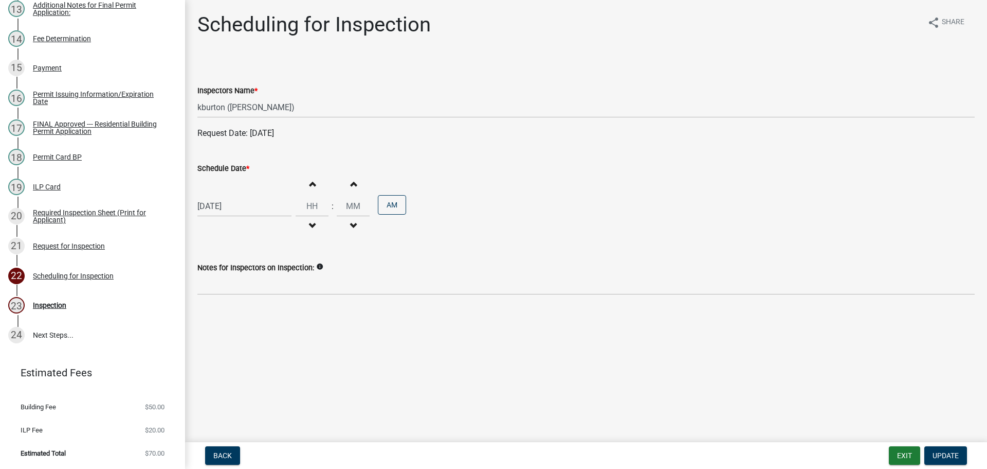
click at [235, 169] on label "Schedule Date *" at bounding box center [223, 168] width 52 height 7
click at [235, 195] on input "[DATE]" at bounding box center [244, 205] width 94 height 21
click at [258, 341] on div "4" at bounding box center [257, 343] width 16 height 16
click at [948, 453] on span "Update" at bounding box center [946, 455] width 26 height 8
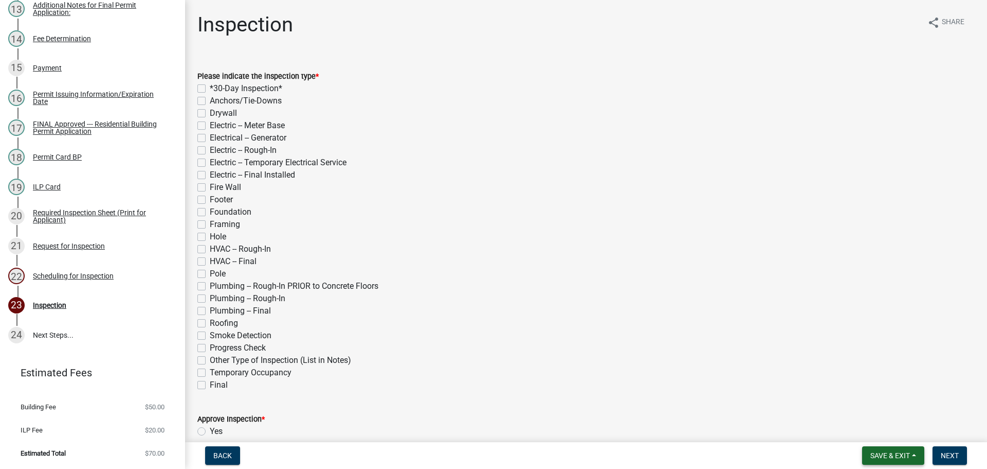
click at [896, 450] on button "Save & Exit" at bounding box center [893, 455] width 62 height 19
click at [890, 426] on button "Save & Exit" at bounding box center [883, 428] width 82 height 25
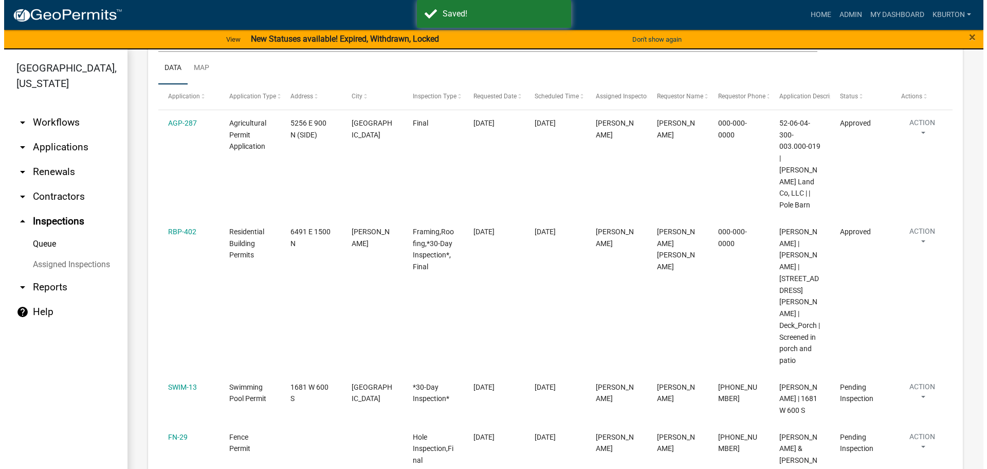
scroll to position [206, 0]
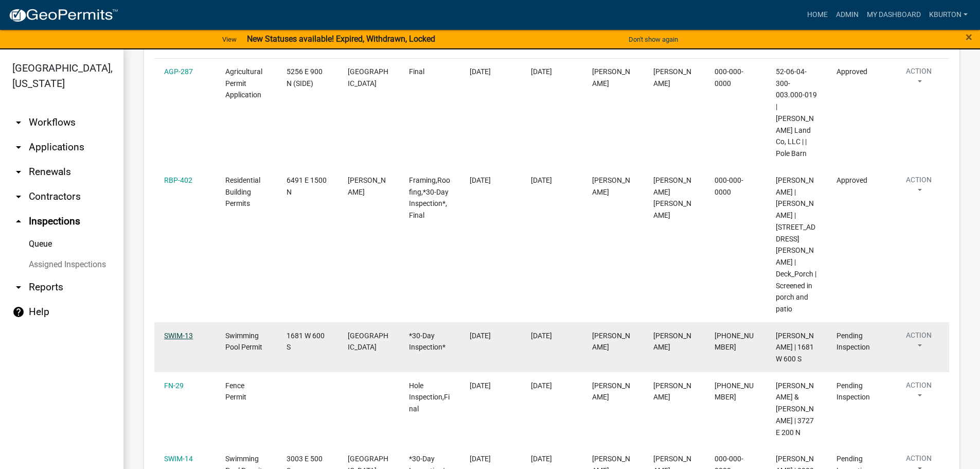
click at [184, 331] on link "SWIM-13" at bounding box center [178, 335] width 29 height 8
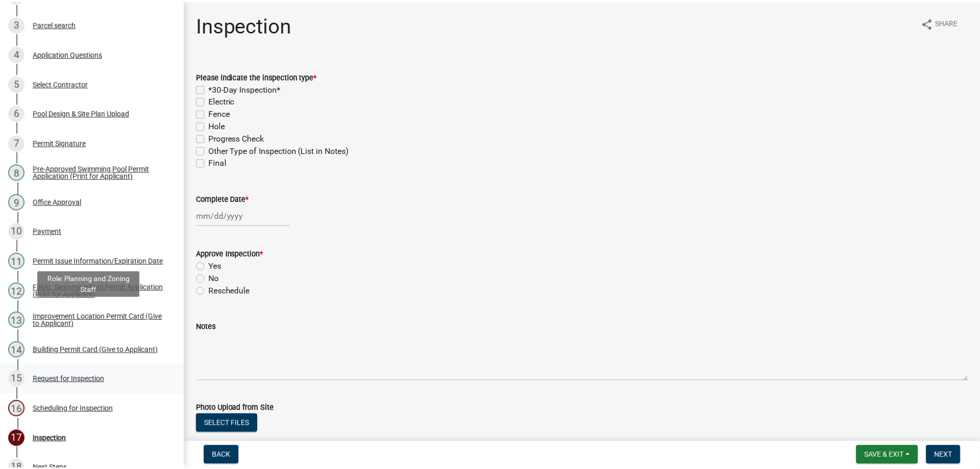
scroll to position [313, 0]
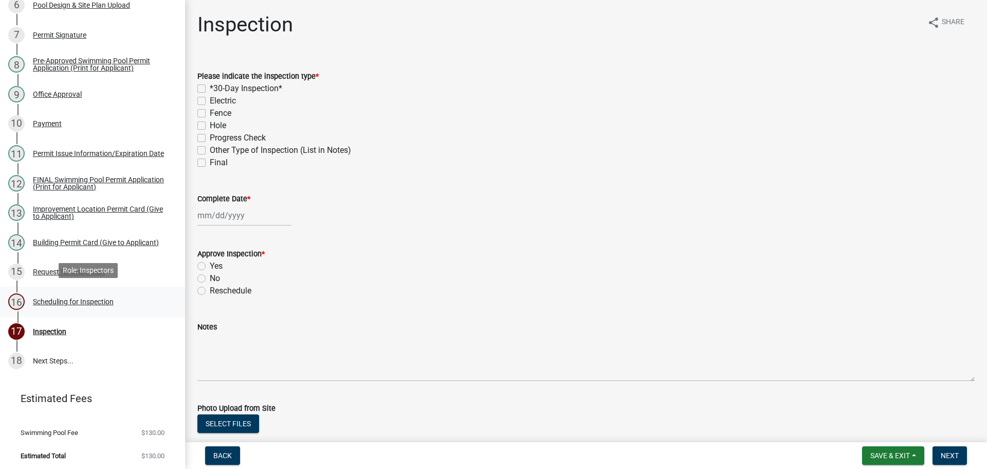
click at [75, 298] on div "Scheduling for Inspection" at bounding box center [73, 301] width 81 height 7
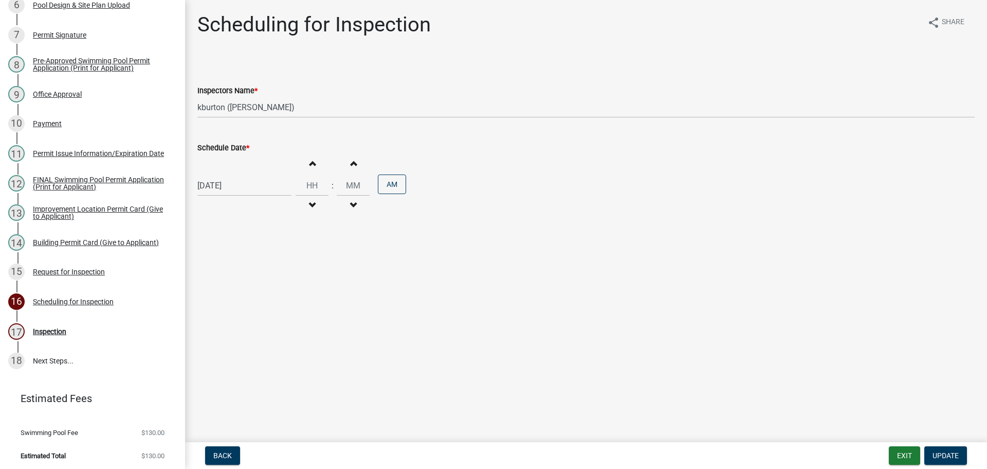
click at [228, 149] on label "Schedule Date *" at bounding box center [223, 148] width 52 height 7
click at [228, 175] on input "[DATE]" at bounding box center [244, 185] width 94 height 21
click at [258, 320] on div "4" at bounding box center [257, 322] width 16 height 16
click at [945, 448] on button "Update" at bounding box center [946, 455] width 43 height 19
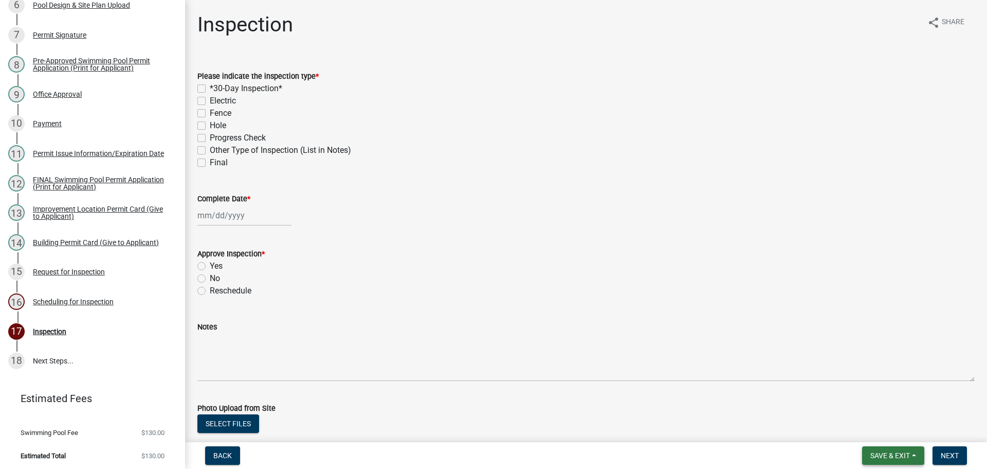
click at [898, 454] on span "Save & Exit" at bounding box center [891, 455] width 40 height 8
click at [889, 433] on button "Save & Exit" at bounding box center [883, 428] width 82 height 25
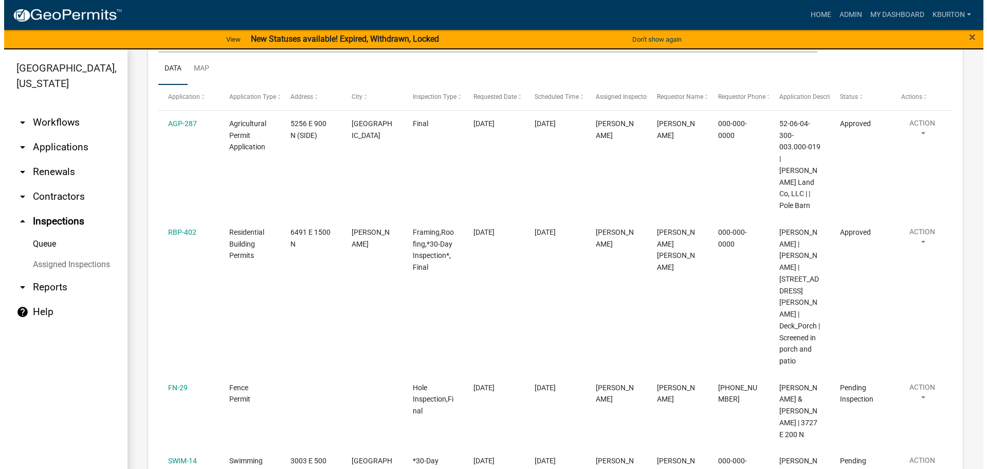
scroll to position [154, 0]
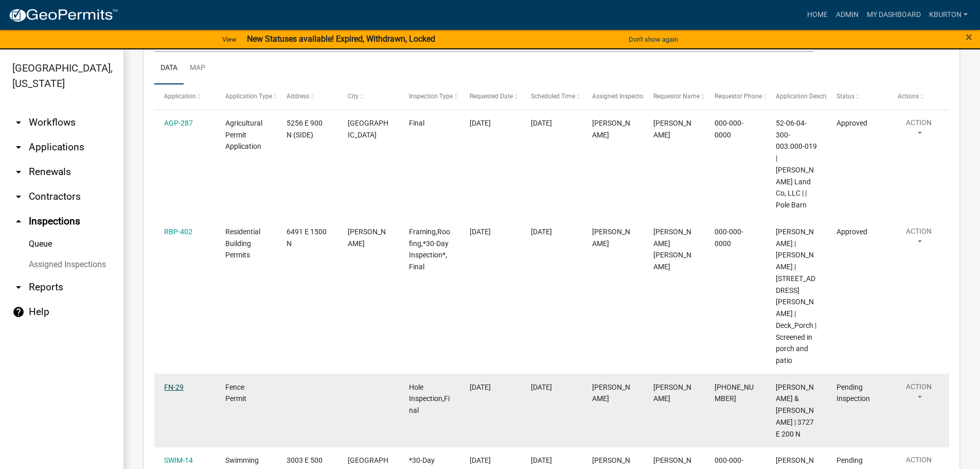
click at [173, 383] on link "FN-29" at bounding box center [174, 387] width 20 height 8
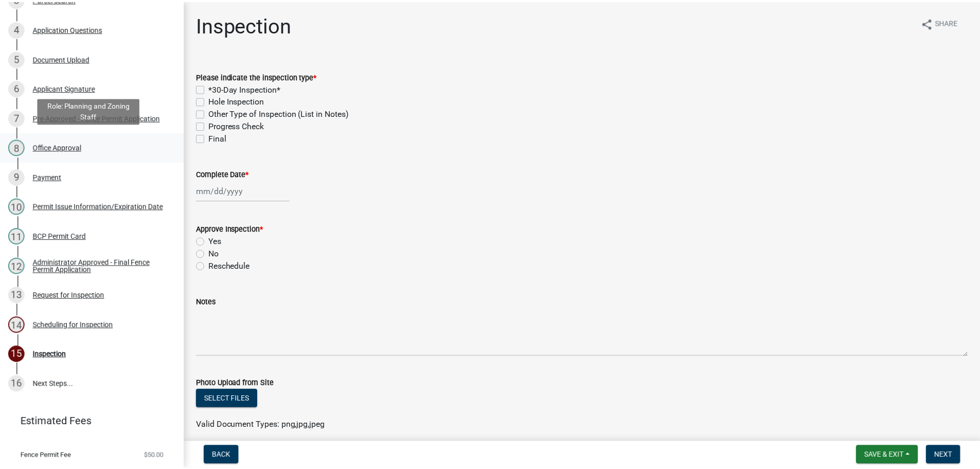
scroll to position [254, 0]
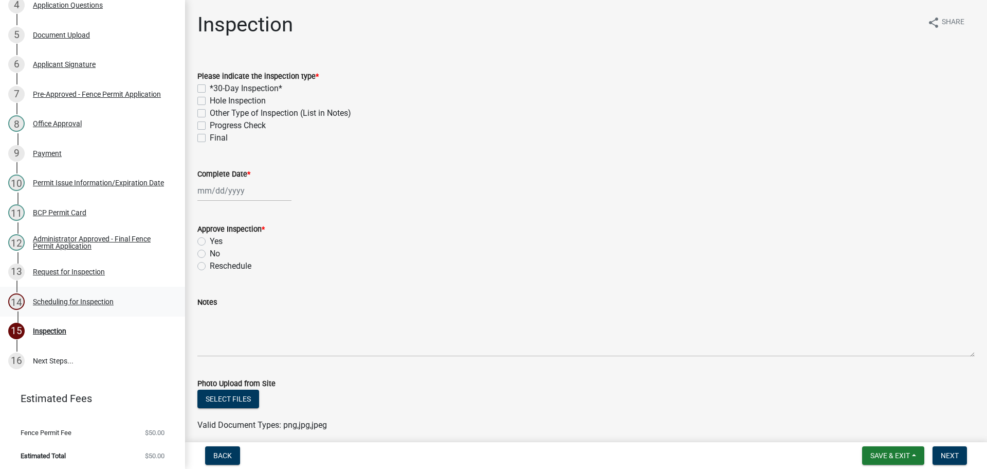
click at [104, 299] on div "Scheduling for Inspection" at bounding box center [73, 301] width 81 height 7
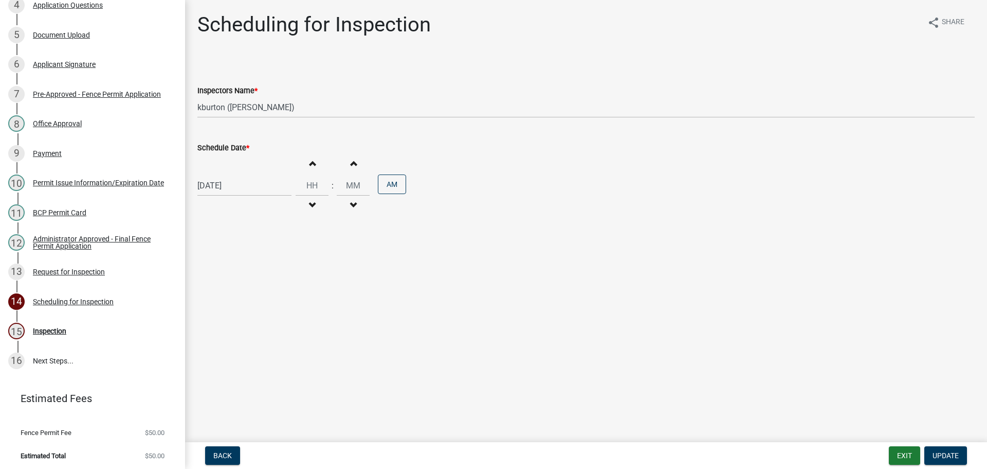
click at [212, 147] on label "Schedule Date *" at bounding box center [223, 148] width 52 height 7
click at [212, 175] on input "[DATE]" at bounding box center [244, 185] width 94 height 21
click at [239, 322] on div "3" at bounding box center [240, 322] width 16 height 16
click at [947, 451] on span "Update" at bounding box center [946, 455] width 26 height 8
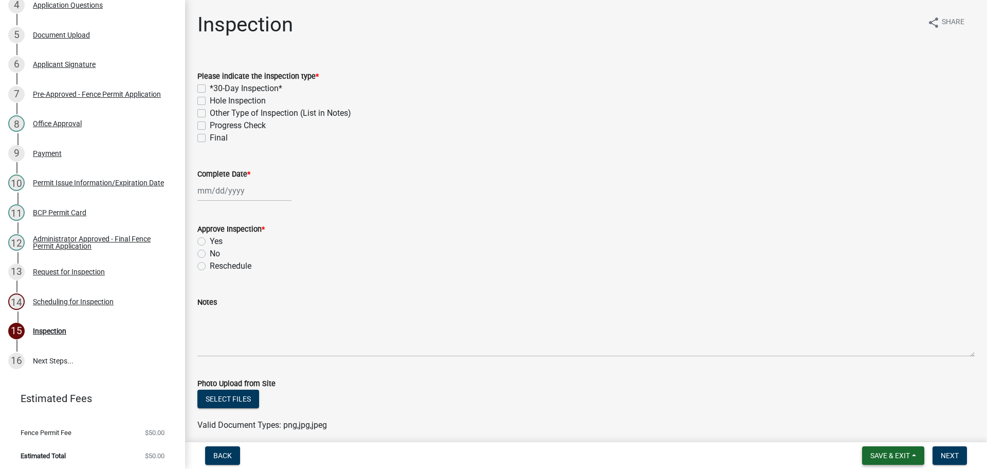
click at [897, 453] on span "Save & Exit" at bounding box center [891, 455] width 40 height 8
click at [892, 427] on button "Save & Exit" at bounding box center [883, 428] width 82 height 25
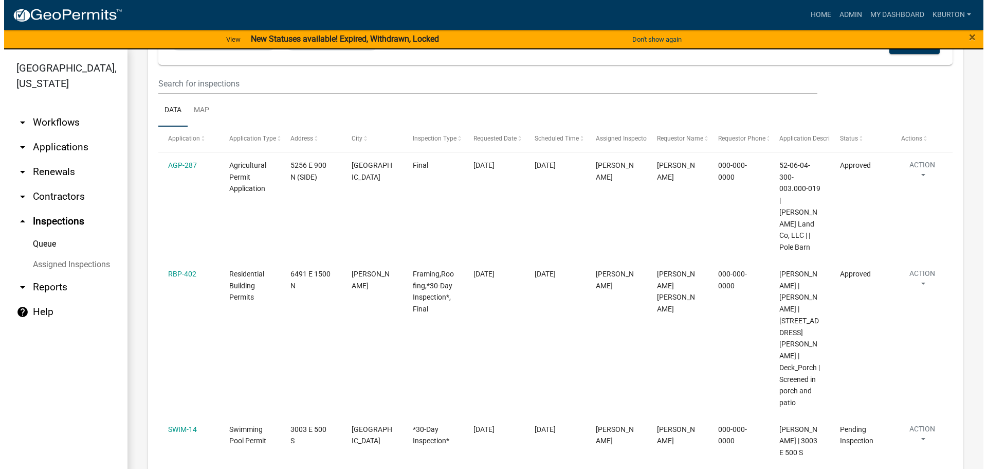
scroll to position [154, 0]
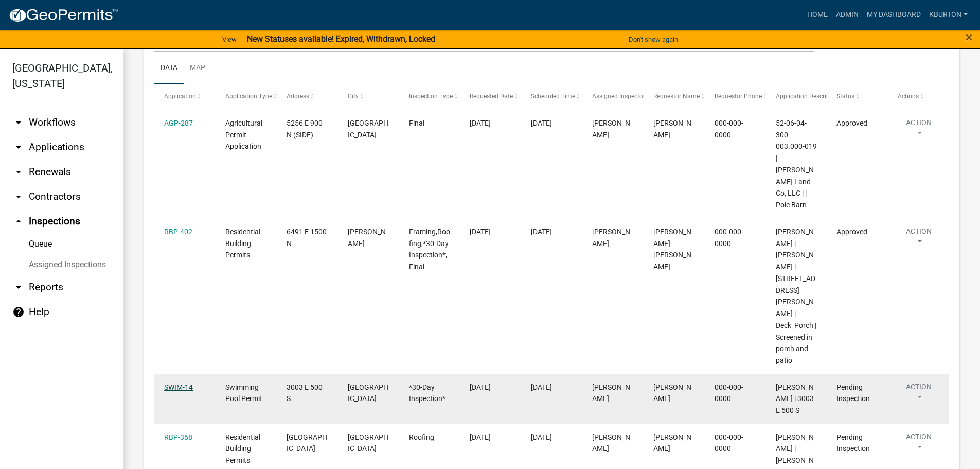
click at [177, 383] on link "SWIM-14" at bounding box center [178, 387] width 29 height 8
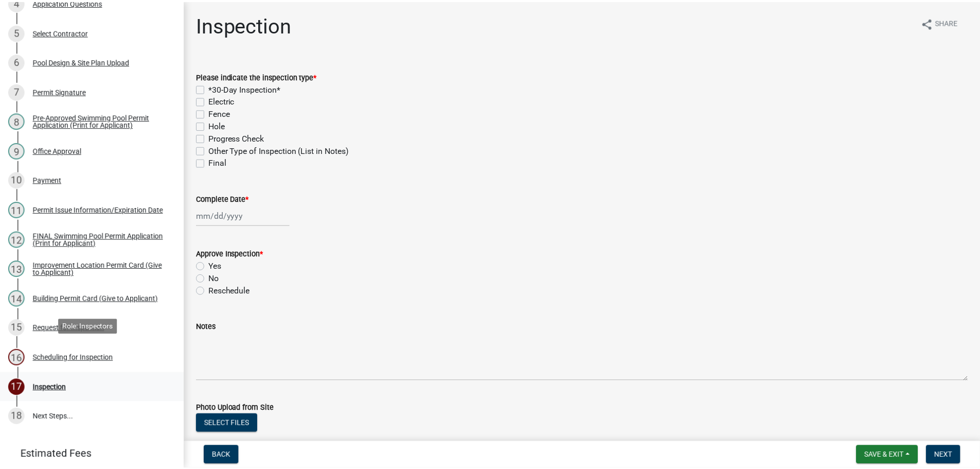
scroll to position [313, 0]
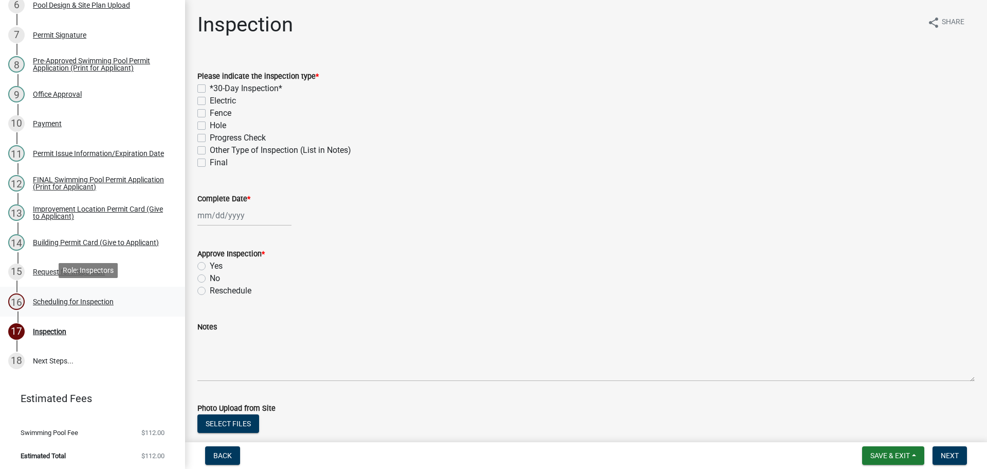
click at [92, 298] on div "Scheduling for Inspection" at bounding box center [73, 301] width 81 height 7
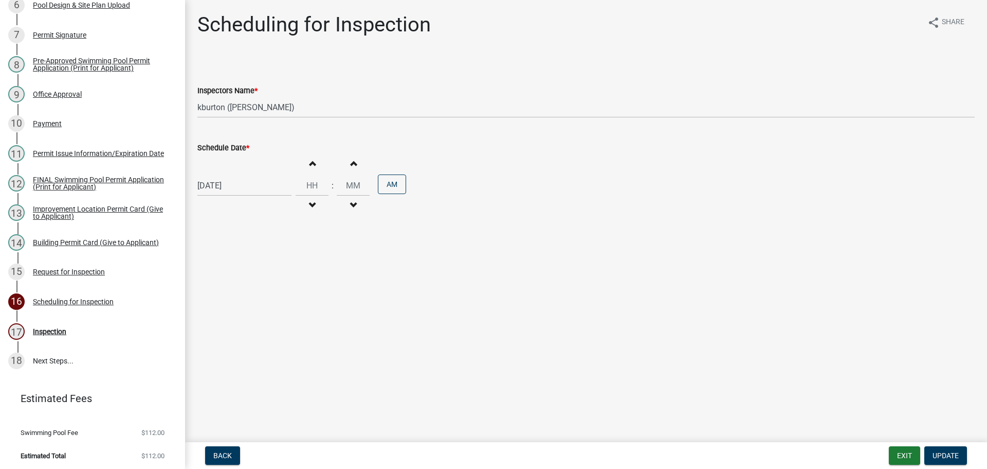
click at [227, 148] on label "Schedule Date *" at bounding box center [223, 148] width 52 height 7
click at [227, 175] on input "[DATE]" at bounding box center [244, 185] width 94 height 21
click at [256, 321] on div "4" at bounding box center [257, 322] width 16 height 16
click at [943, 455] on span "Update" at bounding box center [946, 455] width 26 height 8
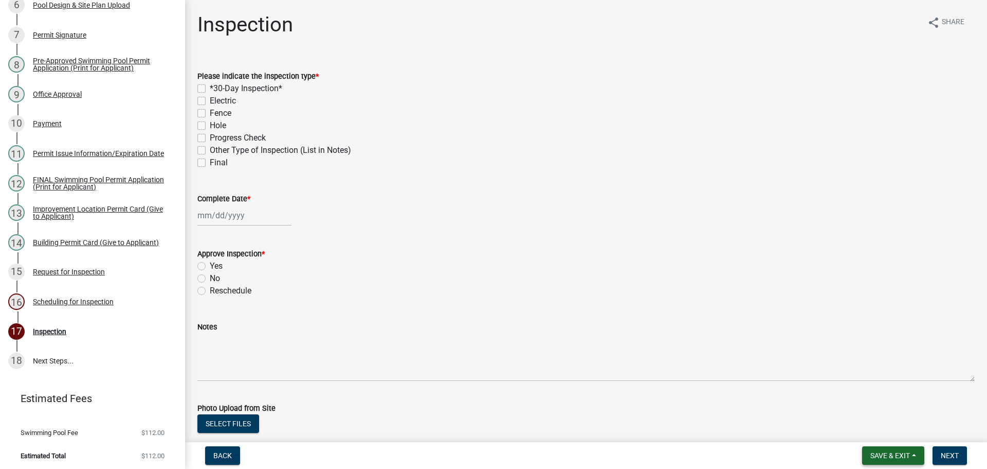
click at [908, 454] on span "Save & Exit" at bounding box center [891, 455] width 40 height 8
click at [888, 431] on button "Save & Exit" at bounding box center [883, 428] width 82 height 25
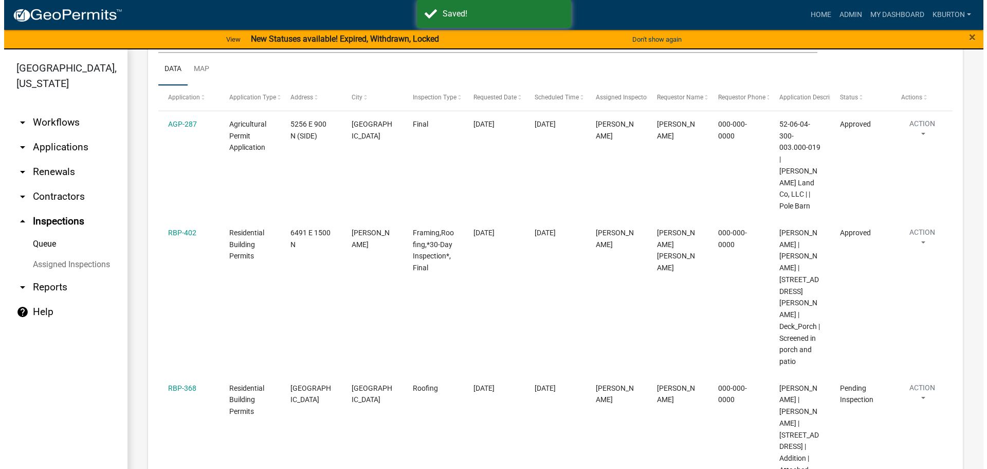
scroll to position [154, 0]
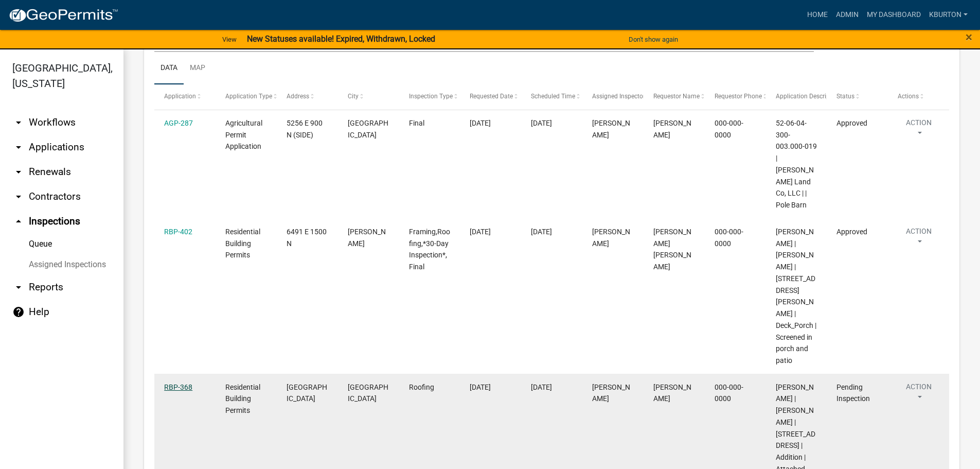
click at [177, 383] on link "RBP-368" at bounding box center [178, 387] width 28 height 8
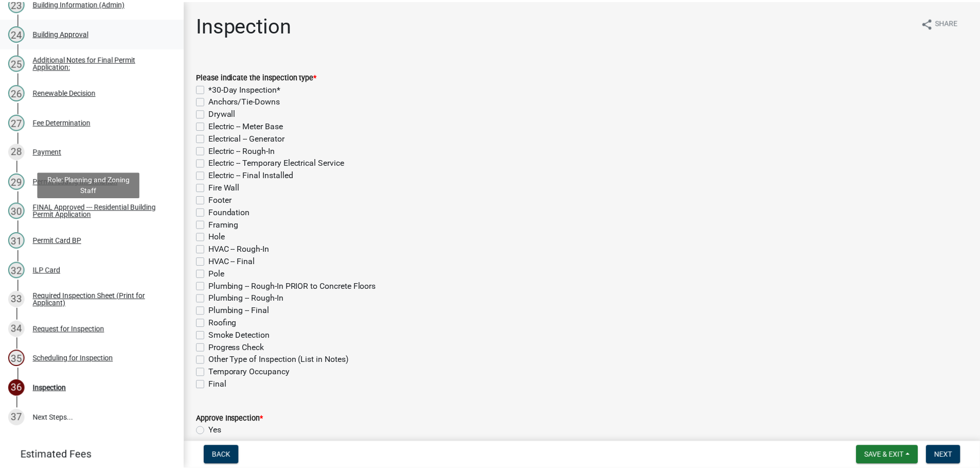
scroll to position [823, 0]
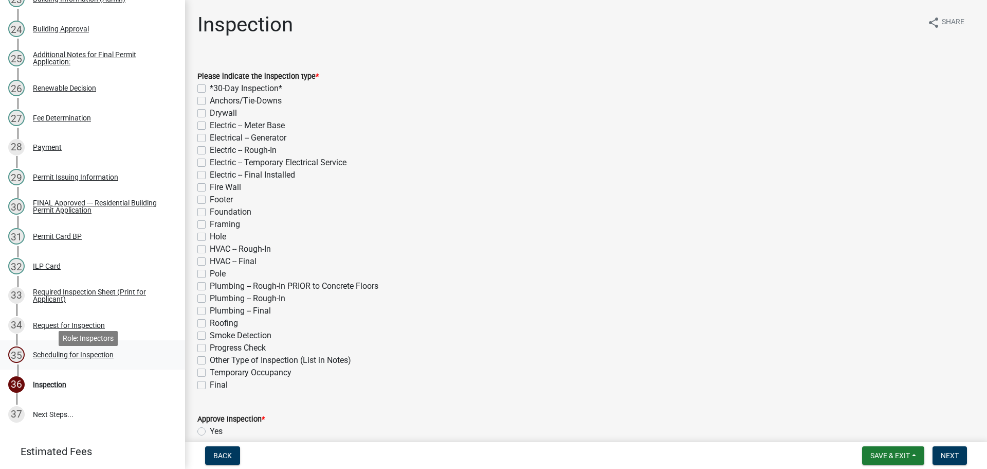
click at [75, 358] on div "Scheduling for Inspection" at bounding box center [73, 354] width 81 height 7
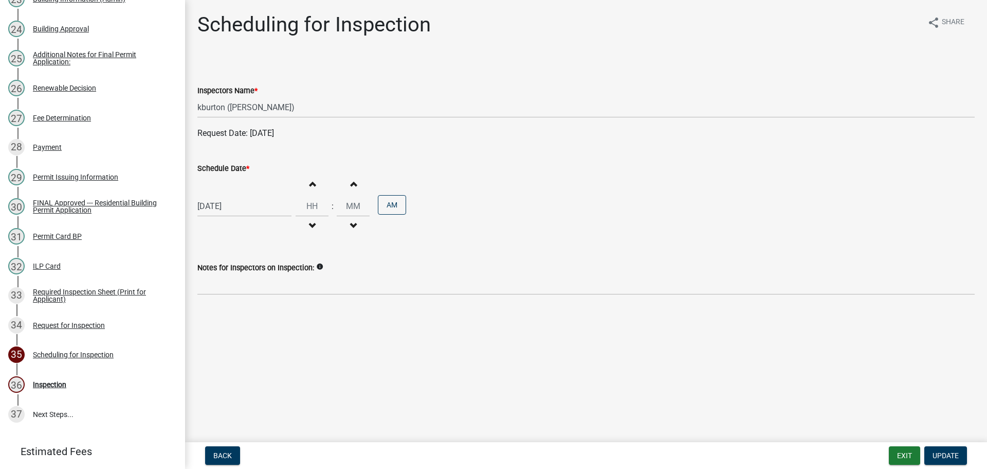
click at [240, 170] on label "Schedule Date *" at bounding box center [223, 168] width 52 height 7
click at [240, 195] on input "[DATE]" at bounding box center [244, 205] width 94 height 21
click at [258, 328] on div "28" at bounding box center [257, 326] width 16 height 16
click at [943, 454] on span "Update" at bounding box center [946, 455] width 26 height 8
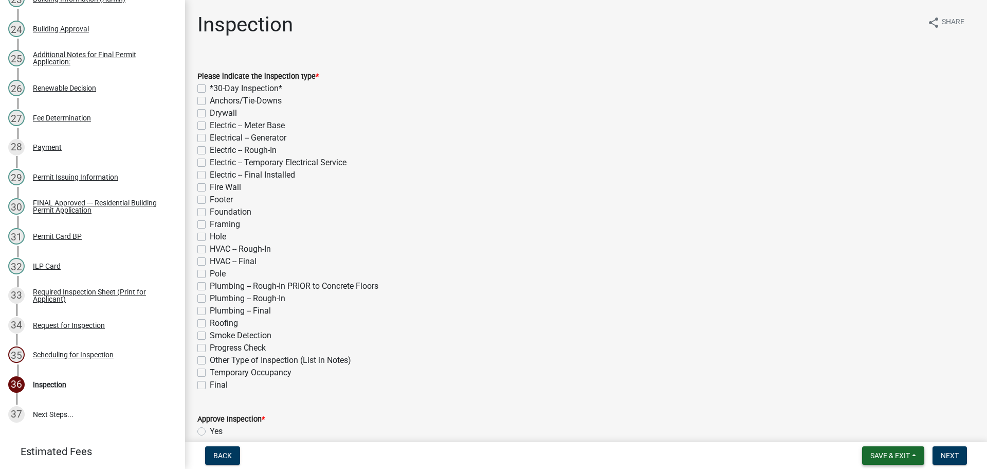
click at [903, 454] on span "Save & Exit" at bounding box center [891, 455] width 40 height 8
click at [885, 435] on button "Save & Exit" at bounding box center [883, 428] width 82 height 25
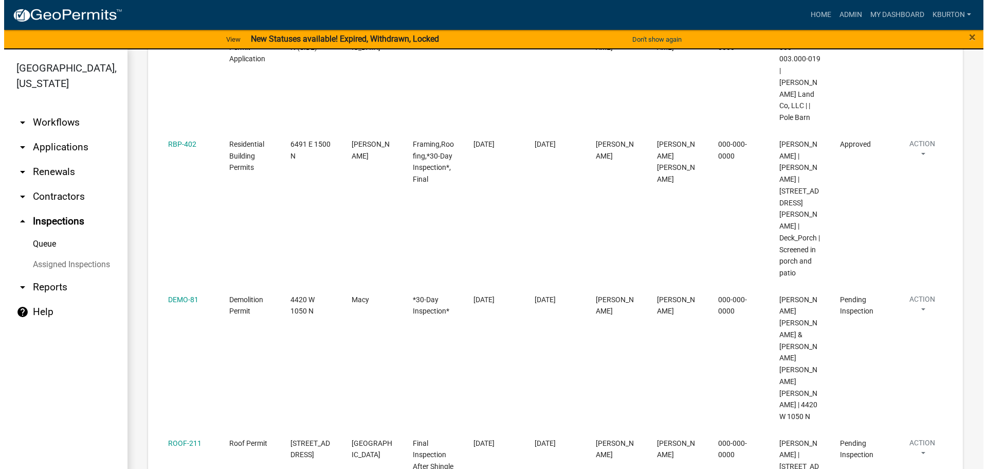
scroll to position [257, 0]
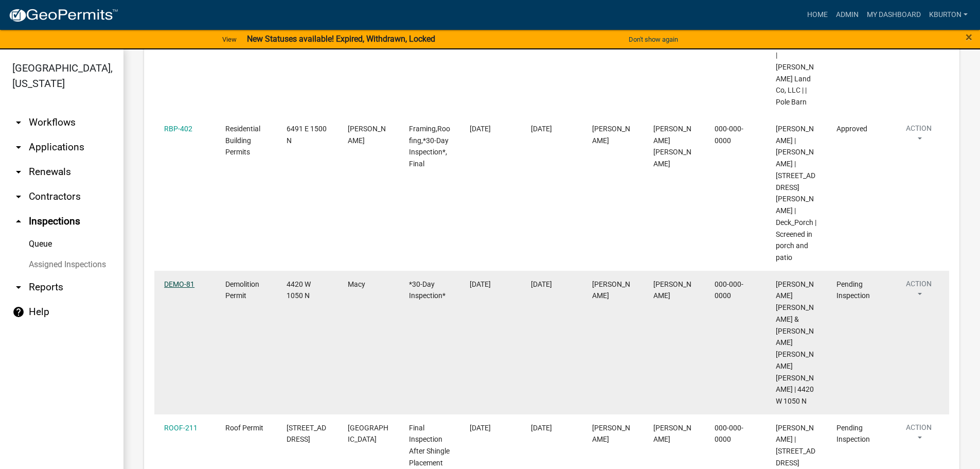
click at [187, 280] on link "DEMO-81" at bounding box center [179, 284] width 30 height 8
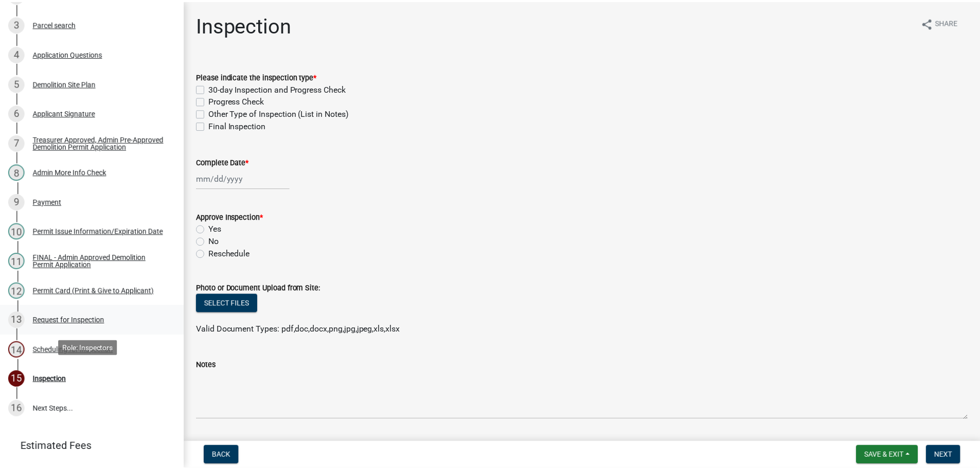
scroll to position [254, 0]
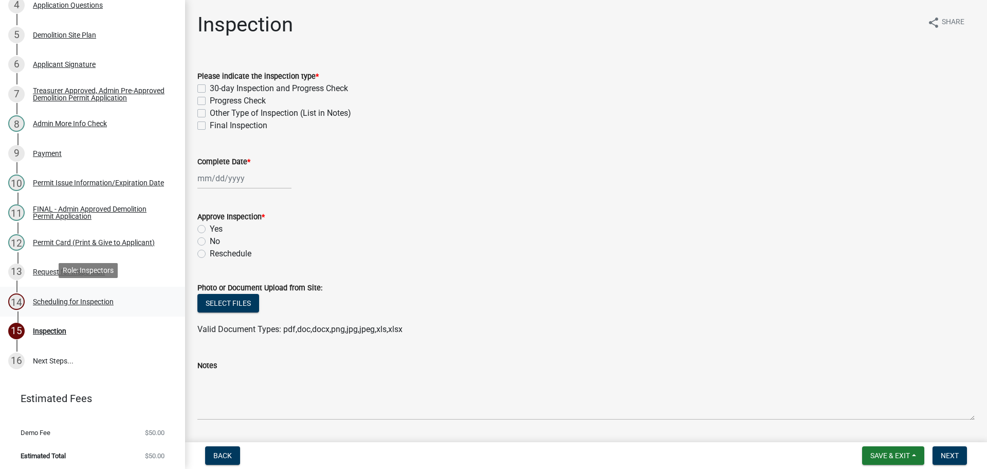
click at [106, 301] on div "Scheduling for Inspection" at bounding box center [73, 301] width 81 height 7
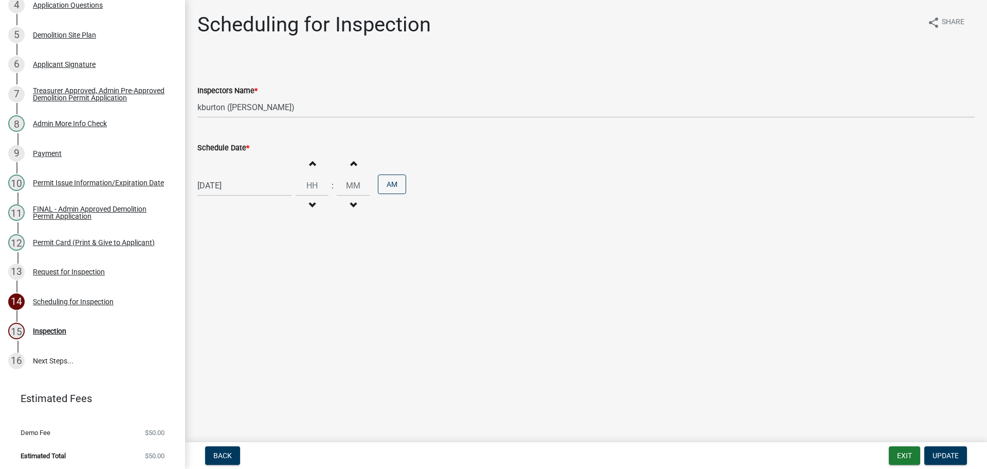
click at [228, 150] on label "Schedule Date *" at bounding box center [223, 148] width 52 height 7
click at [228, 175] on input "[DATE]" at bounding box center [244, 185] width 94 height 21
click at [237, 209] on select "Jan Feb Mar Apr May Jun [DATE] Aug Sep Oct Nov Dec" at bounding box center [239, 207] width 42 height 15
click at [218, 200] on select "Jan Feb Mar Apr May Jun [DATE] Aug Sep Oct Nov Dec" at bounding box center [239, 207] width 42 height 15
click at [241, 290] on div "24" at bounding box center [240, 289] width 16 height 16
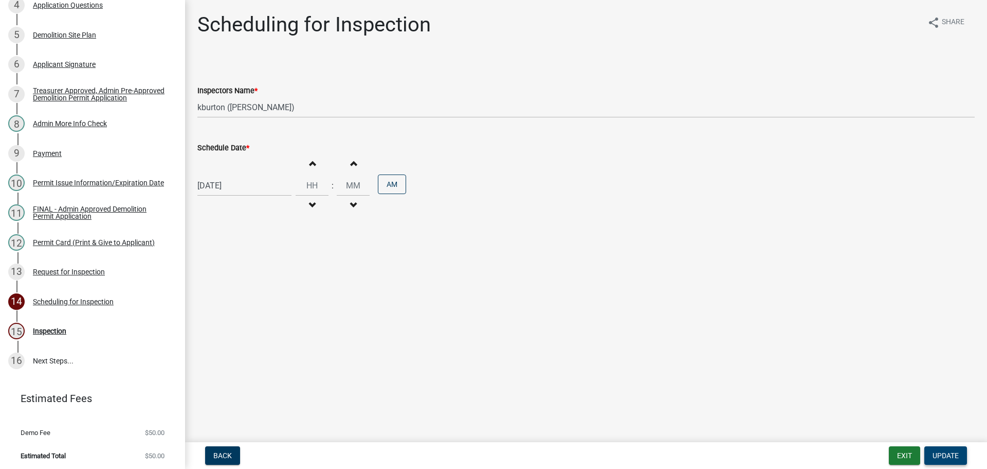
click at [942, 450] on button "Update" at bounding box center [946, 455] width 43 height 19
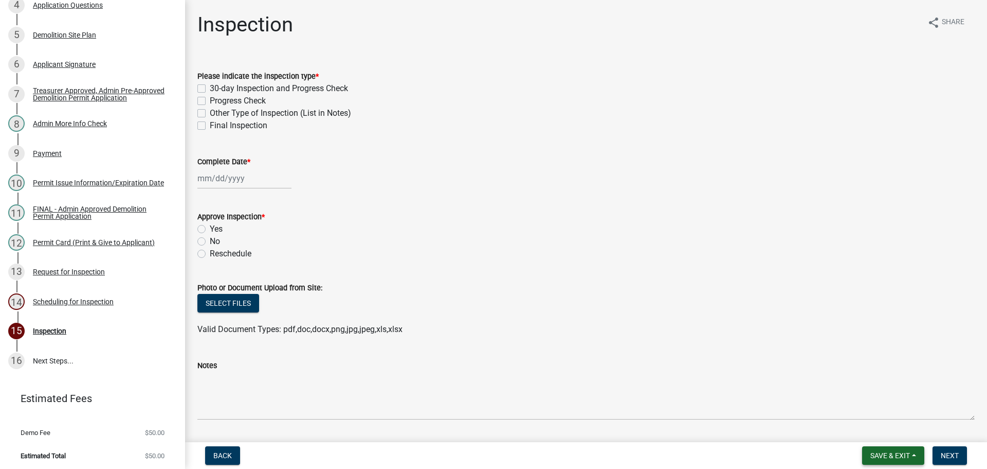
click at [909, 452] on span "Save & Exit" at bounding box center [891, 455] width 40 height 8
click at [900, 433] on button "Save & Exit" at bounding box center [883, 428] width 82 height 25
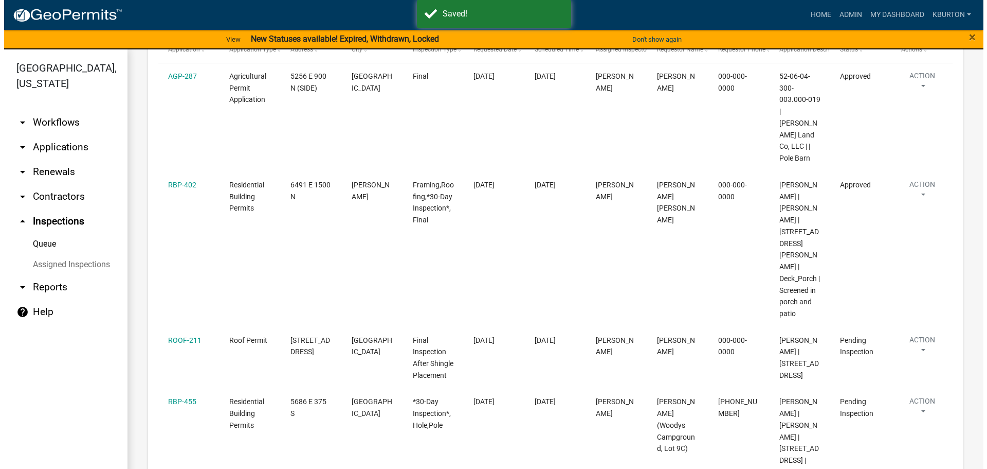
scroll to position [206, 0]
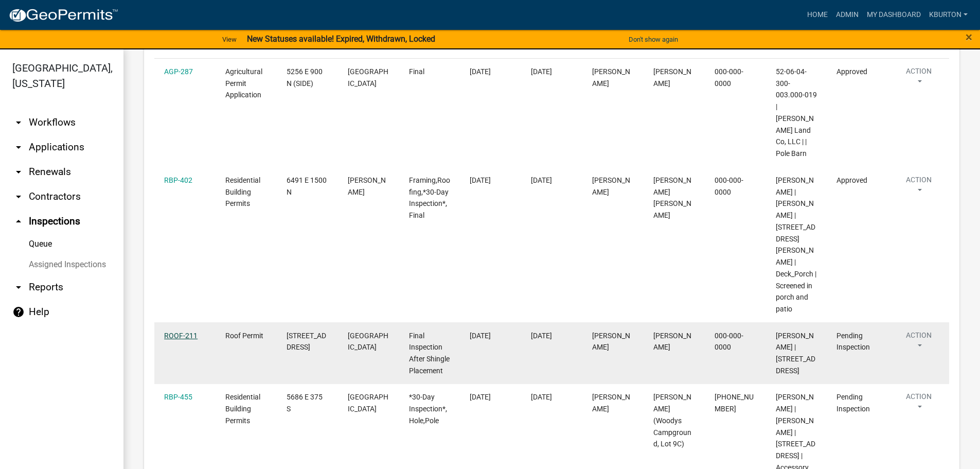
click at [193, 331] on link "ROOF-211" at bounding box center [180, 335] width 33 height 8
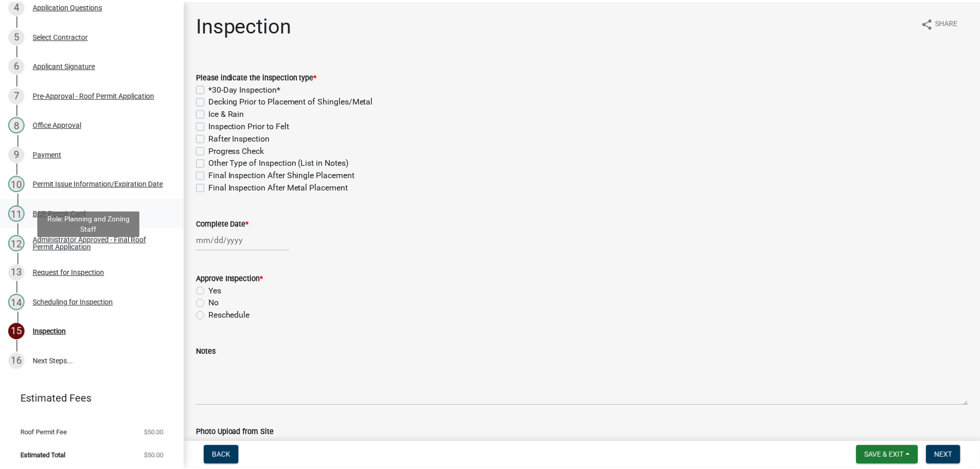
scroll to position [254, 0]
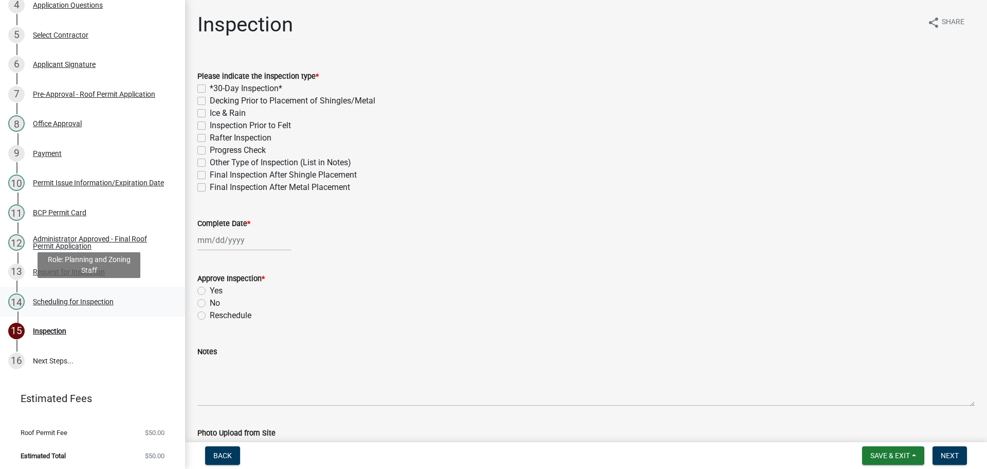
click at [108, 298] on div "Scheduling for Inspection" at bounding box center [73, 301] width 81 height 7
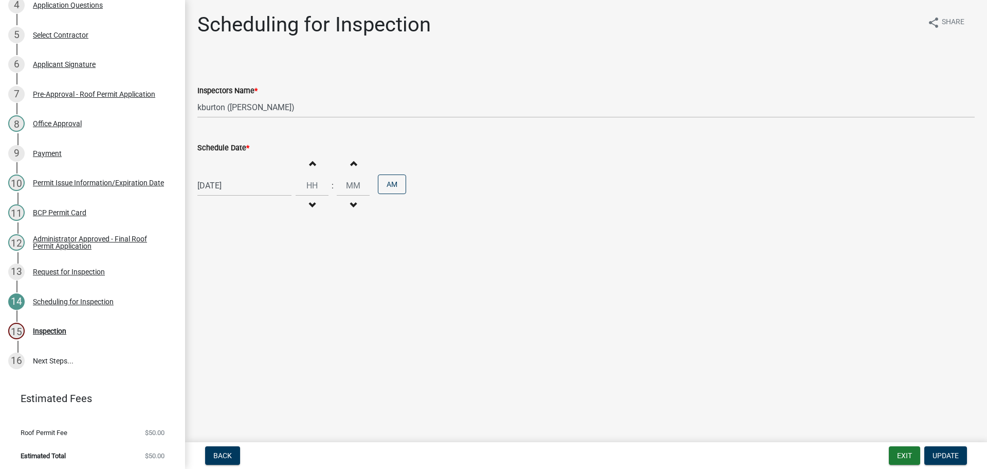
click at [224, 145] on label "Schedule Date *" at bounding box center [223, 148] width 52 height 7
click at [224, 175] on input "[DATE]" at bounding box center [244, 185] width 94 height 21
click at [241, 325] on div "3" at bounding box center [240, 322] width 16 height 16
click at [952, 449] on button "Update" at bounding box center [946, 455] width 43 height 19
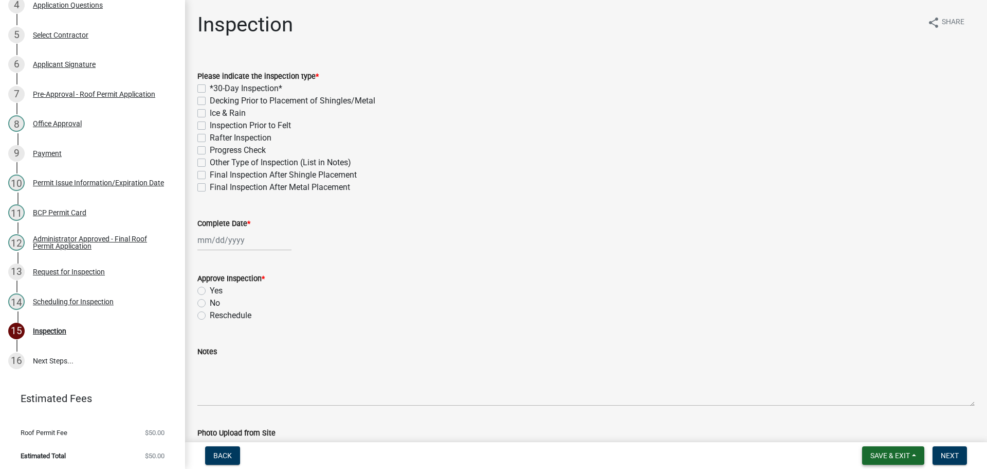
click at [901, 451] on span "Save & Exit" at bounding box center [891, 455] width 40 height 8
click at [896, 431] on button "Save & Exit" at bounding box center [883, 428] width 82 height 25
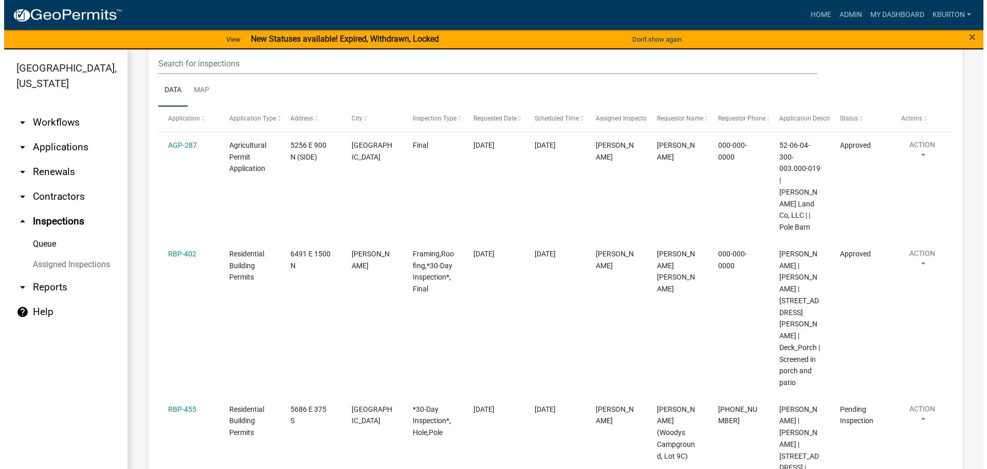
scroll to position [206, 0]
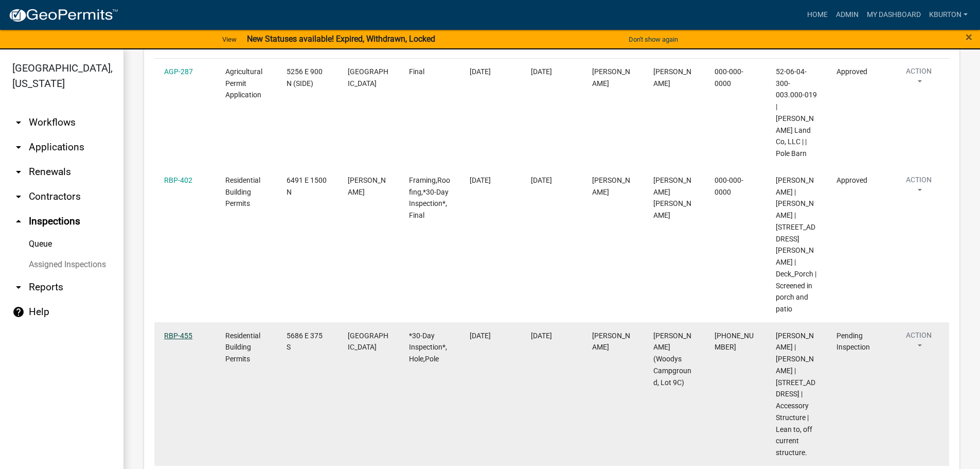
click at [176, 331] on link "RBP-455" at bounding box center [178, 335] width 28 height 8
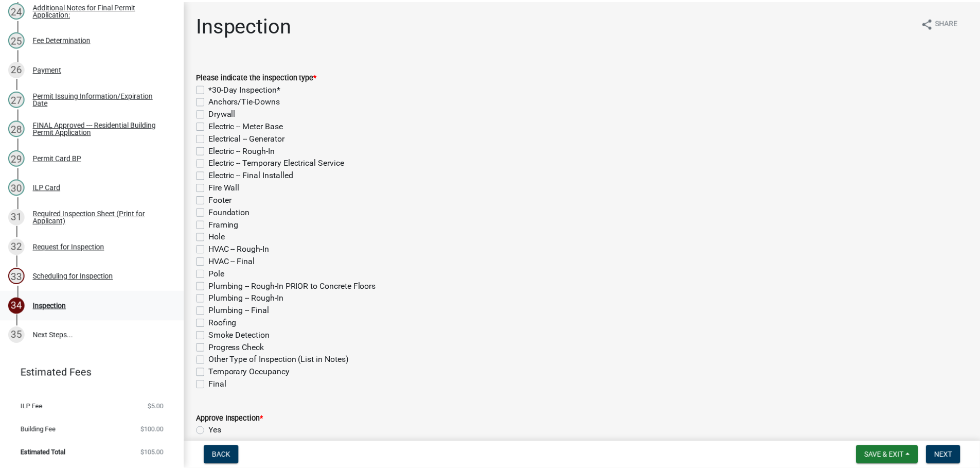
scroll to position [855, 0]
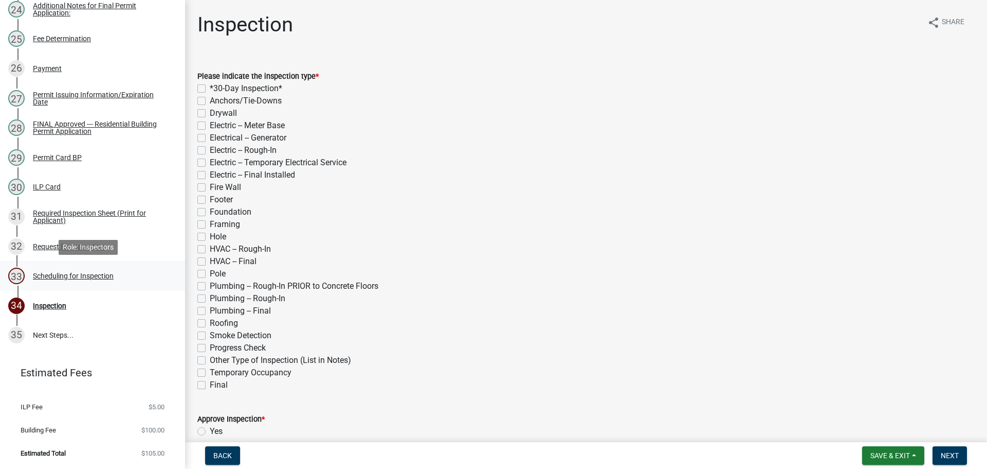
click at [103, 276] on div "Scheduling for Inspection" at bounding box center [73, 275] width 81 height 7
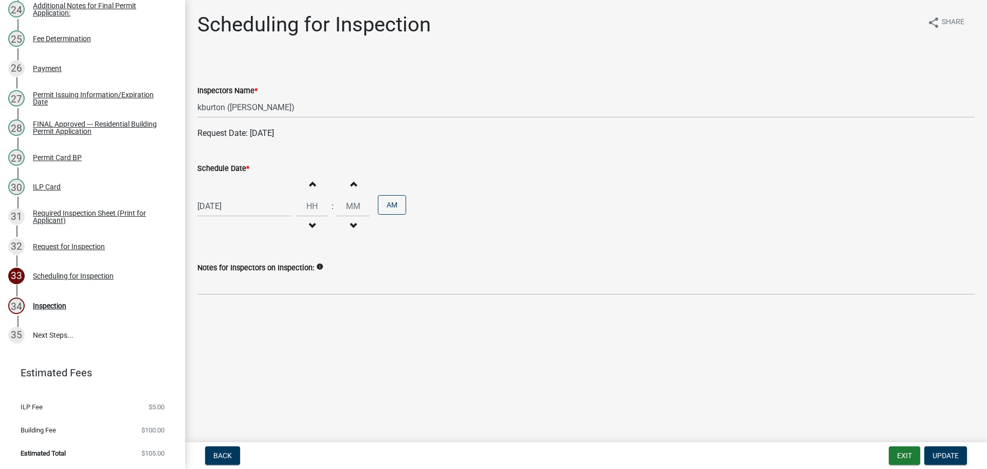
click at [233, 165] on label "Schedule Date *" at bounding box center [223, 168] width 52 height 7
click at [233, 195] on input "[DATE]" at bounding box center [244, 205] width 94 height 21
click at [227, 343] on div "2" at bounding box center [224, 343] width 16 height 16
click at [937, 452] on span "Update" at bounding box center [946, 455] width 26 height 8
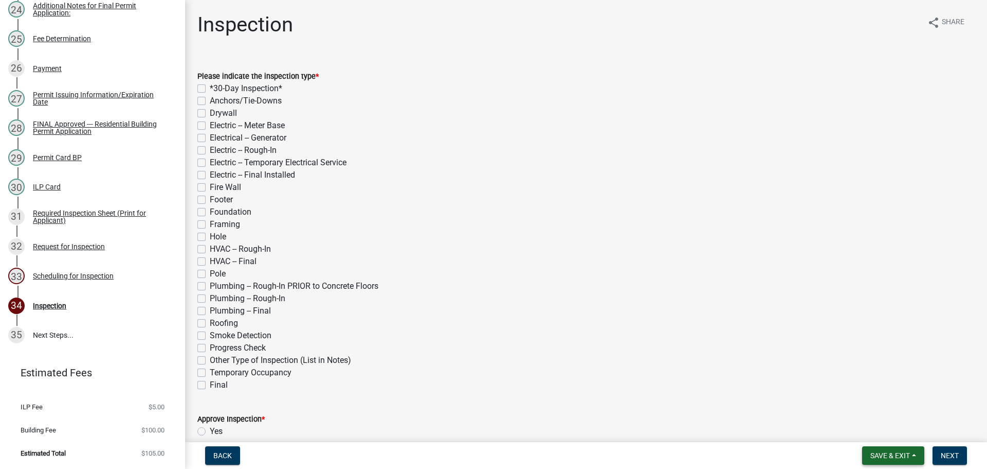
click at [889, 457] on span "Save & Exit" at bounding box center [891, 455] width 40 height 8
click at [878, 434] on button "Save & Exit" at bounding box center [883, 428] width 82 height 25
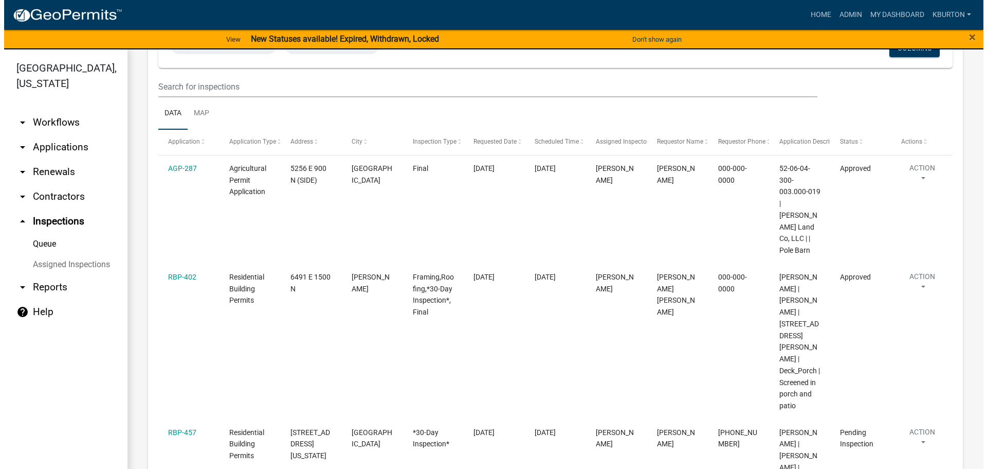
scroll to position [154, 0]
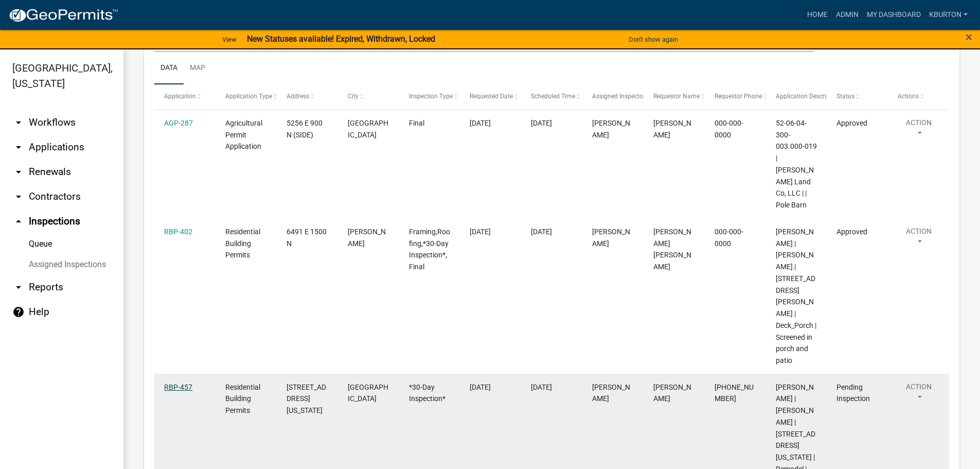
click at [184, 383] on link "RBP-457" at bounding box center [178, 387] width 28 height 8
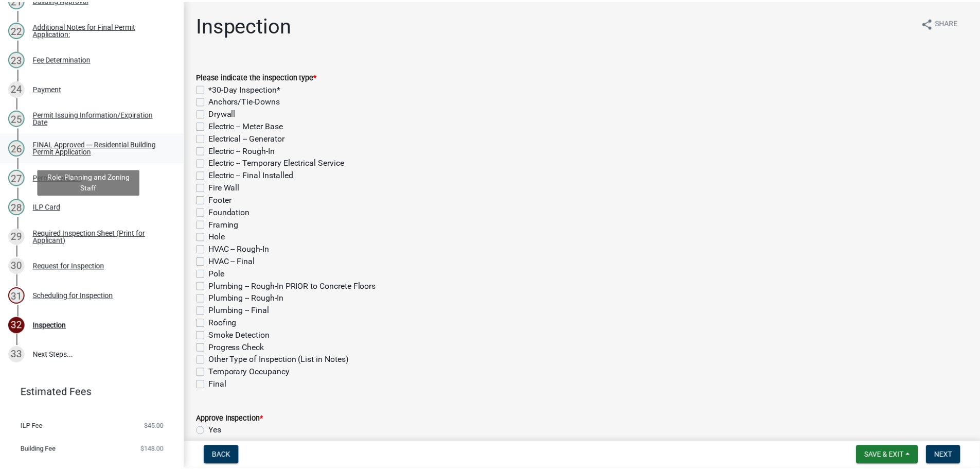
scroll to position [771, 0]
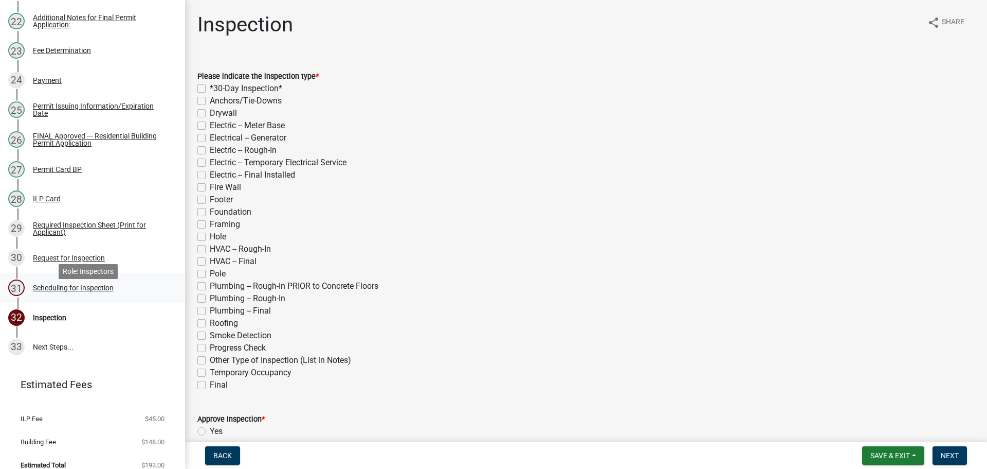
click at [94, 291] on div "Scheduling for Inspection" at bounding box center [73, 287] width 81 height 7
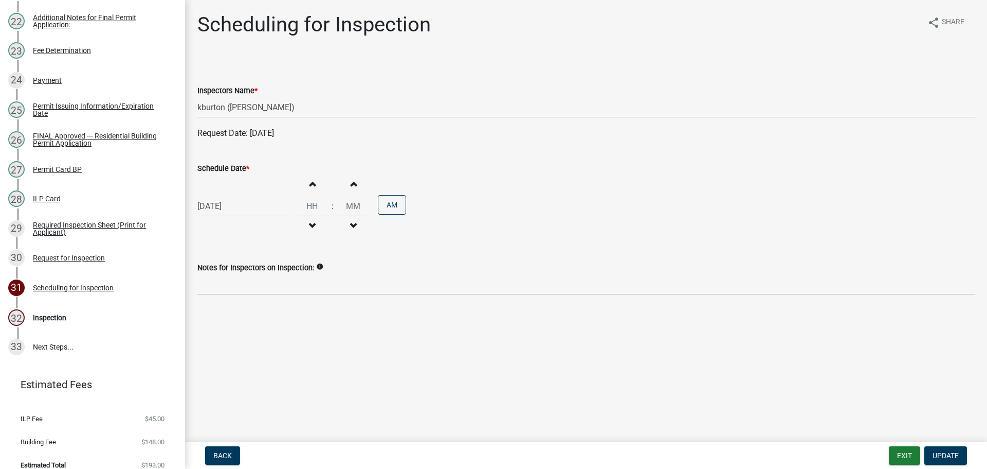
click at [231, 169] on label "Schedule Date *" at bounding box center [223, 168] width 52 height 7
click at [231, 195] on input "[DATE]" at bounding box center [244, 205] width 94 height 21
click at [256, 341] on div "4" at bounding box center [257, 343] width 16 height 16
click at [943, 450] on button "Update" at bounding box center [946, 455] width 43 height 19
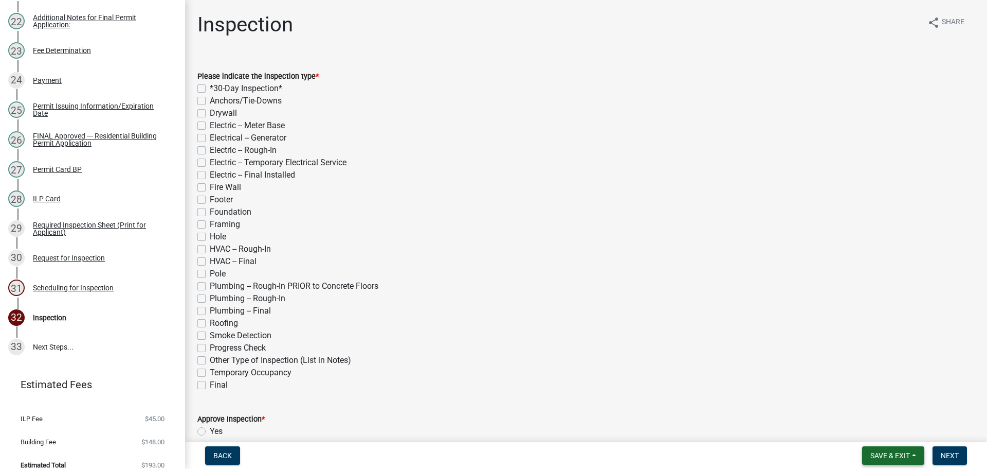
click at [903, 453] on span "Save & Exit" at bounding box center [891, 455] width 40 height 8
click at [892, 436] on button "Save & Exit" at bounding box center [883, 428] width 82 height 25
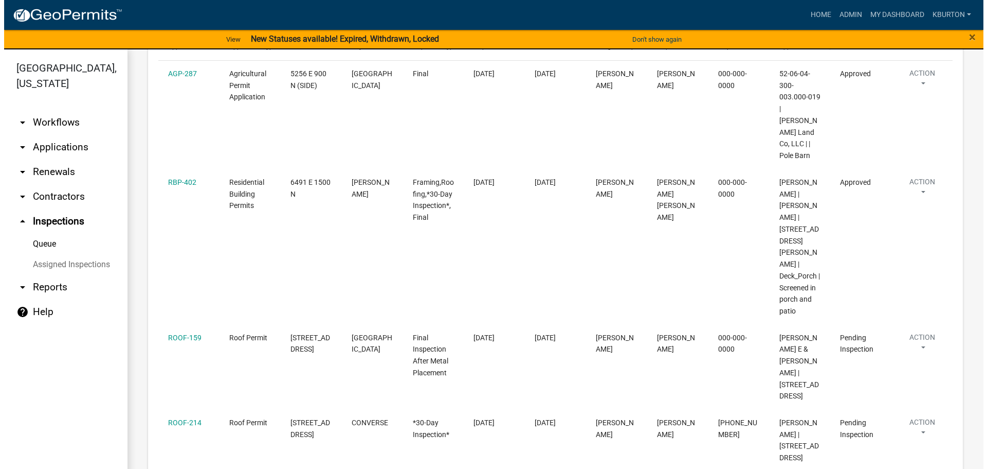
scroll to position [206, 0]
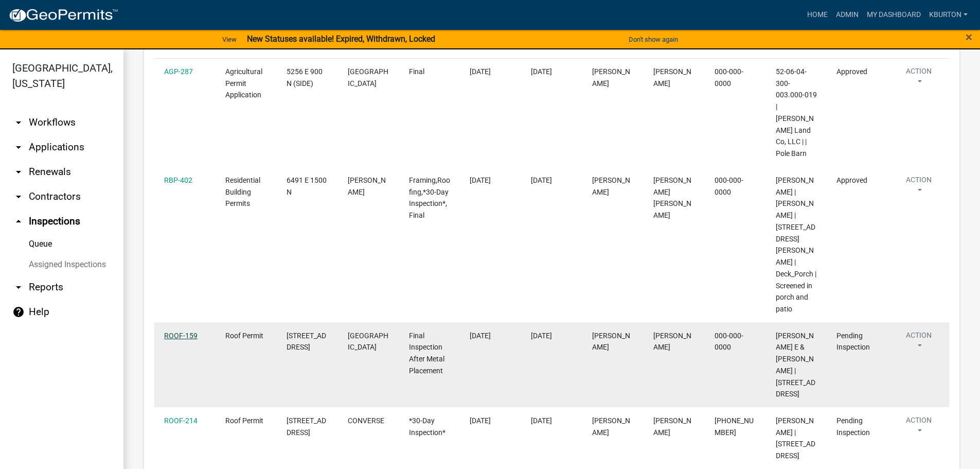
click at [186, 331] on link "ROOF-159" at bounding box center [180, 335] width 33 height 8
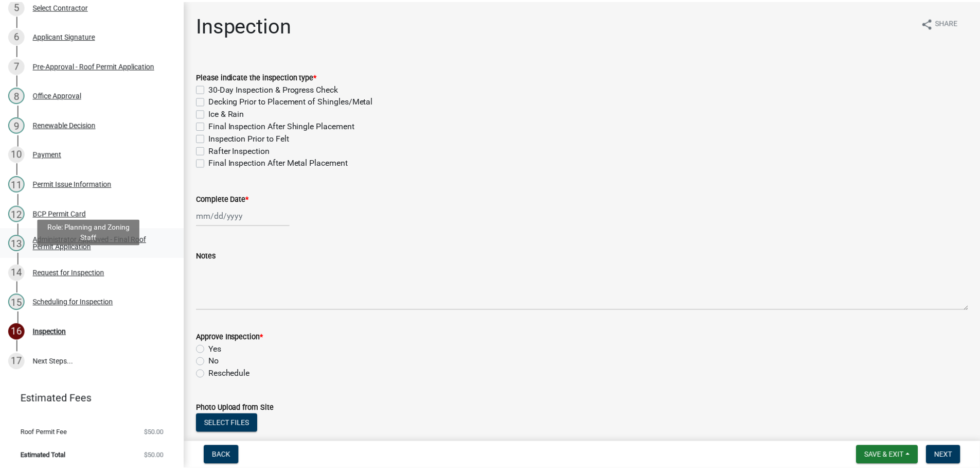
scroll to position [284, 0]
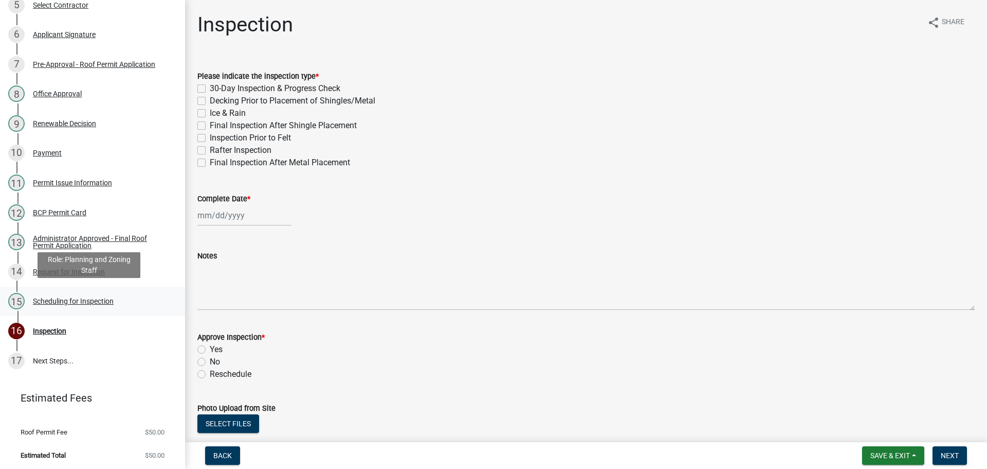
click at [93, 298] on div "Scheduling for Inspection" at bounding box center [73, 300] width 81 height 7
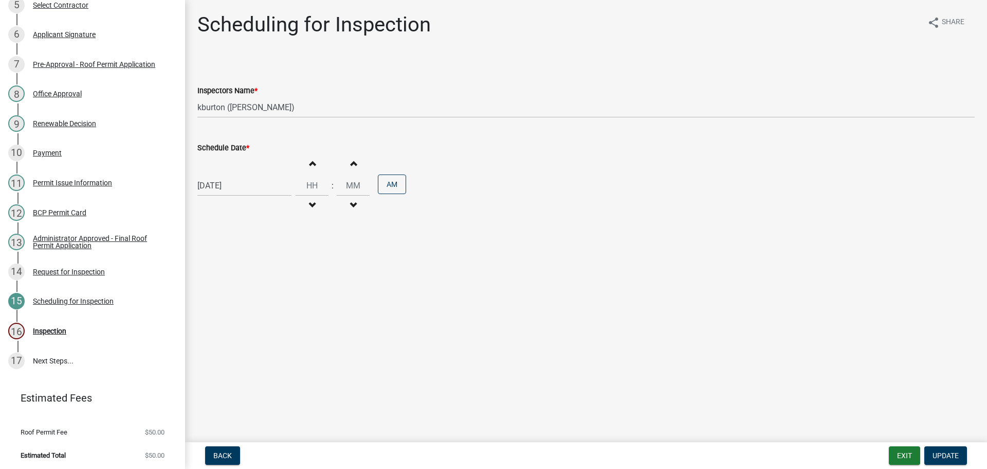
click at [240, 147] on label "Schedule Date *" at bounding box center [223, 148] width 52 height 7
click at [240, 175] on input "[DATE]" at bounding box center [244, 185] width 94 height 21
click at [240, 304] on div "27" at bounding box center [240, 306] width 16 height 16
click at [937, 453] on span "Update" at bounding box center [946, 455] width 26 height 8
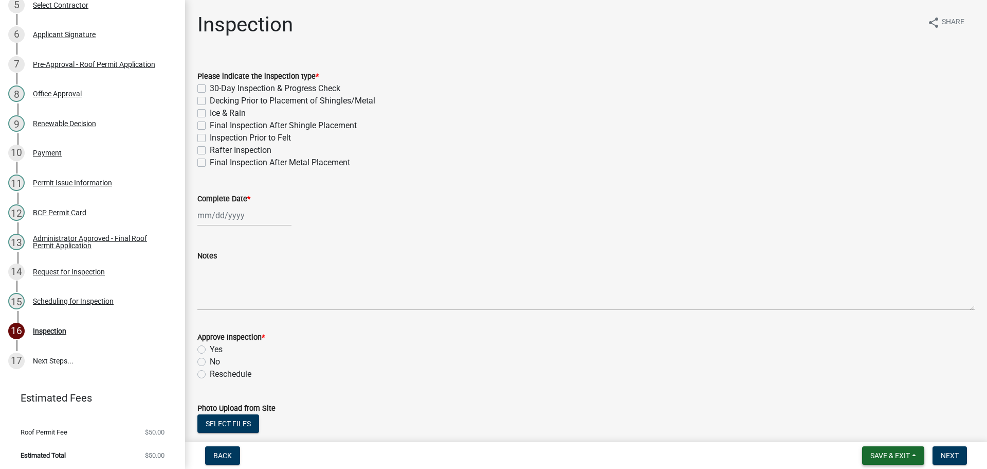
click at [898, 454] on span "Save & Exit" at bounding box center [891, 455] width 40 height 8
click at [885, 431] on button "Save & Exit" at bounding box center [883, 428] width 82 height 25
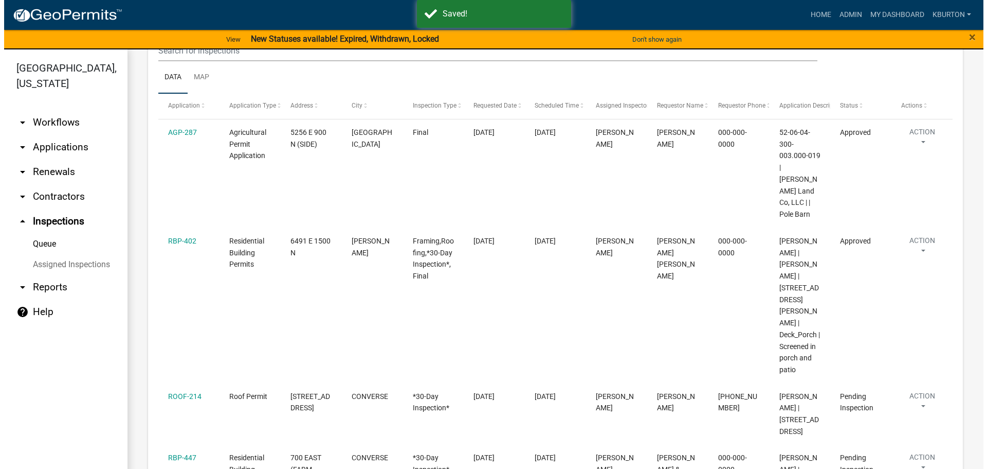
scroll to position [206, 0]
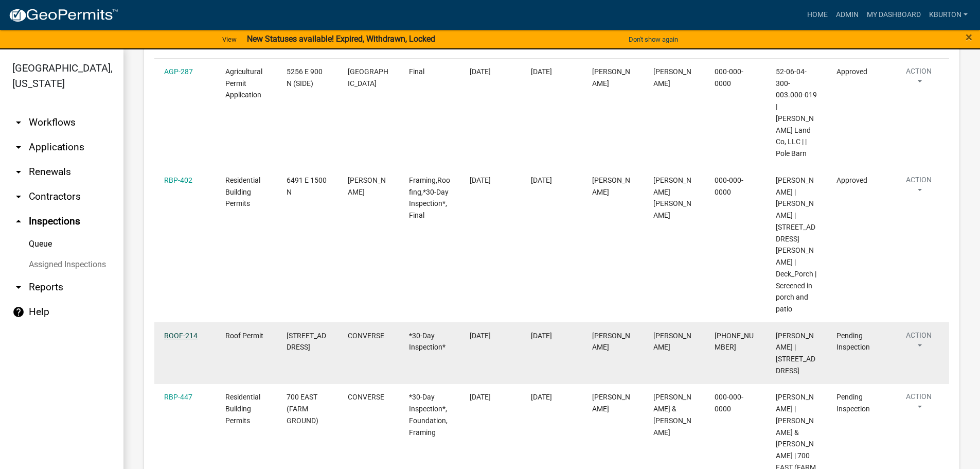
click at [179, 331] on link "ROOF-214" at bounding box center [180, 335] width 33 height 8
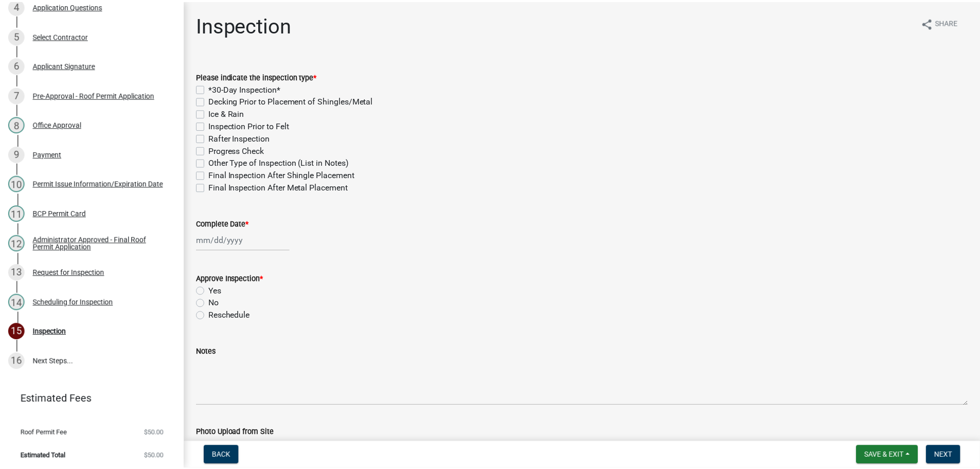
scroll to position [254, 0]
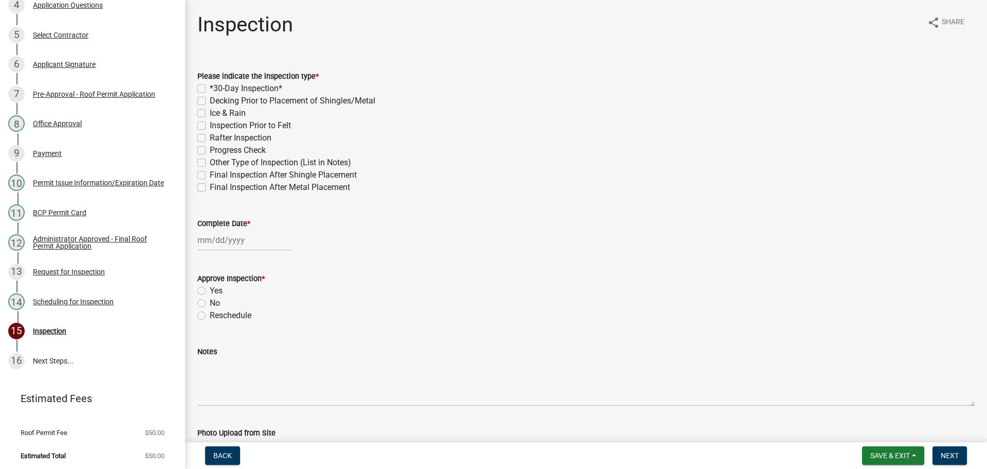
click at [93, 298] on div "Scheduling for Inspection" at bounding box center [73, 301] width 81 height 7
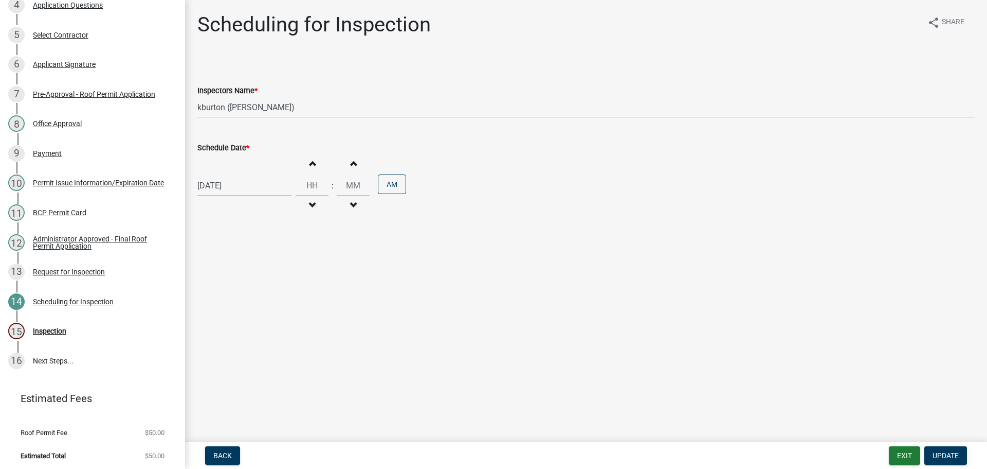
click at [230, 146] on label "Schedule Date *" at bounding box center [223, 148] width 52 height 7
click at [230, 175] on input "[DATE]" at bounding box center [244, 185] width 94 height 21
click at [246, 321] on div "3" at bounding box center [240, 322] width 16 height 16
click at [952, 454] on span "Update" at bounding box center [946, 455] width 26 height 8
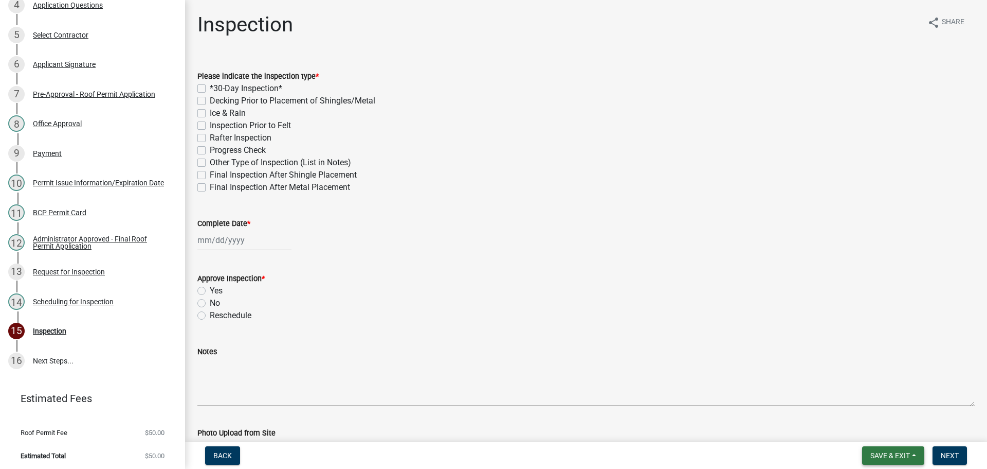
click at [895, 454] on span "Save & Exit" at bounding box center [891, 455] width 40 height 8
click at [881, 434] on button "Save & Exit" at bounding box center [883, 428] width 82 height 25
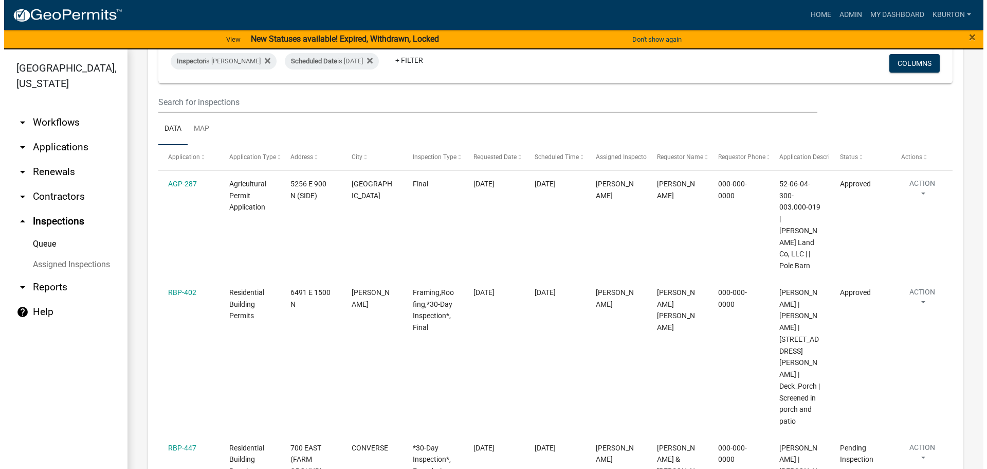
scroll to position [154, 0]
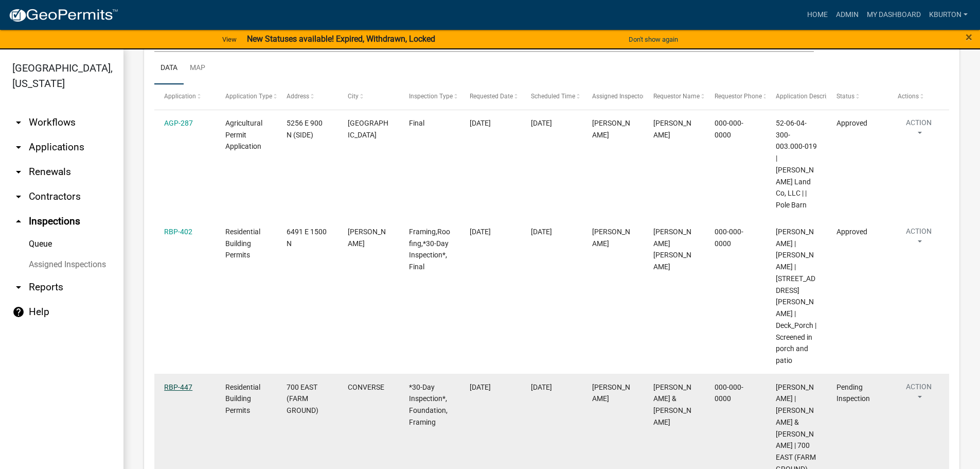
click at [178, 383] on link "RBP-447" at bounding box center [178, 387] width 28 height 8
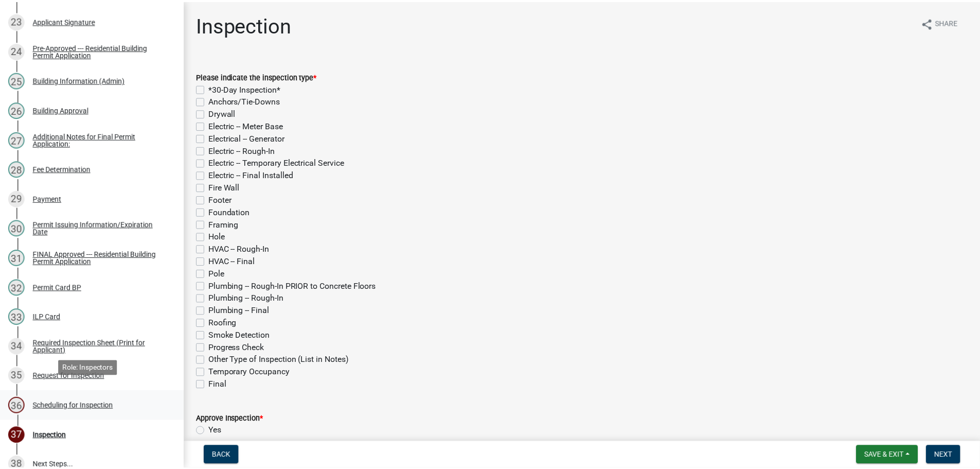
scroll to position [823, 0]
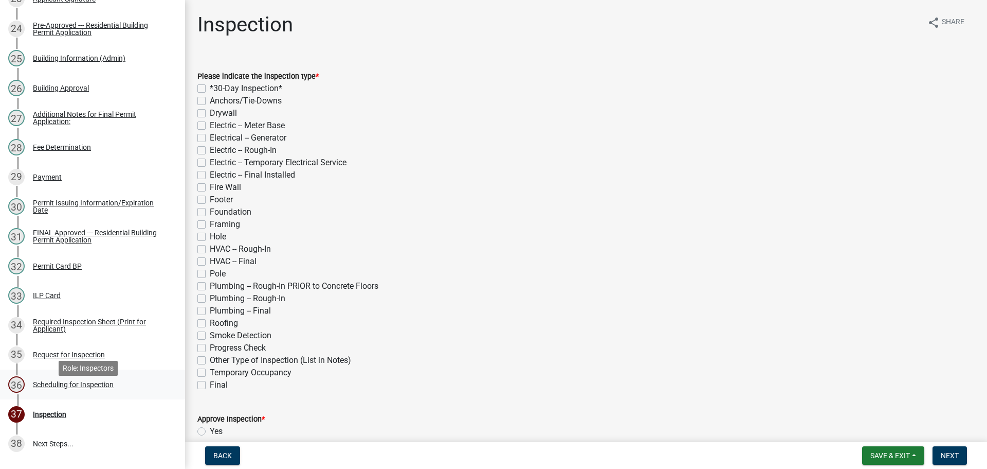
click at [89, 388] on div "Scheduling for Inspection" at bounding box center [73, 384] width 81 height 7
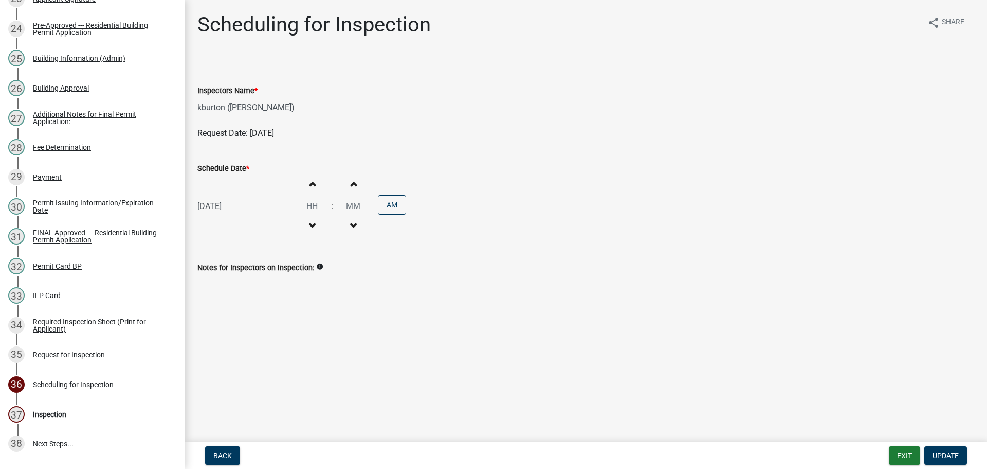
click at [237, 168] on label "Schedule Date *" at bounding box center [223, 168] width 52 height 7
click at [237, 195] on input "[DATE]" at bounding box center [244, 205] width 94 height 21
click at [225, 327] on div "26" at bounding box center [224, 326] width 16 height 16
click at [946, 453] on span "Update" at bounding box center [946, 455] width 26 height 8
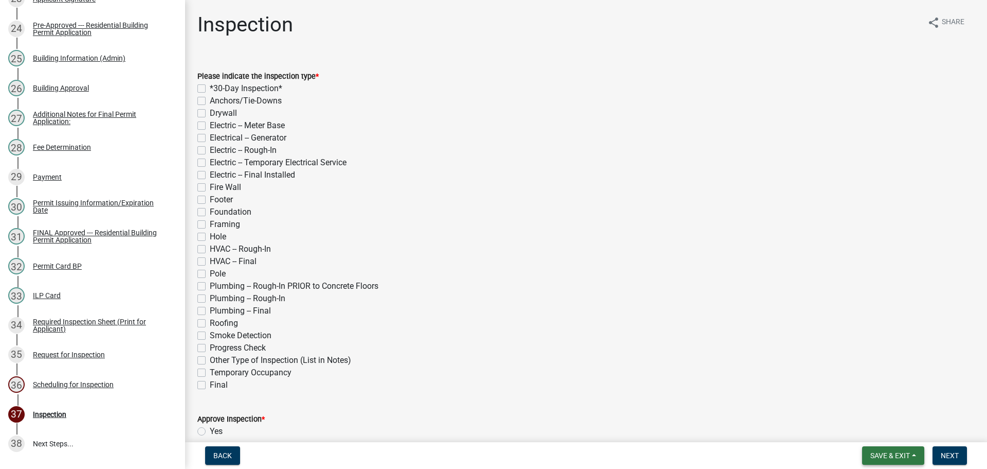
click at [907, 456] on span "Save & Exit" at bounding box center [891, 455] width 40 height 8
click at [891, 430] on button "Save & Exit" at bounding box center [883, 428] width 82 height 25
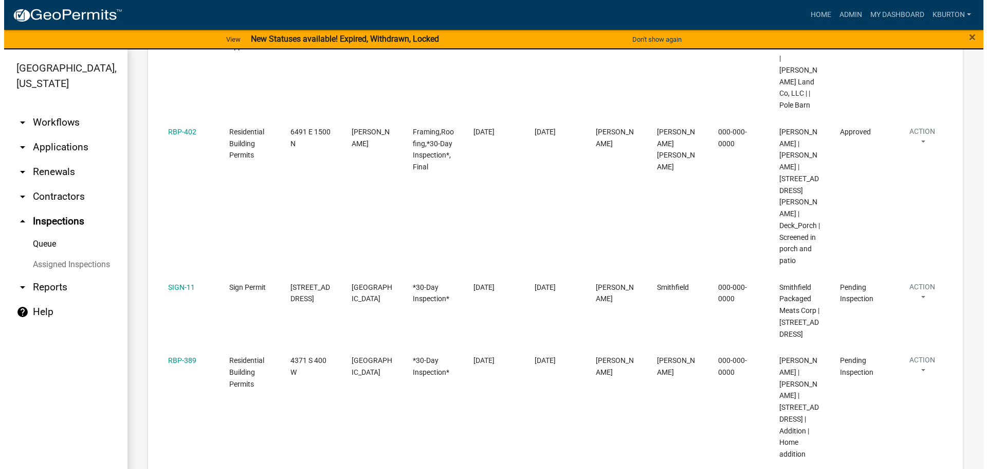
scroll to position [257, 0]
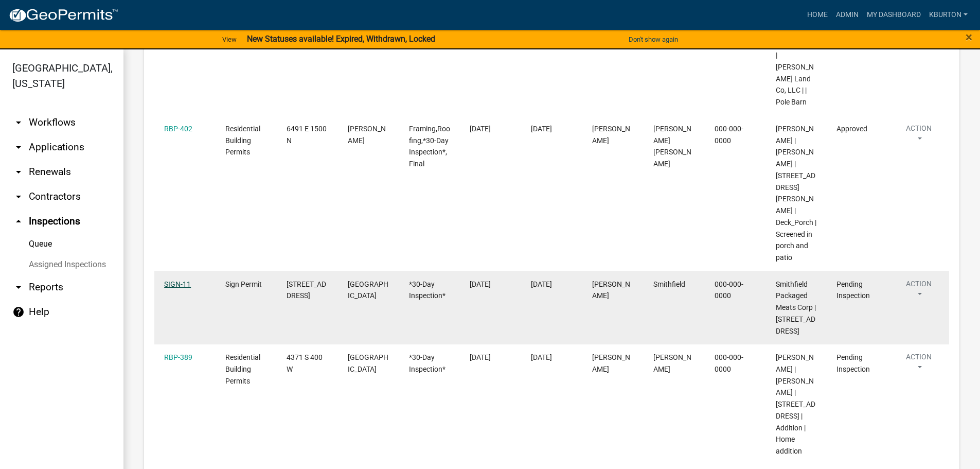
click at [182, 280] on link "SIGN-11" at bounding box center [177, 284] width 27 height 8
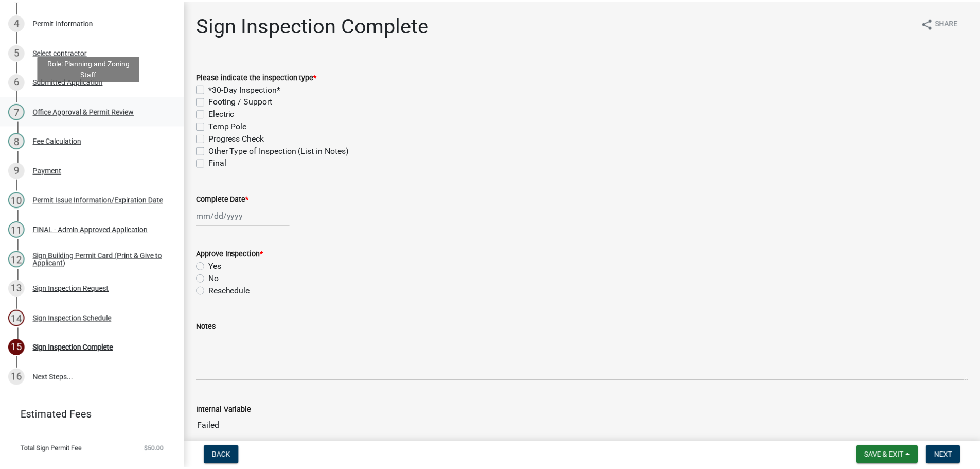
scroll to position [254, 0]
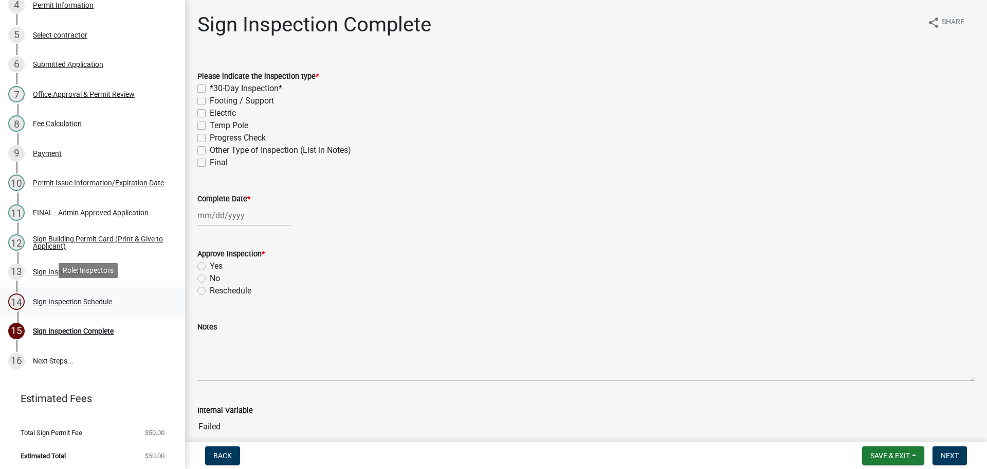
click at [83, 298] on div "Sign Inspection Schedule" at bounding box center [72, 301] width 79 height 7
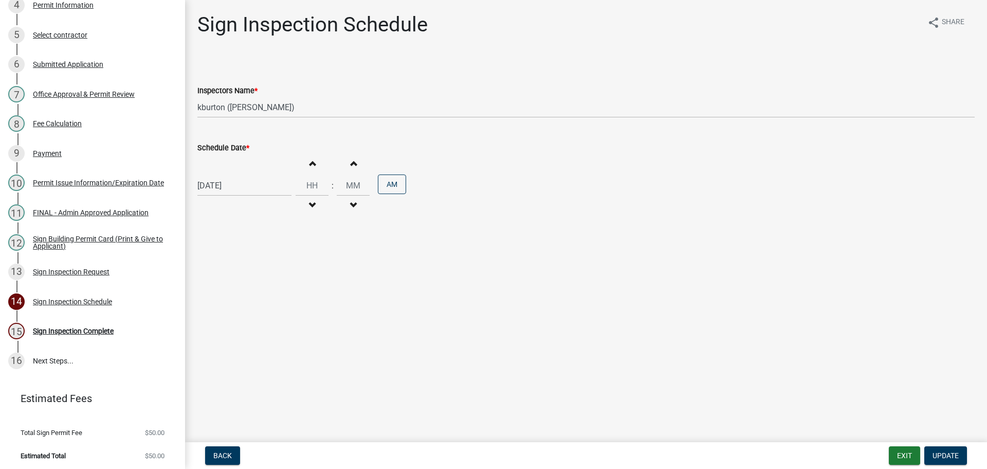
click at [223, 146] on label "Schedule Date *" at bounding box center [223, 148] width 52 height 7
click at [223, 175] on input "[DATE]" at bounding box center [244, 185] width 94 height 21
click at [259, 291] on div "21" at bounding box center [257, 289] width 16 height 16
click at [945, 455] on span "Update" at bounding box center [946, 455] width 26 height 8
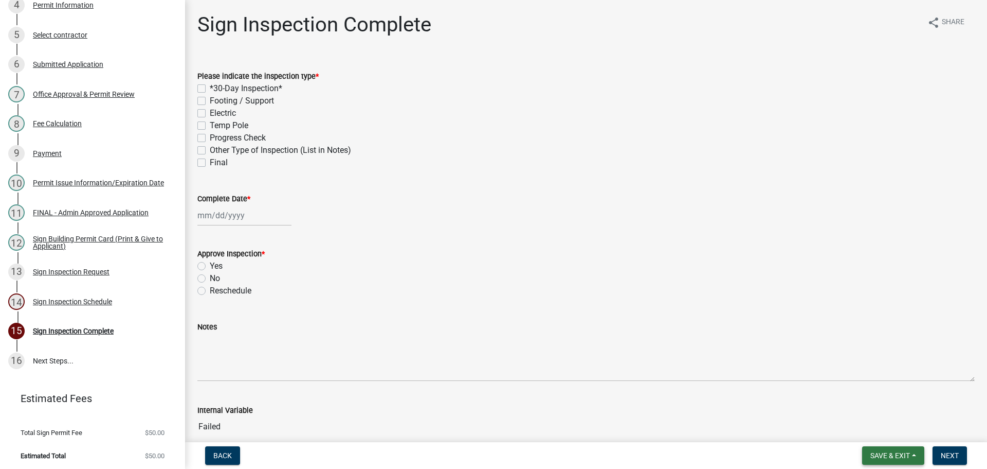
click at [904, 451] on span "Save & Exit" at bounding box center [891, 455] width 40 height 8
click at [883, 426] on button "Save & Exit" at bounding box center [883, 428] width 82 height 25
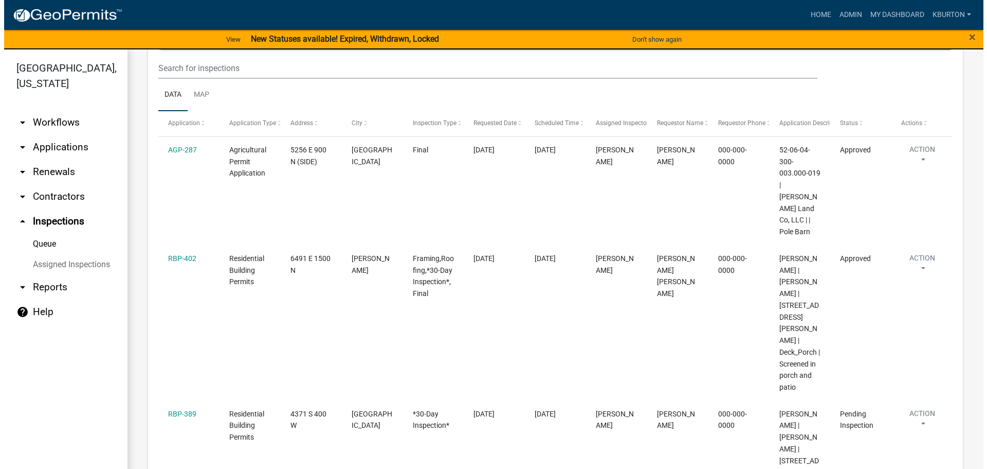
scroll to position [154, 0]
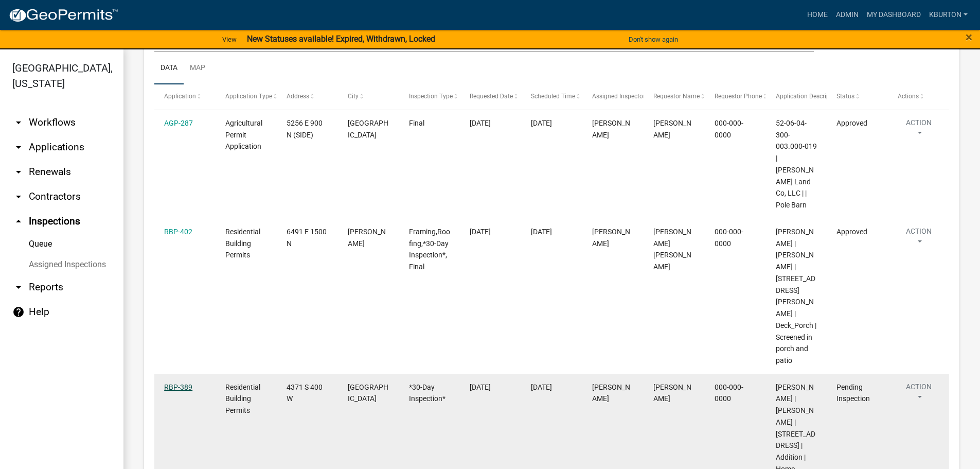
click at [186, 383] on link "RBP-389" at bounding box center [178, 387] width 28 height 8
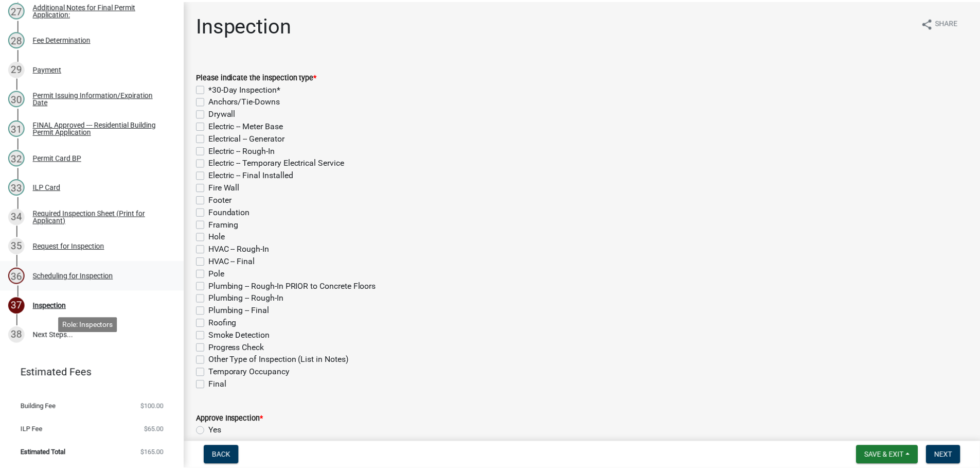
scroll to position [944, 0]
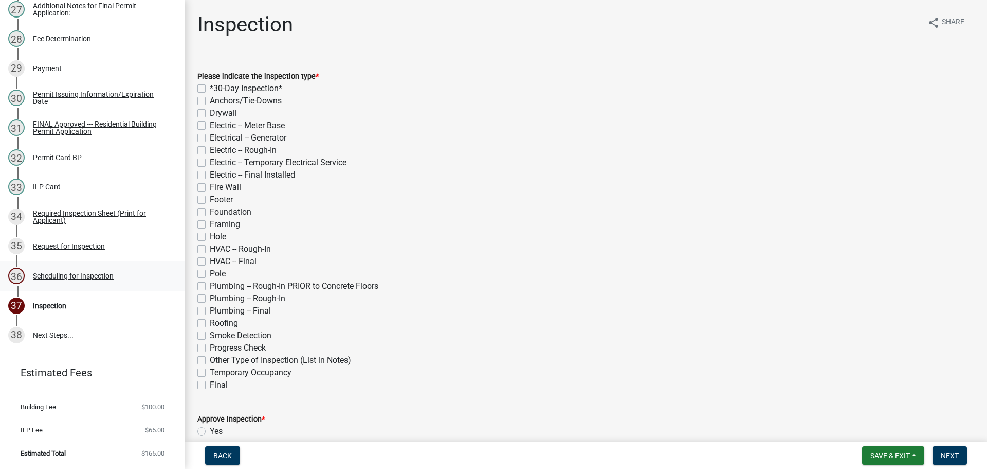
click at [94, 277] on div "Scheduling for Inspection" at bounding box center [73, 275] width 81 height 7
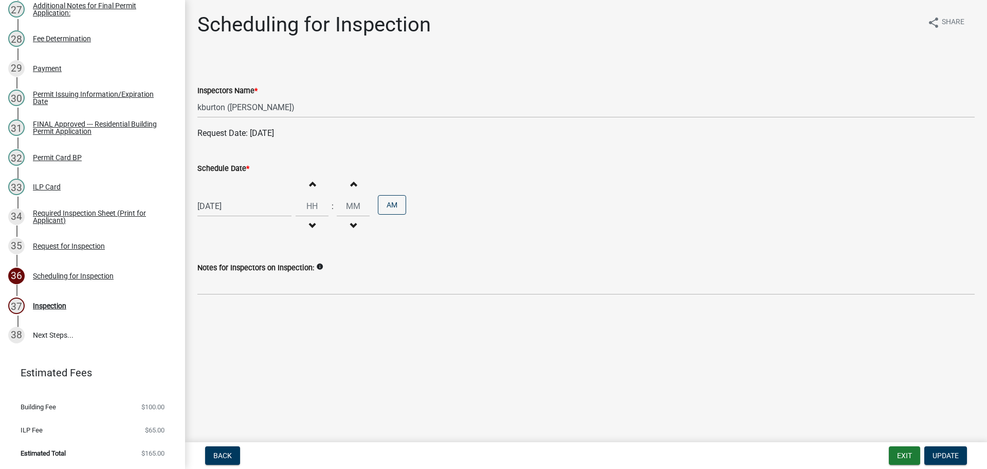
click at [229, 169] on label "Schedule Date *" at bounding box center [223, 168] width 52 height 7
click at [229, 195] on input "[DATE]" at bounding box center [244, 205] width 94 height 21
click at [242, 343] on div "3" at bounding box center [240, 343] width 16 height 16
click at [939, 455] on span "Update" at bounding box center [946, 455] width 26 height 8
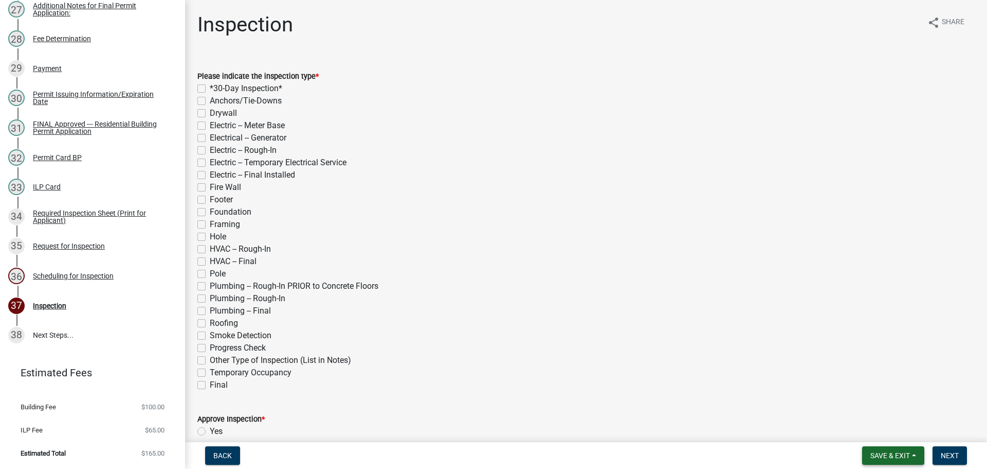
click at [902, 456] on span "Save & Exit" at bounding box center [891, 455] width 40 height 8
click at [892, 435] on button "Save & Exit" at bounding box center [883, 428] width 82 height 25
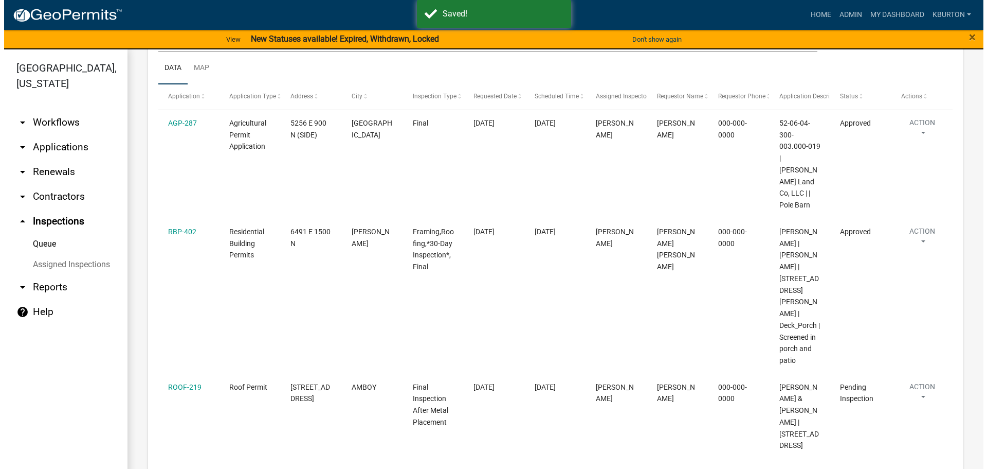
scroll to position [206, 0]
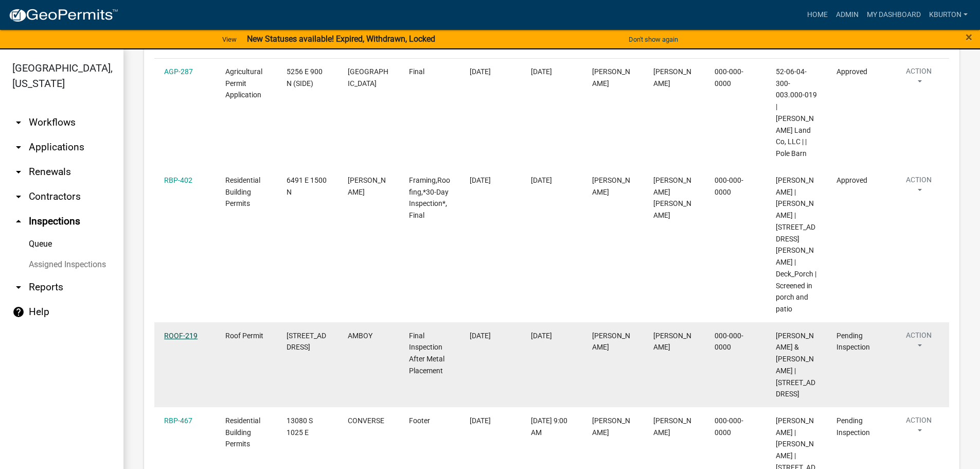
click at [190, 331] on link "ROOF-219" at bounding box center [180, 335] width 33 height 8
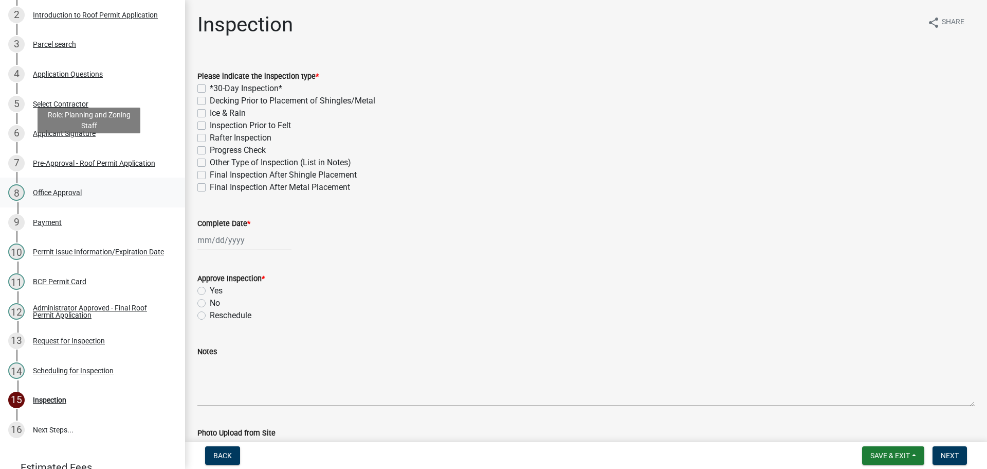
scroll to position [254, 0]
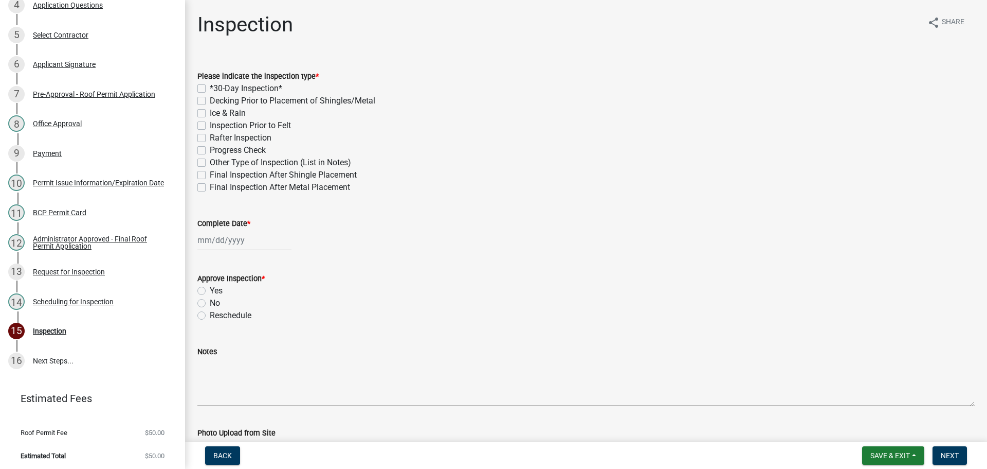
click at [210, 186] on label "Final Inspection After Metal Placement" at bounding box center [280, 187] width 140 height 12
click at [210, 186] on input "Final Inspection After Metal Placement" at bounding box center [213, 184] width 7 height 7
click at [226, 222] on label "Complete Date *" at bounding box center [223, 223] width 53 height 7
click at [226, 229] on input "Complete Date *" at bounding box center [244, 239] width 94 height 21
click at [240, 347] on div "20" at bounding box center [240, 344] width 16 height 16
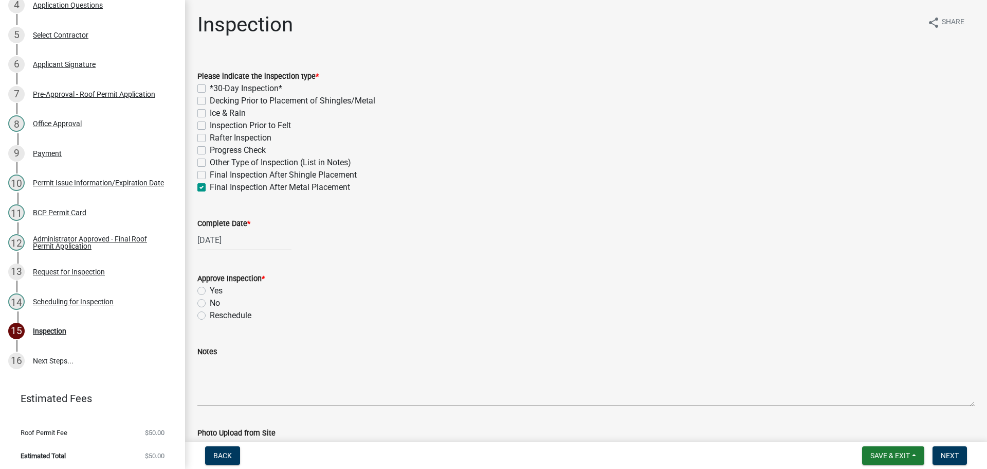
click at [210, 291] on label "Yes" at bounding box center [216, 290] width 13 height 12
click at [210, 291] on input "Yes" at bounding box center [213, 287] width 7 height 7
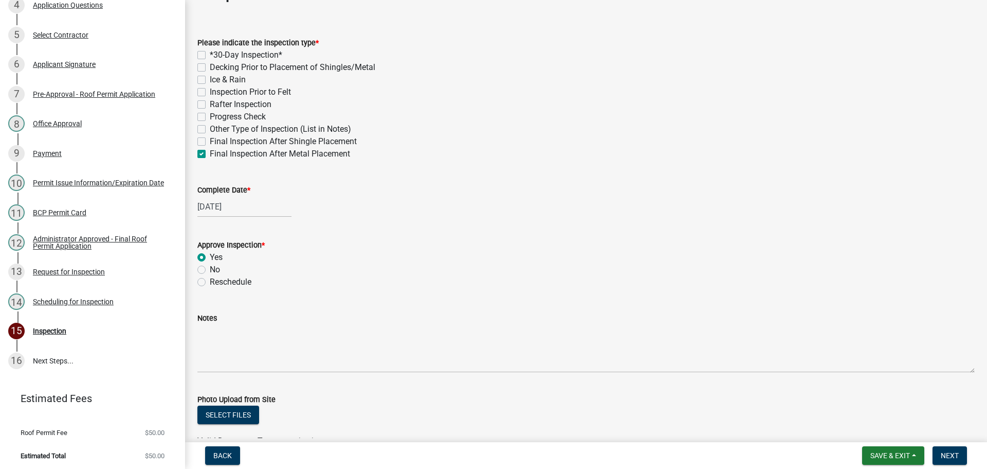
scroll to position [51, 0]
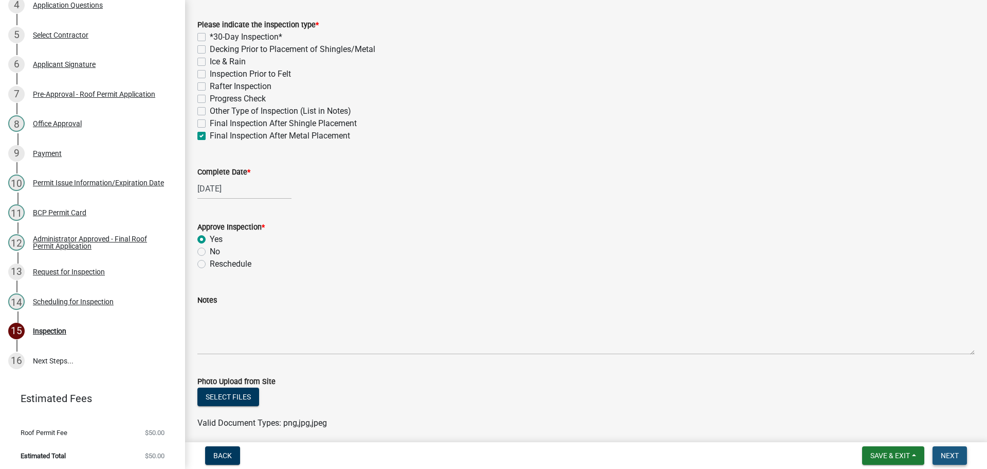
click at [956, 451] on span "Next" at bounding box center [950, 455] width 18 height 8
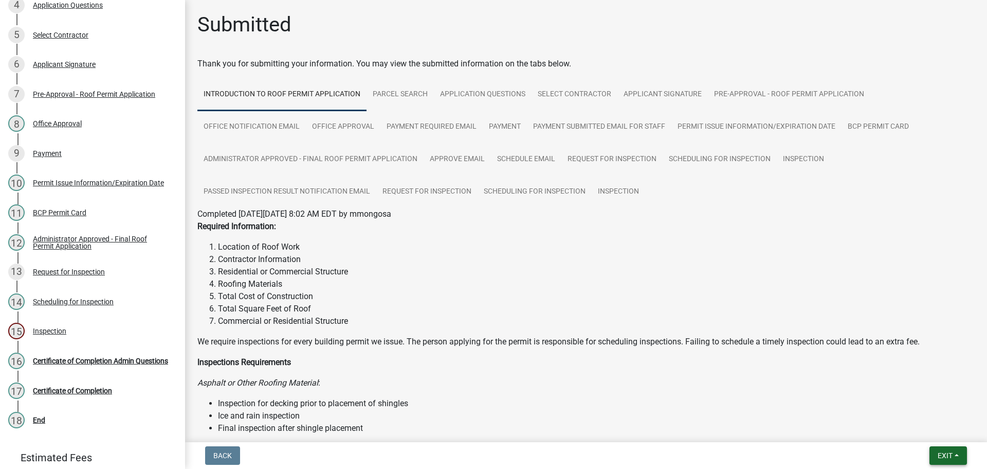
click at [952, 453] on span "Exit" at bounding box center [945, 455] width 15 height 8
click at [936, 435] on button "Save & Exit" at bounding box center [926, 428] width 82 height 25
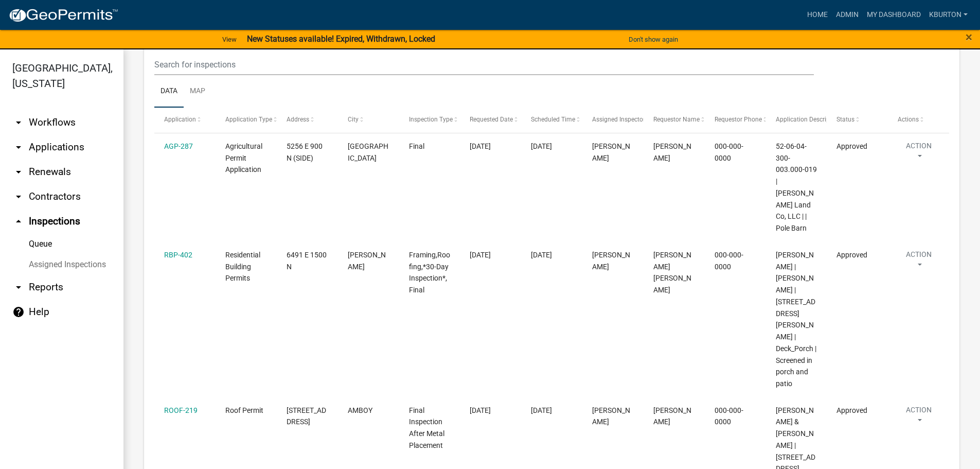
scroll to position [154, 0]
